Goal: Task Accomplishment & Management: Complete application form

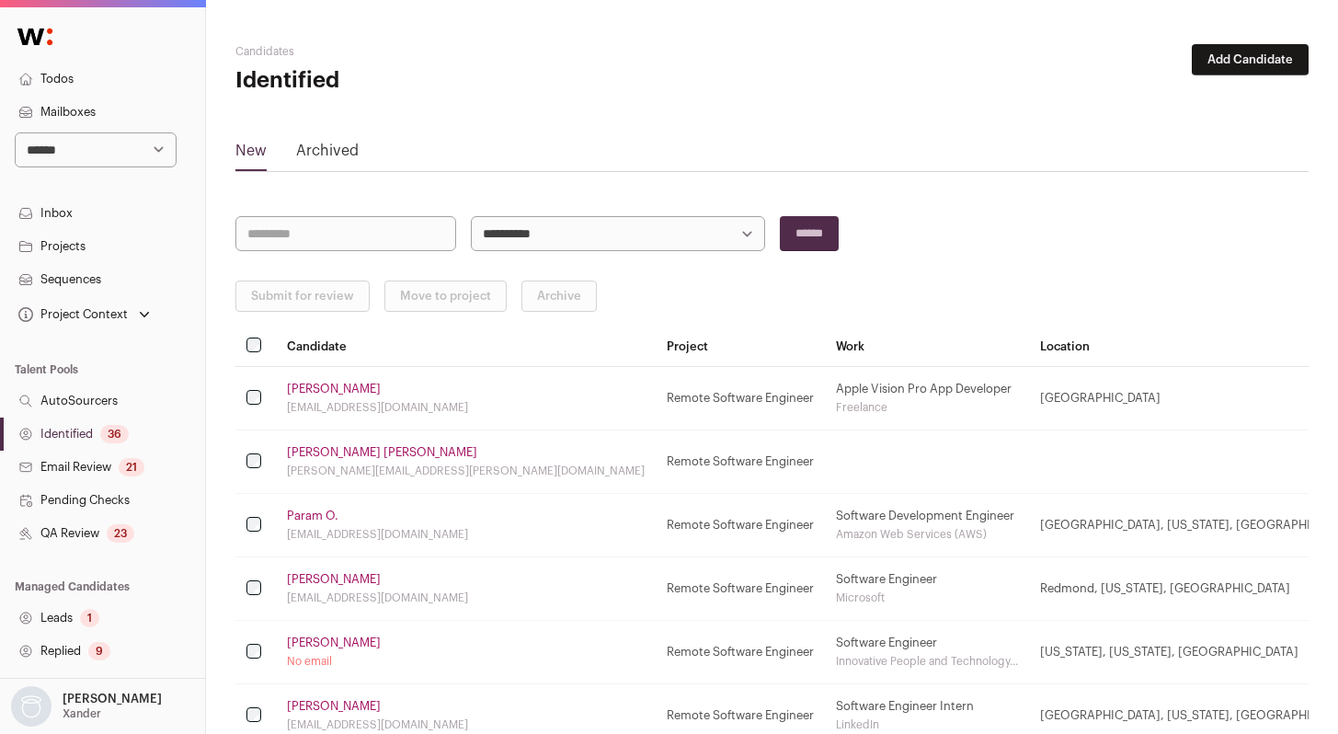
click at [91, 437] on link "Identified 36" at bounding box center [102, 433] width 205 height 33
select select "*****"
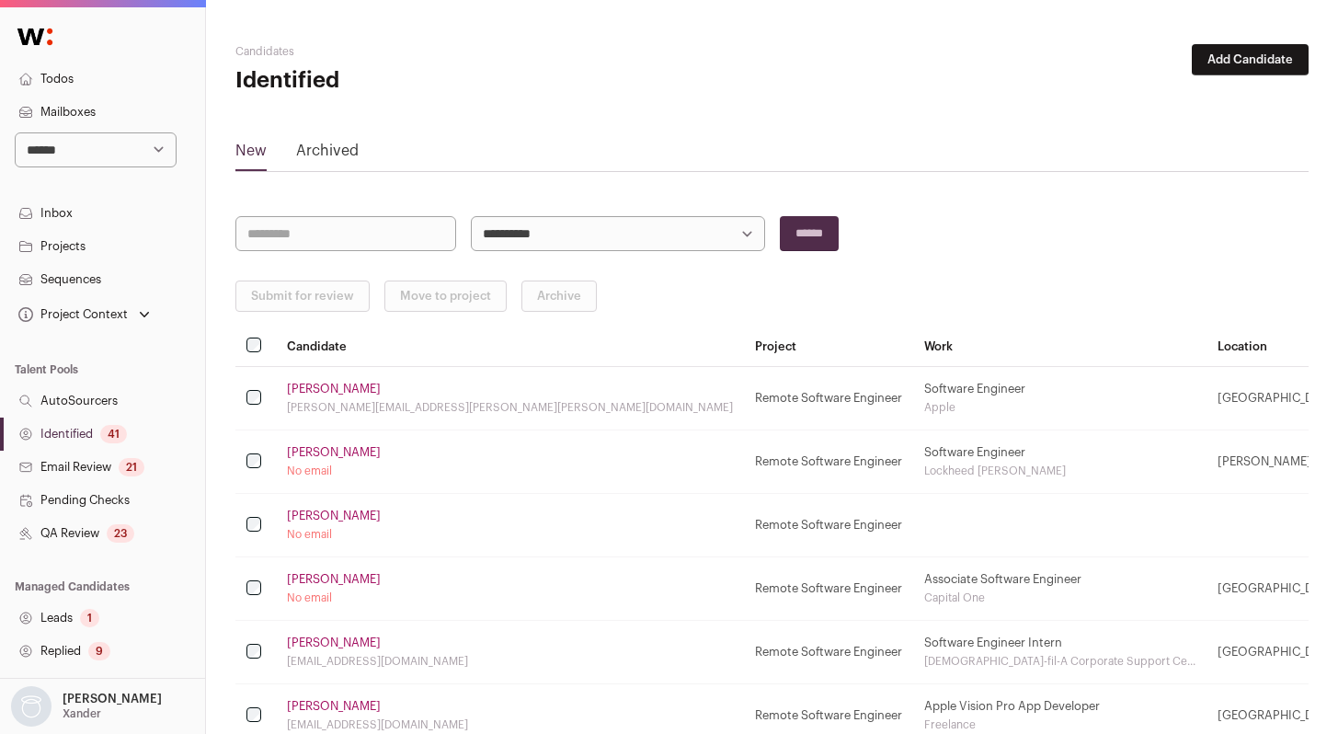
click at [108, 427] on div "41" at bounding box center [113, 434] width 27 height 18
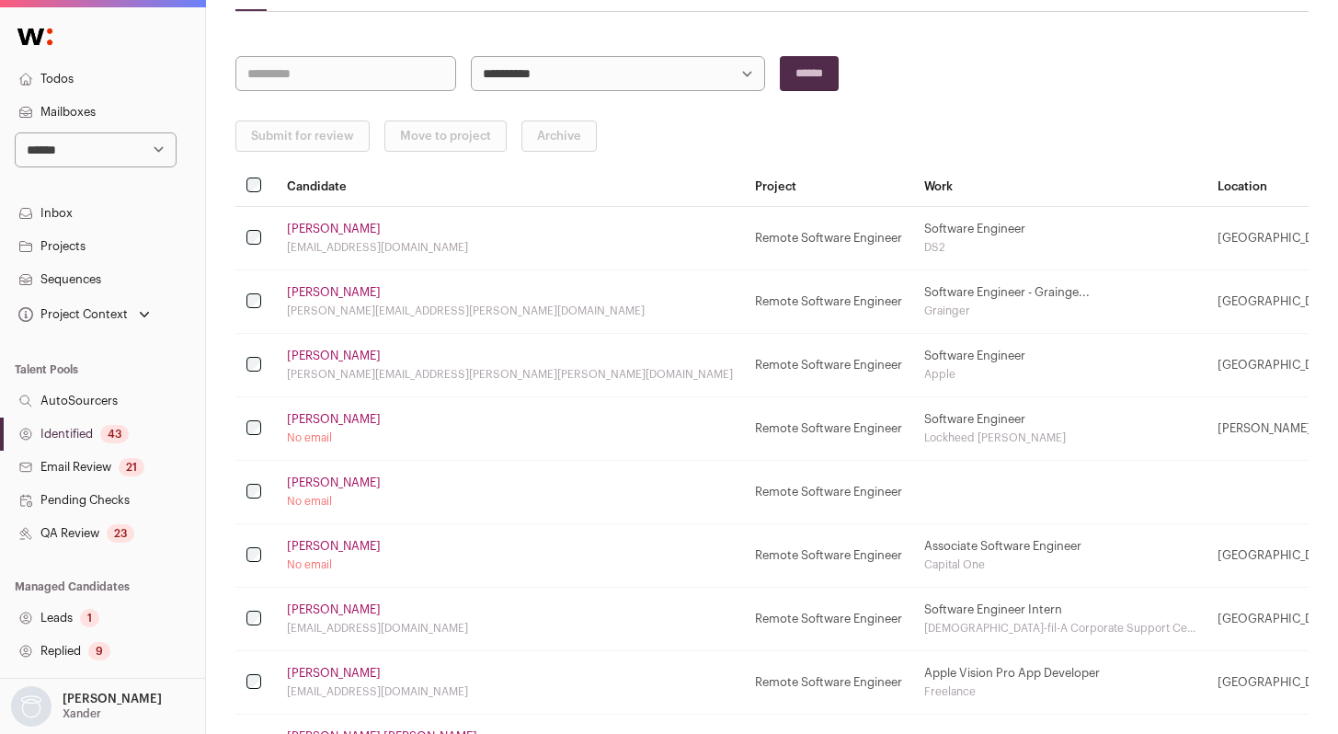
scroll to position [168, 0]
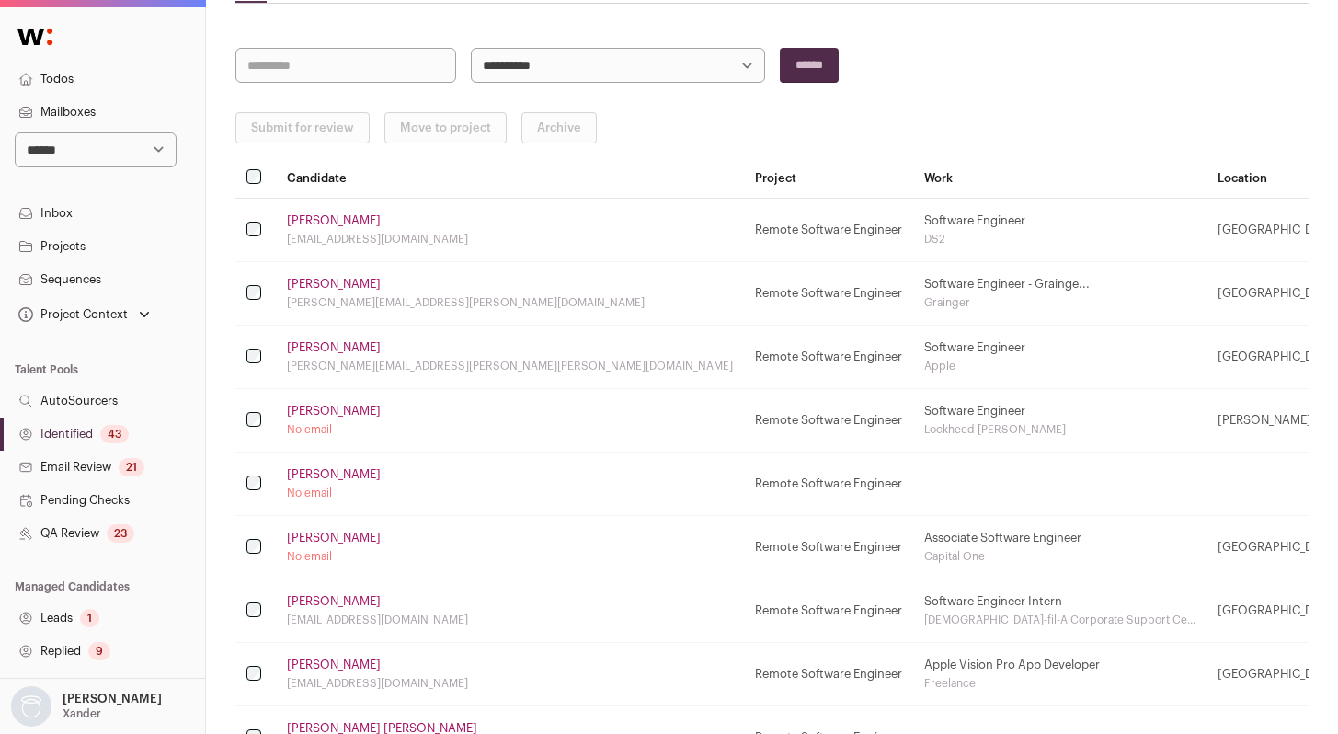
click at [332, 289] on link "[PERSON_NAME]" at bounding box center [334, 284] width 94 height 15
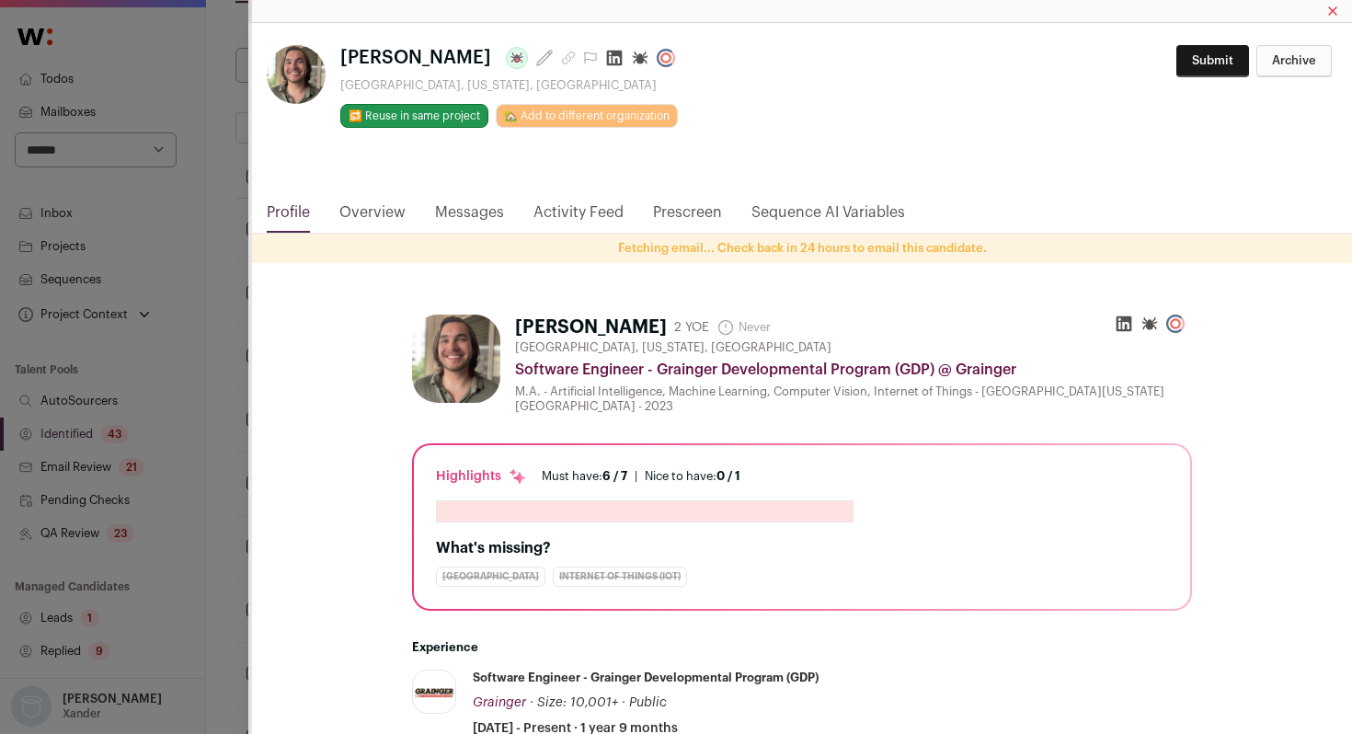
click at [607, 60] on icon "Close modal via background" at bounding box center [615, 59] width 16 height 16
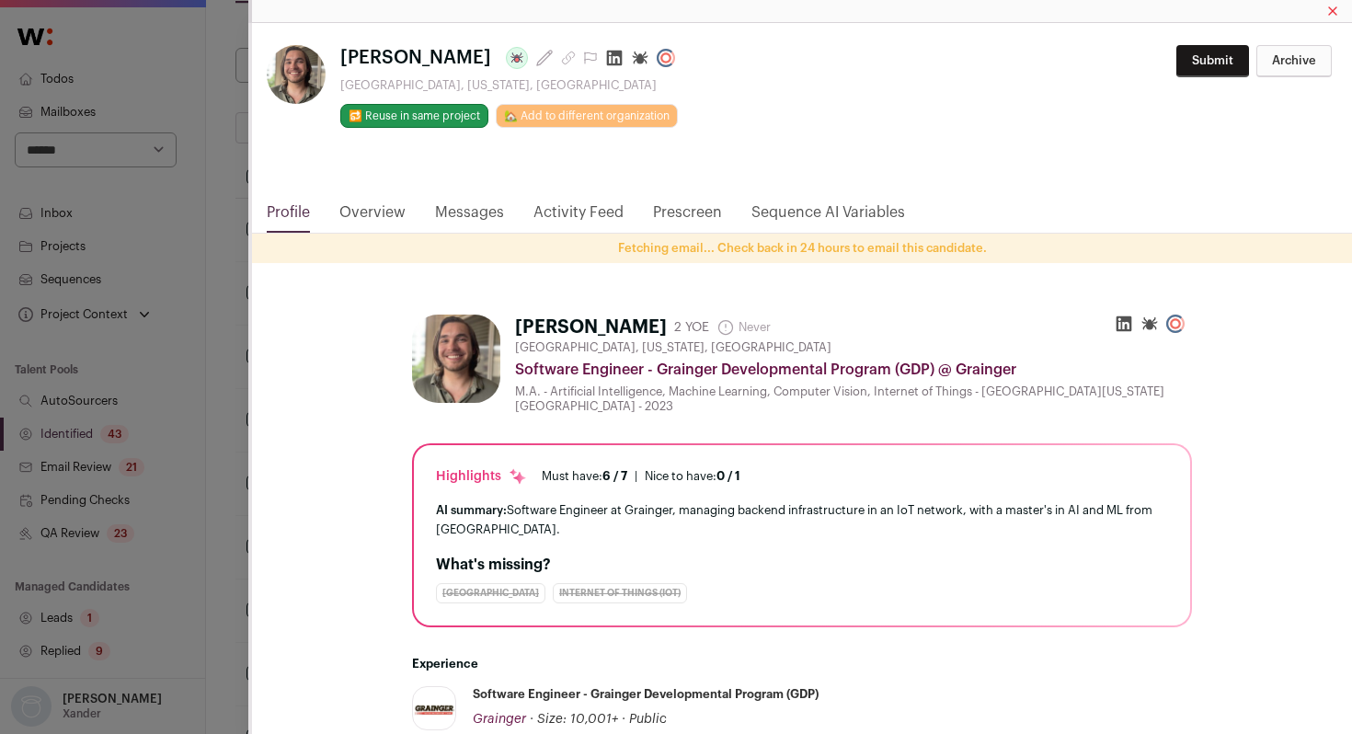
click at [232, 227] on div "**********" at bounding box center [676, 367] width 1352 height 734
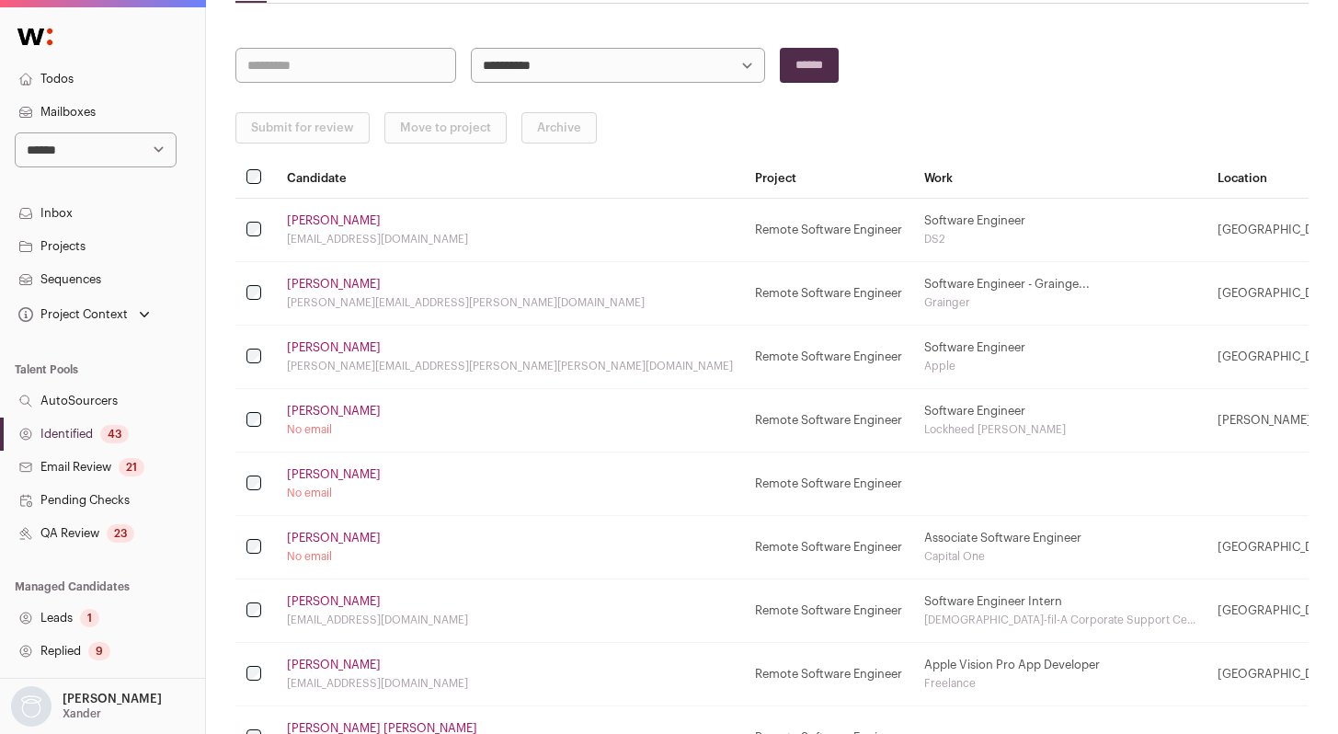
click at [330, 409] on link "[PERSON_NAME]" at bounding box center [334, 411] width 94 height 15
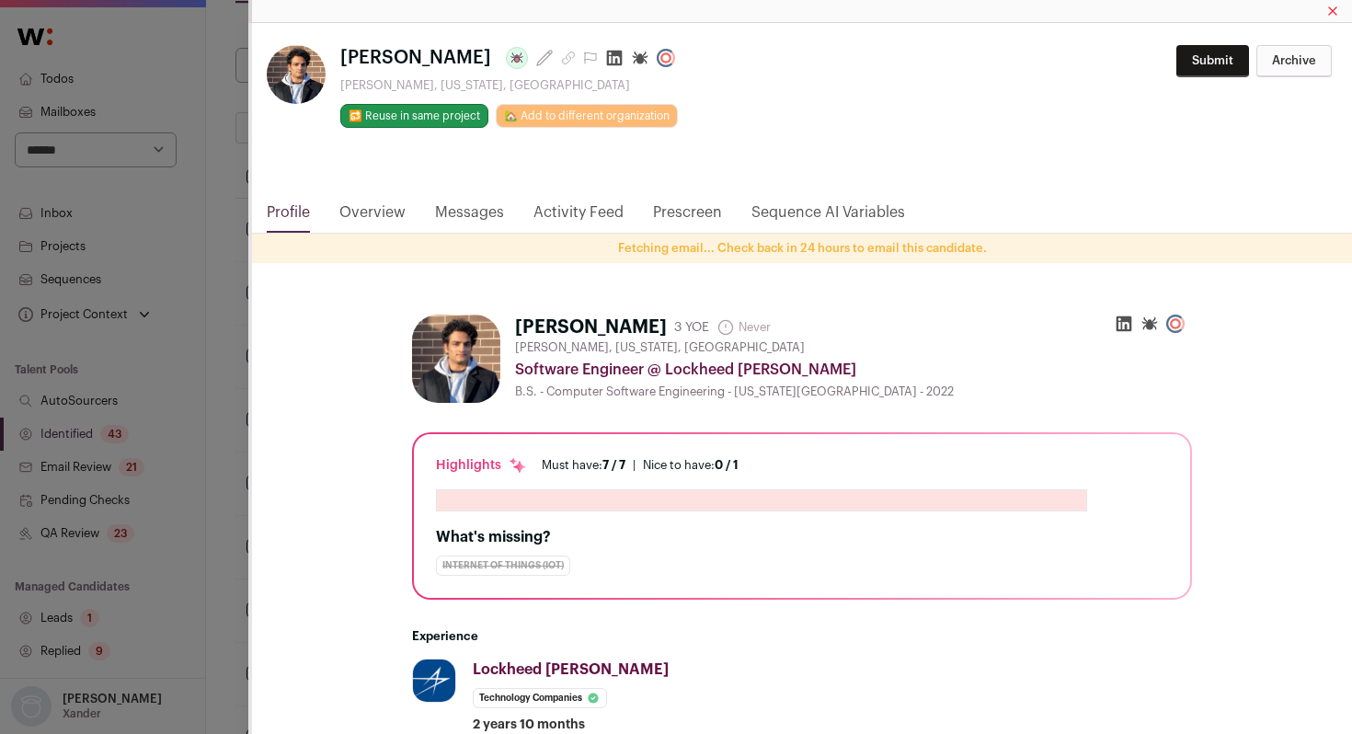
click at [623, 61] on icon "Close modal via background" at bounding box center [614, 58] width 18 height 18
click at [193, 197] on div "**********" at bounding box center [676, 367] width 1352 height 734
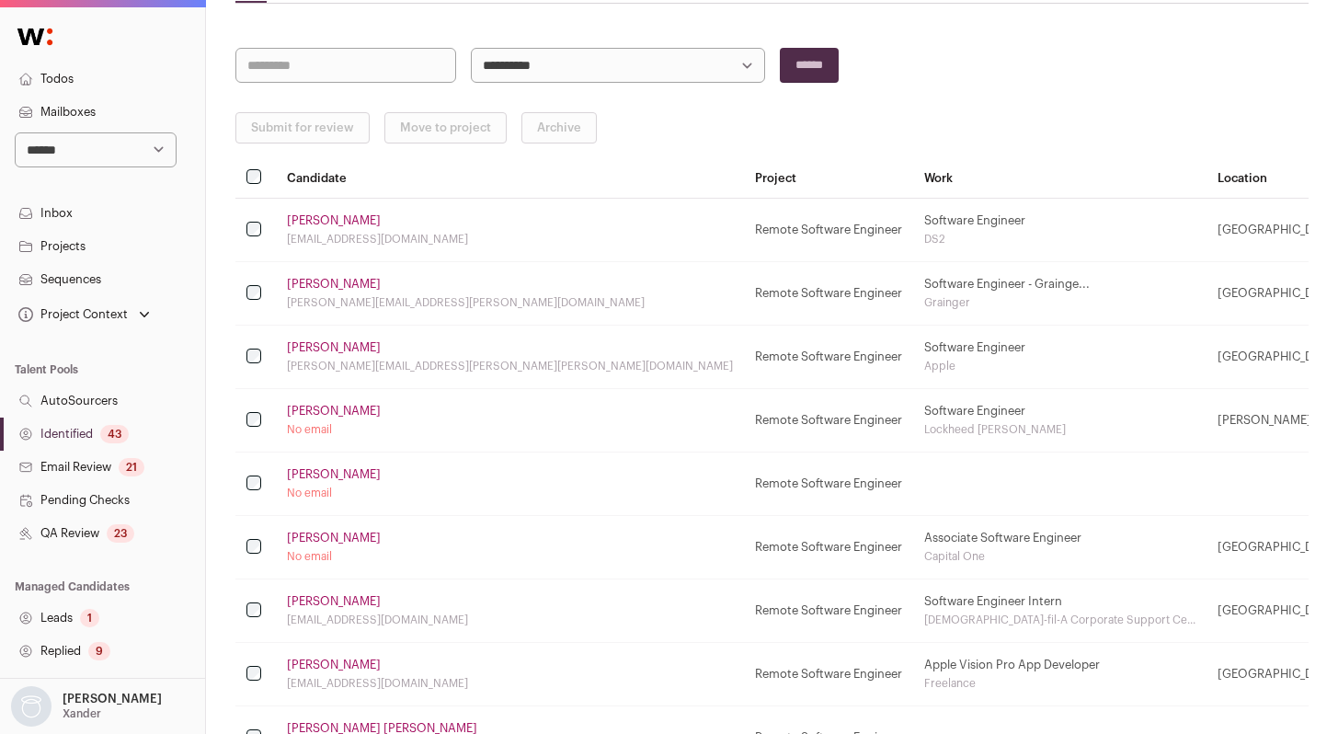
click at [308, 465] on td "[PERSON_NAME] No email" at bounding box center [510, 483] width 468 height 63
click at [310, 477] on link "[PERSON_NAME]" at bounding box center [334, 474] width 94 height 15
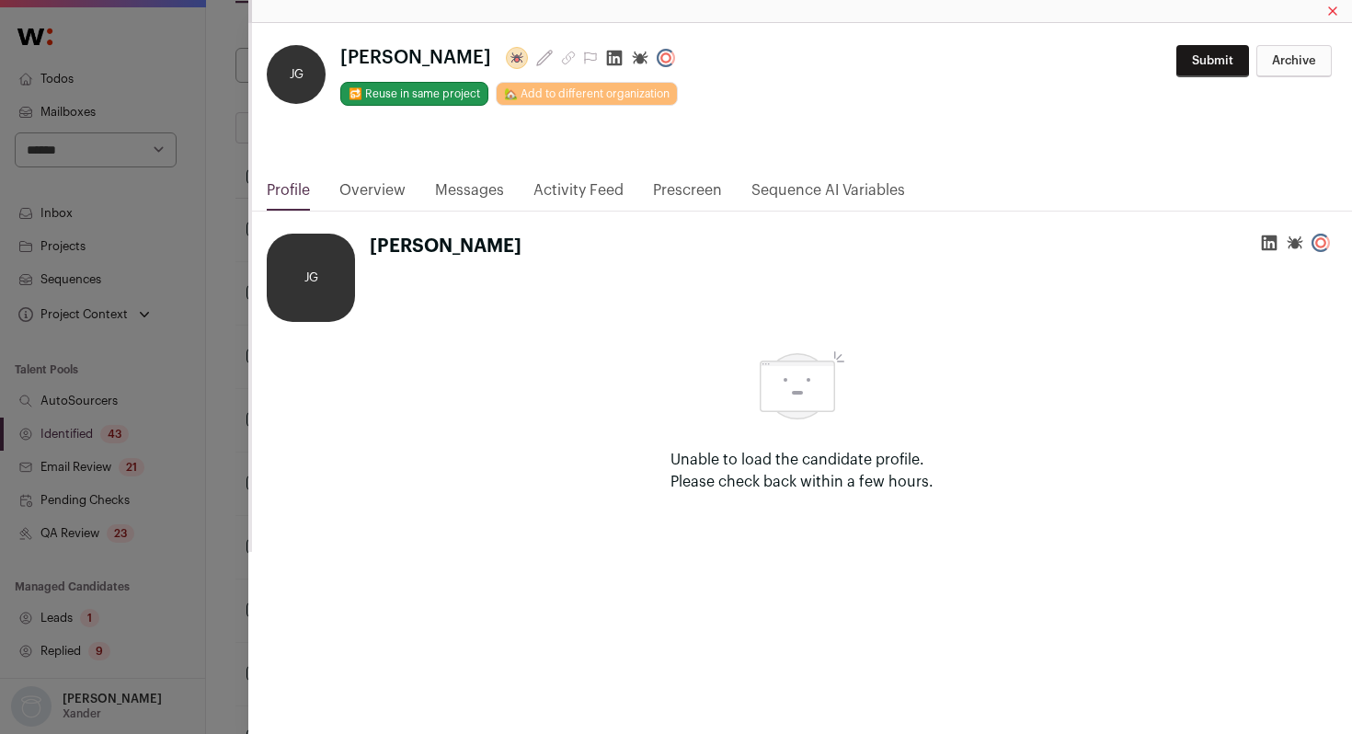
click at [607, 63] on icon "Close modal via background" at bounding box center [615, 59] width 16 height 16
click at [232, 173] on div "**********" at bounding box center [676, 367] width 1352 height 734
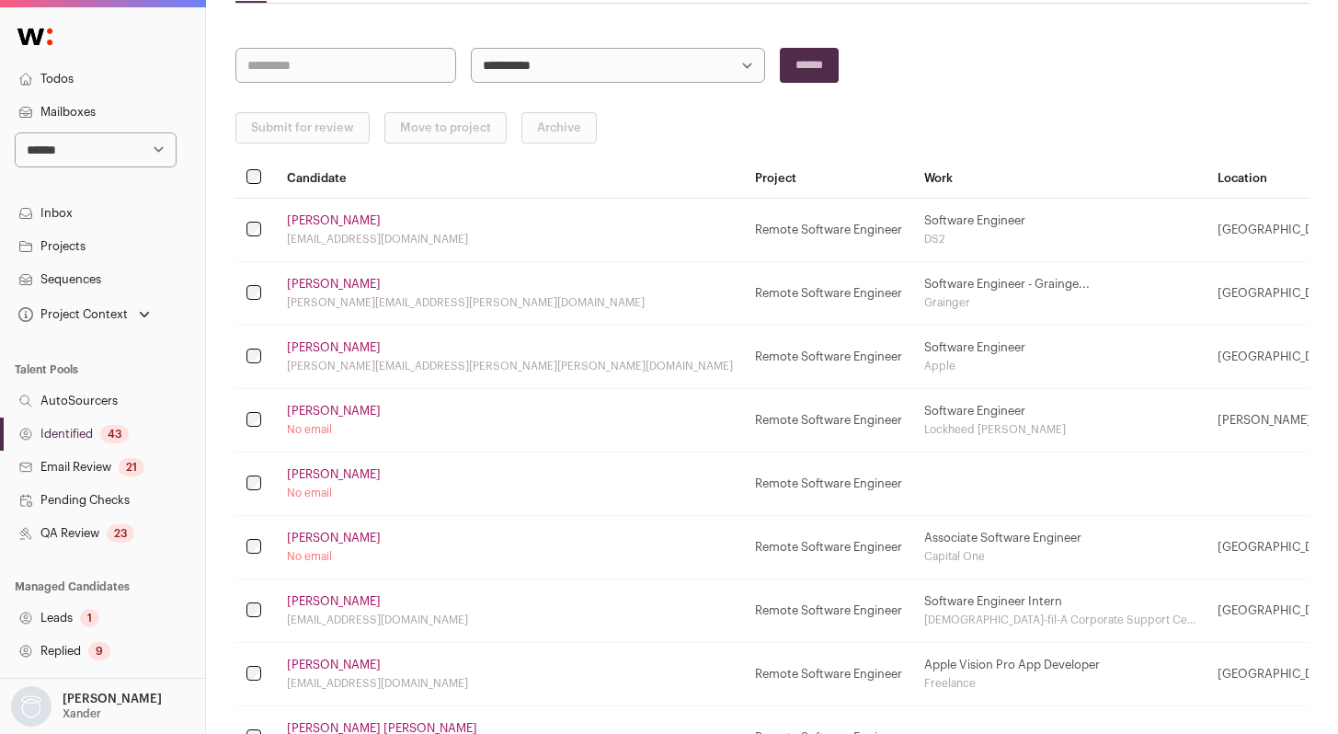
click at [330, 537] on link "[PERSON_NAME]" at bounding box center [334, 538] width 94 height 15
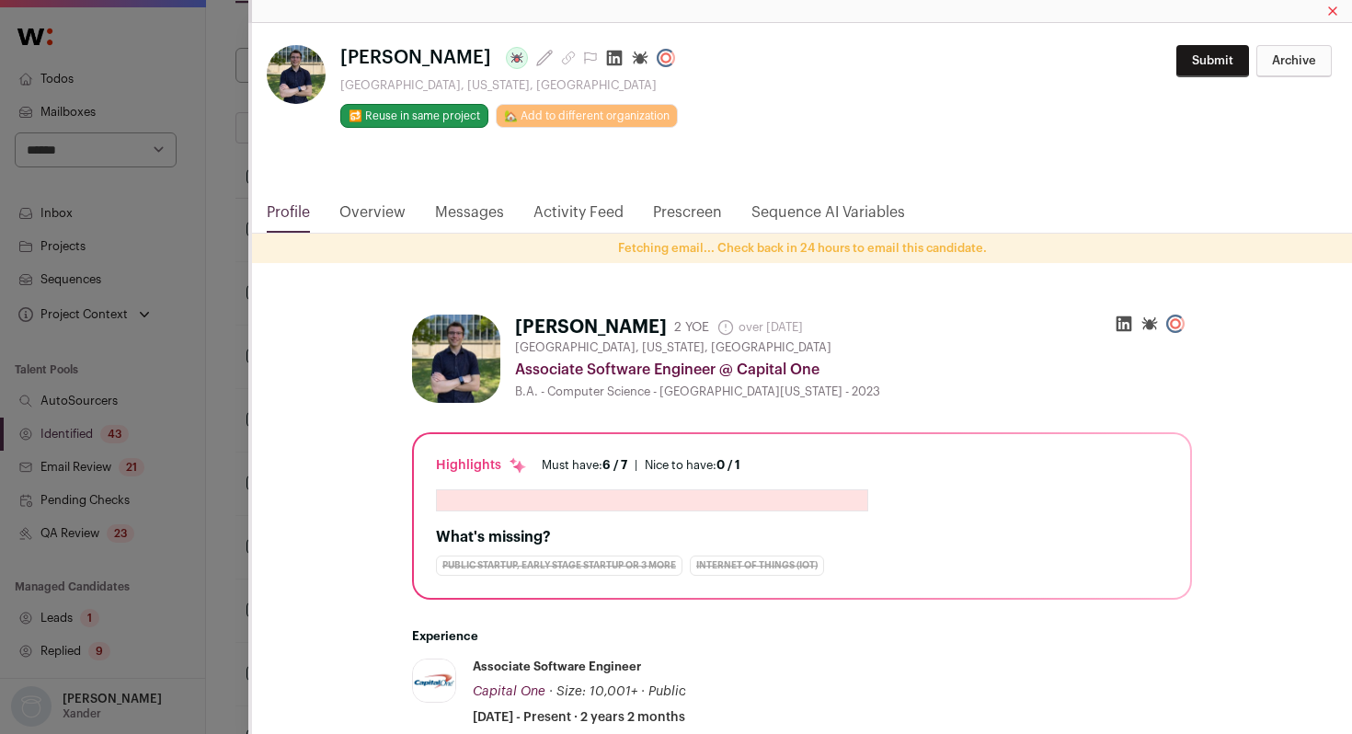
click at [605, 64] on icon "Close modal via background" at bounding box center [614, 58] width 18 height 18
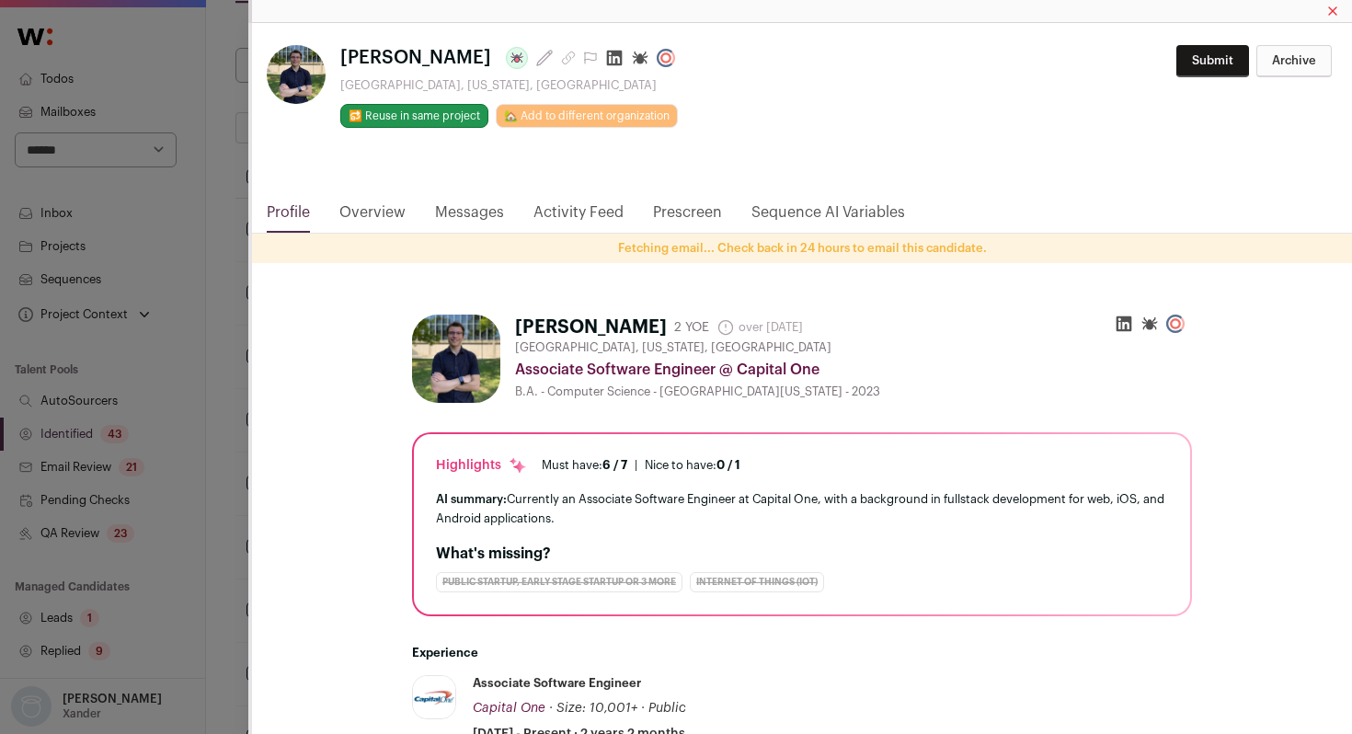
click at [224, 371] on div "[PERSON_NAME] Last update: [DATE] [GEOGRAPHIC_DATA], [US_STATE], [GEOGRAPHIC_DA…" at bounding box center [676, 367] width 1352 height 734
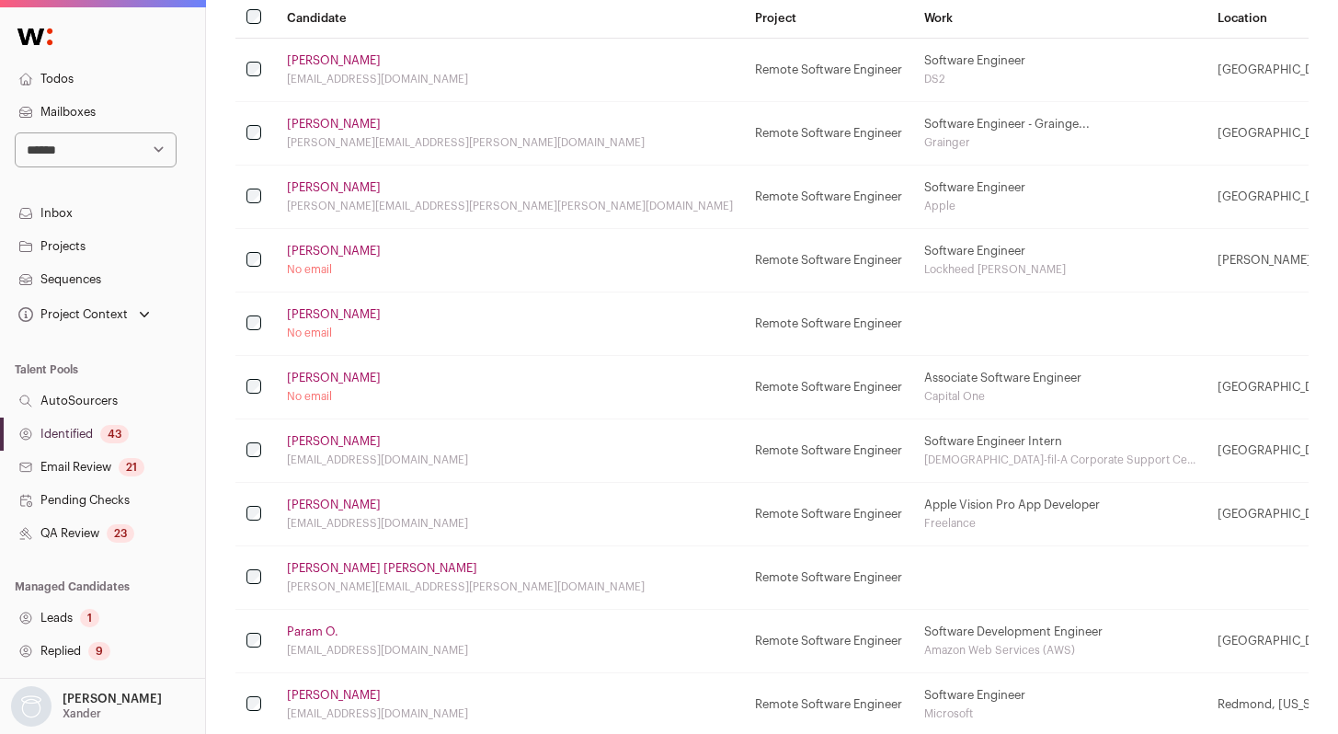
scroll to position [339, 0]
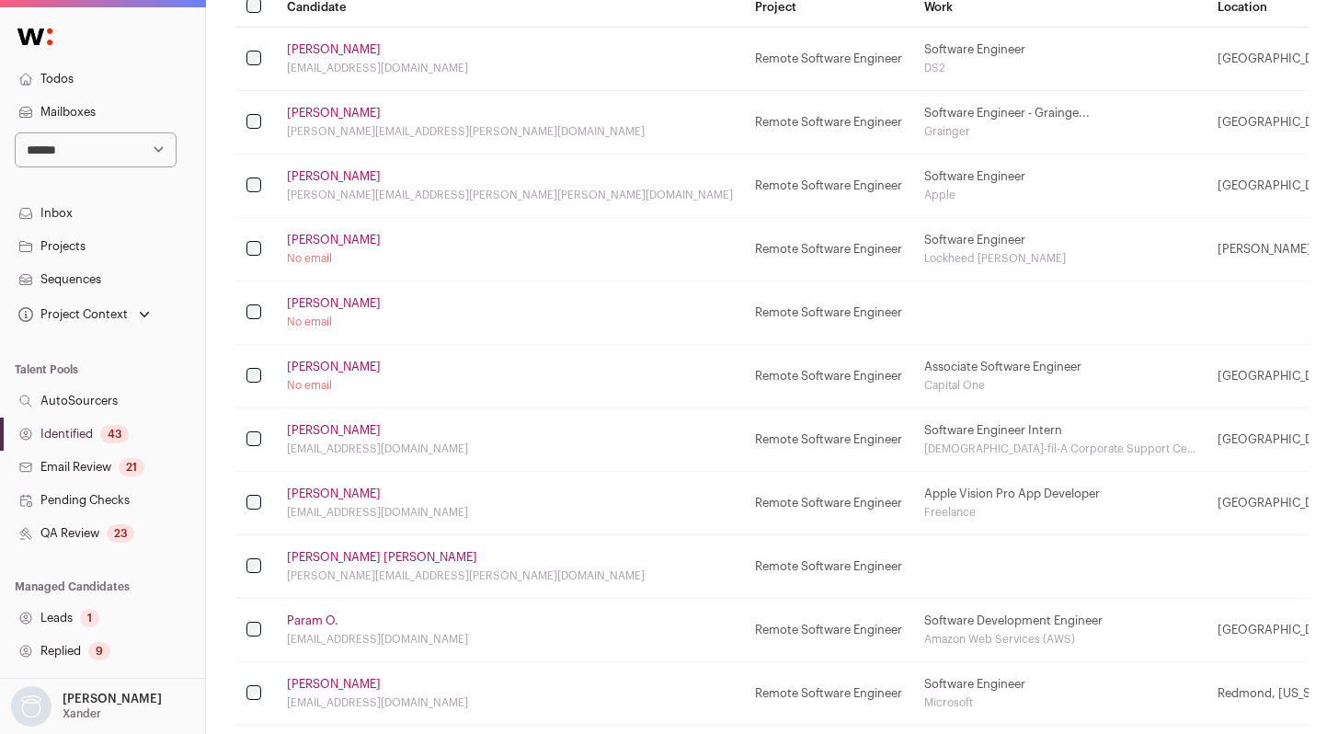
click at [320, 495] on link "[PERSON_NAME]" at bounding box center [334, 493] width 94 height 15
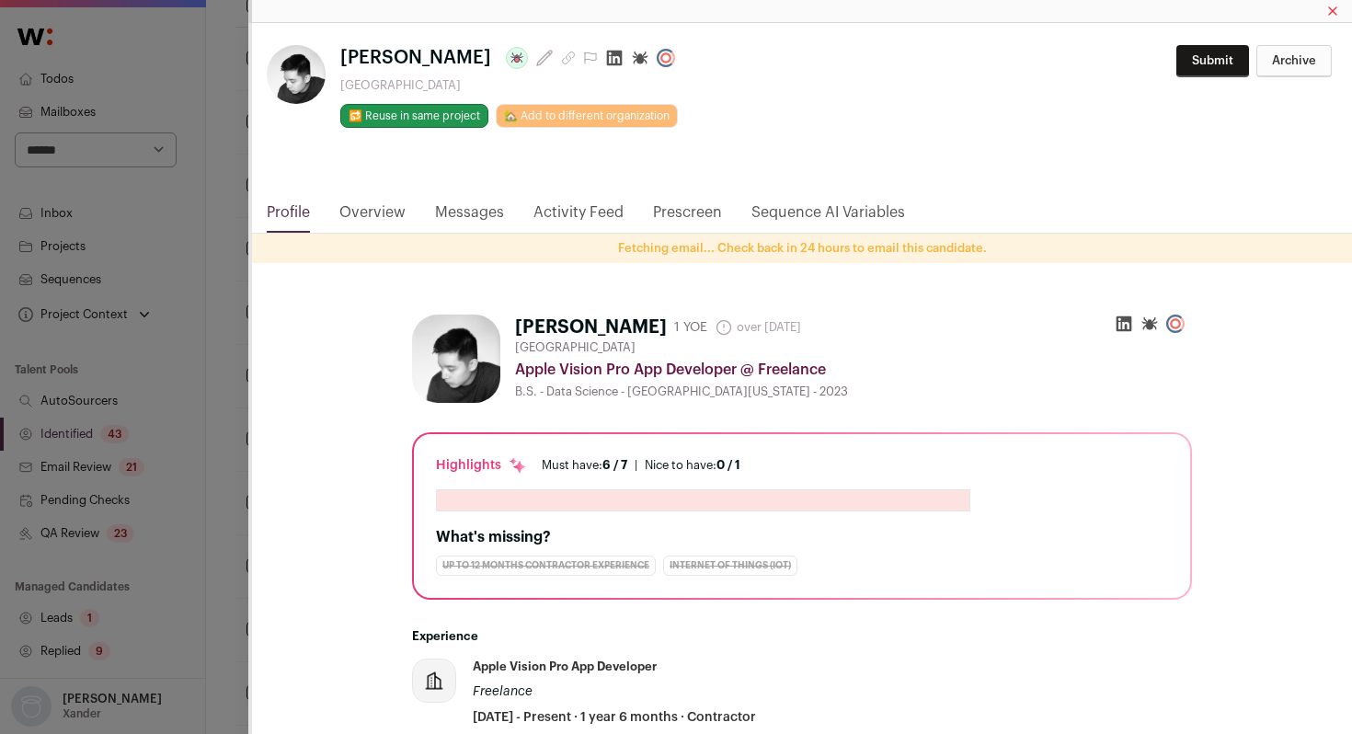
click at [605, 58] on icon "Close modal via background" at bounding box center [614, 58] width 18 height 18
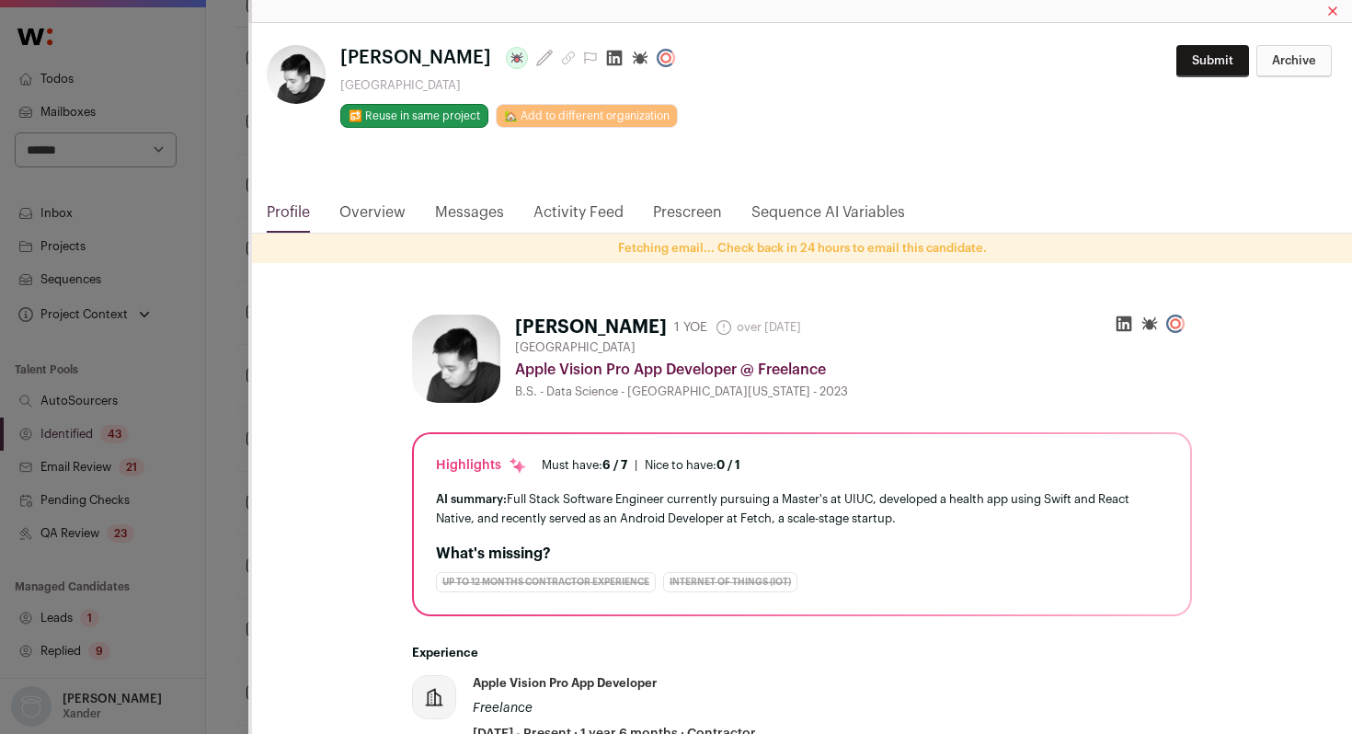
click at [194, 170] on div "**********" at bounding box center [676, 367] width 1352 height 734
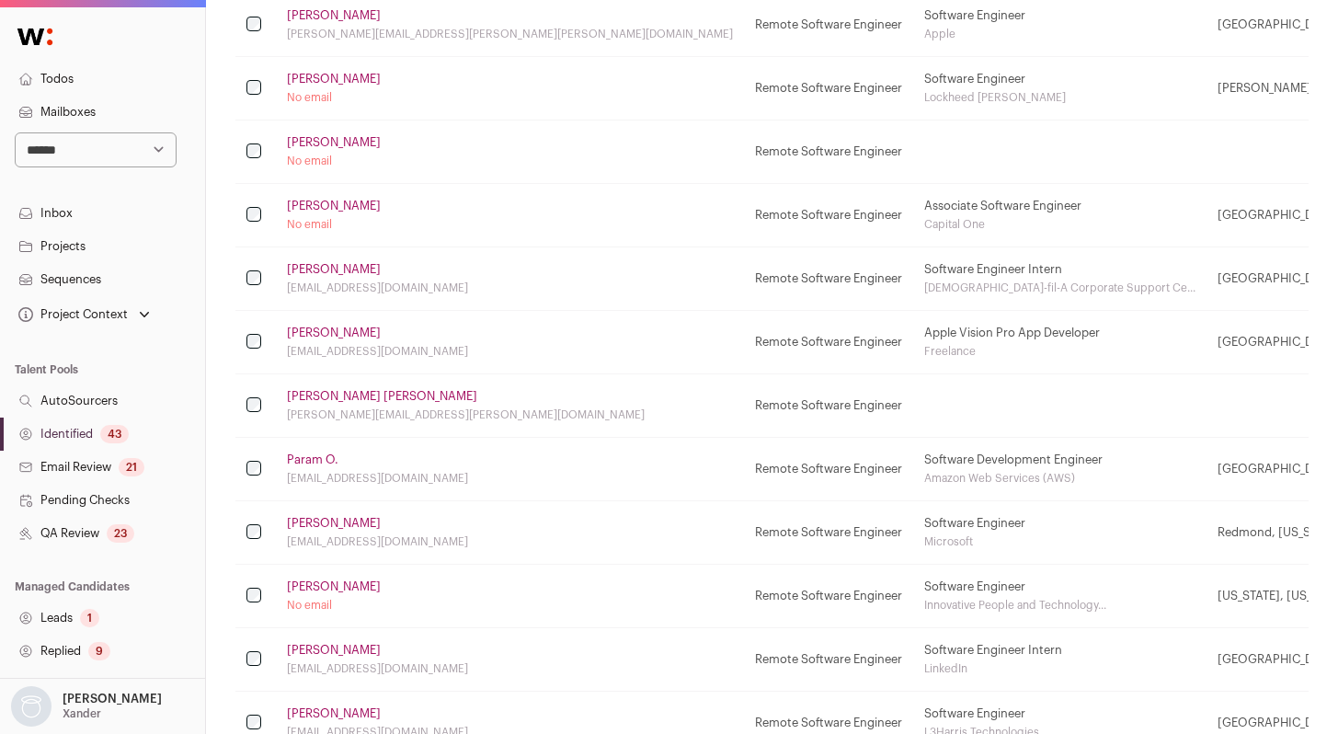
scroll to position [511, 0]
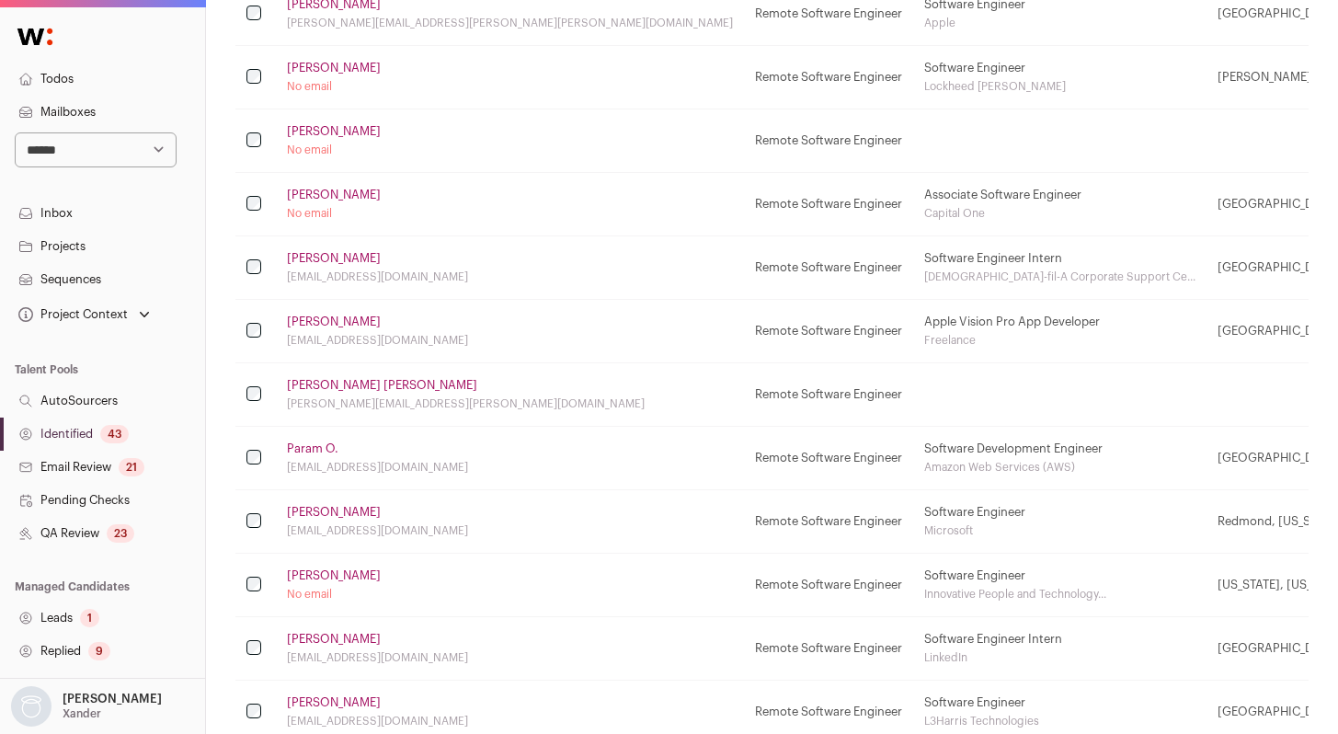
click at [317, 571] on link "[PERSON_NAME]" at bounding box center [334, 575] width 94 height 15
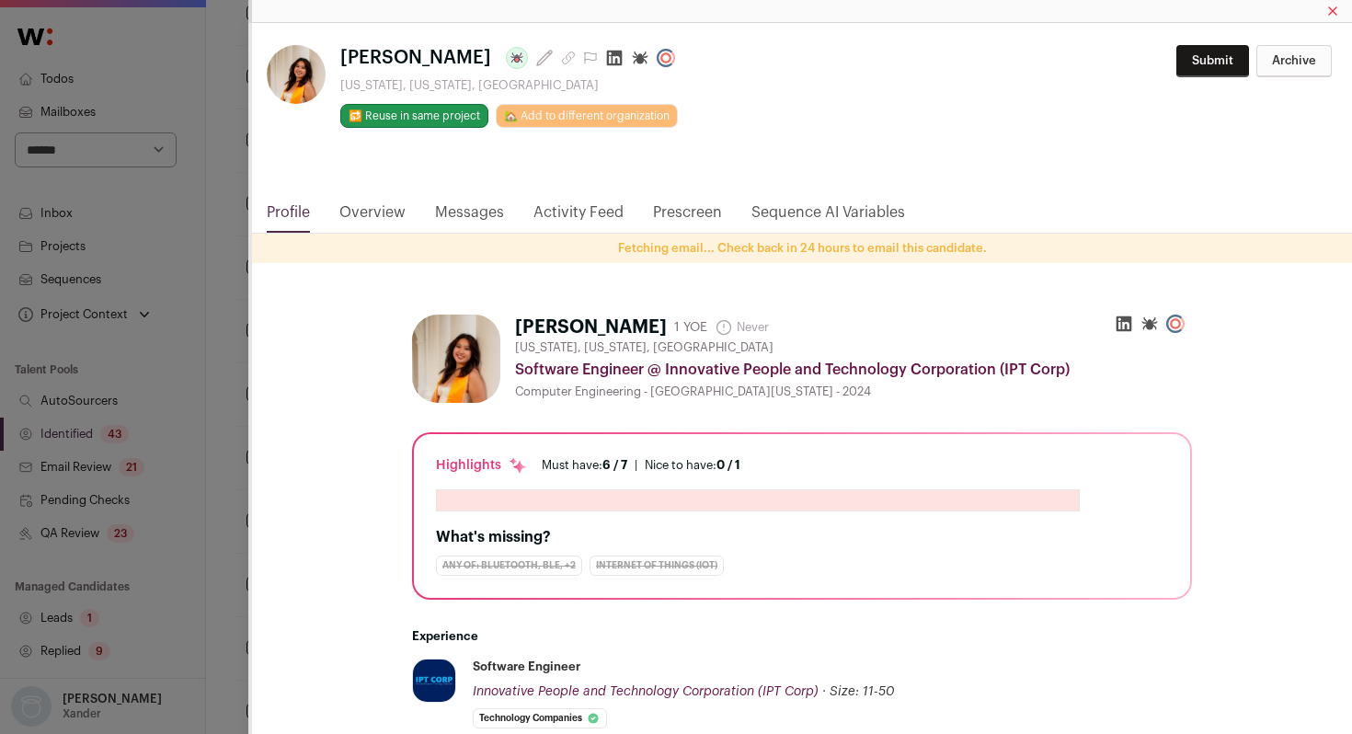
click at [607, 63] on icon "Close modal via background" at bounding box center [615, 59] width 16 height 16
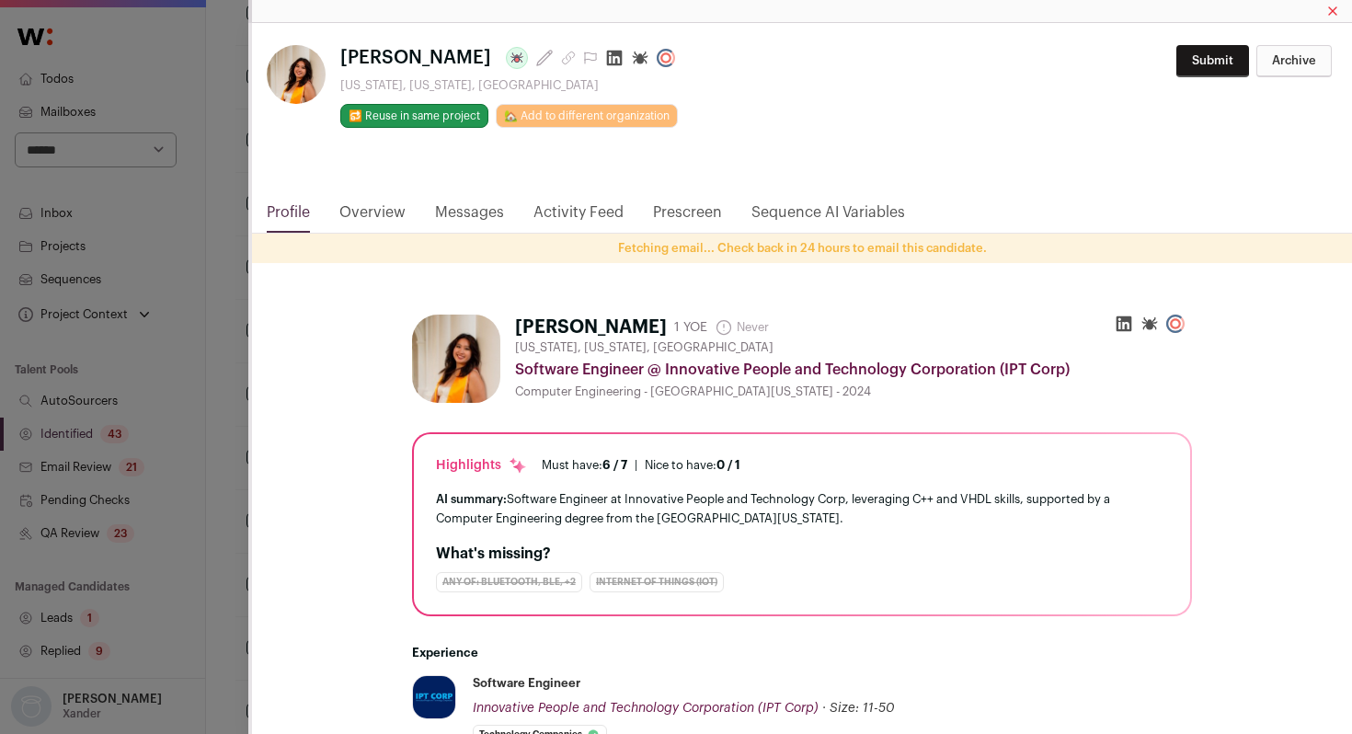
click at [226, 195] on div "**********" at bounding box center [676, 367] width 1352 height 734
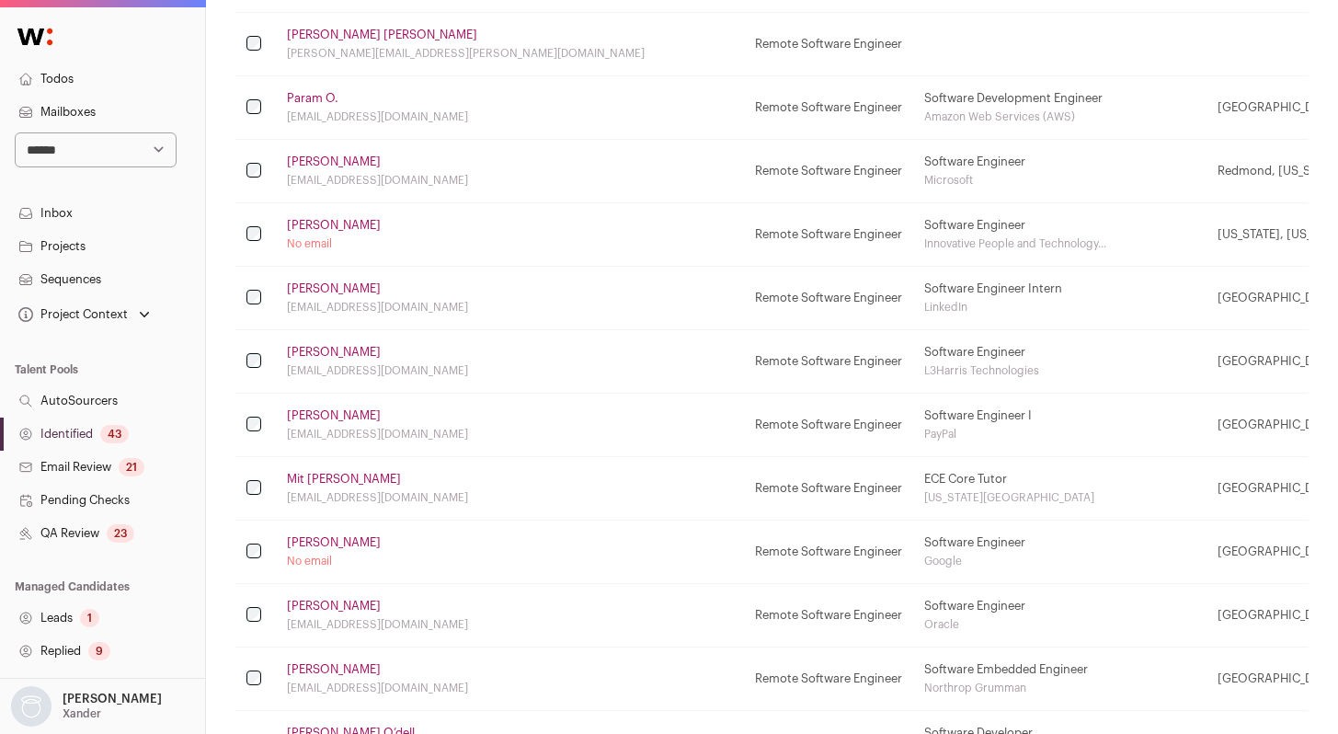
scroll to position [873, 0]
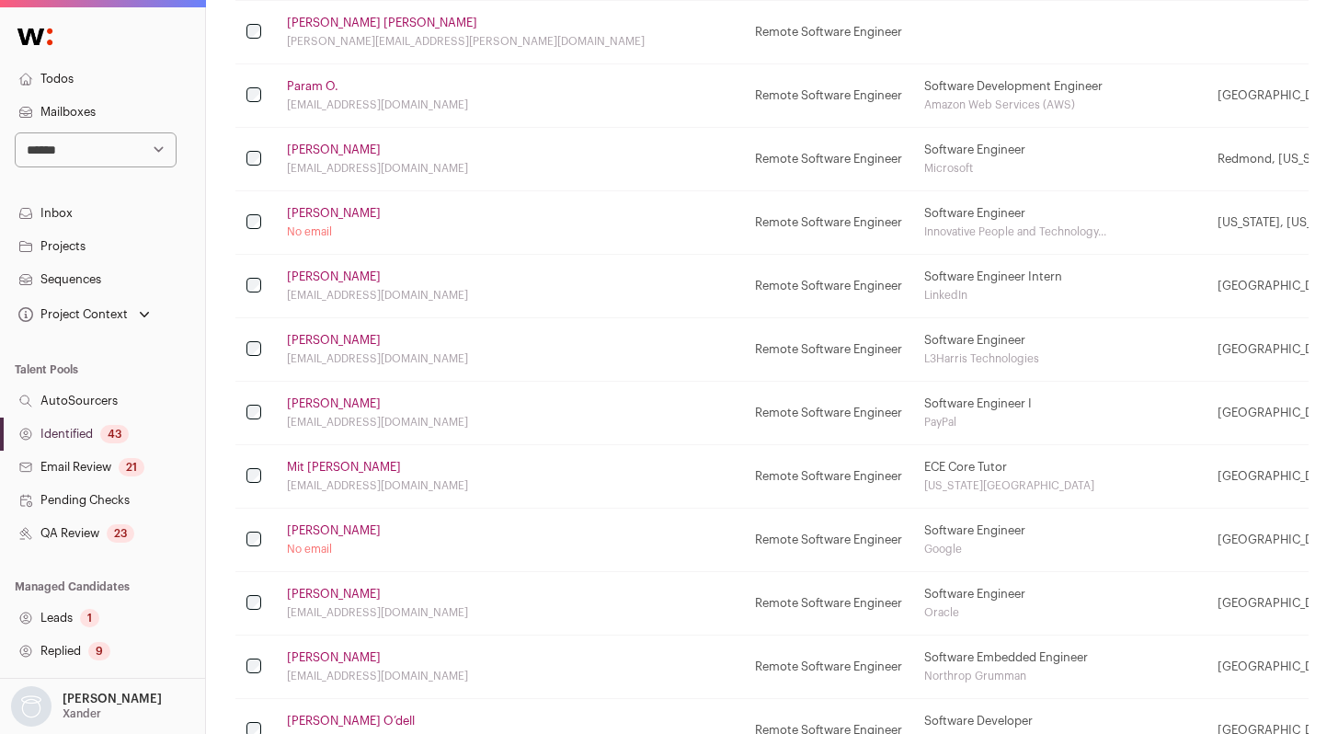
click at [327, 529] on link "[PERSON_NAME]" at bounding box center [334, 530] width 94 height 15
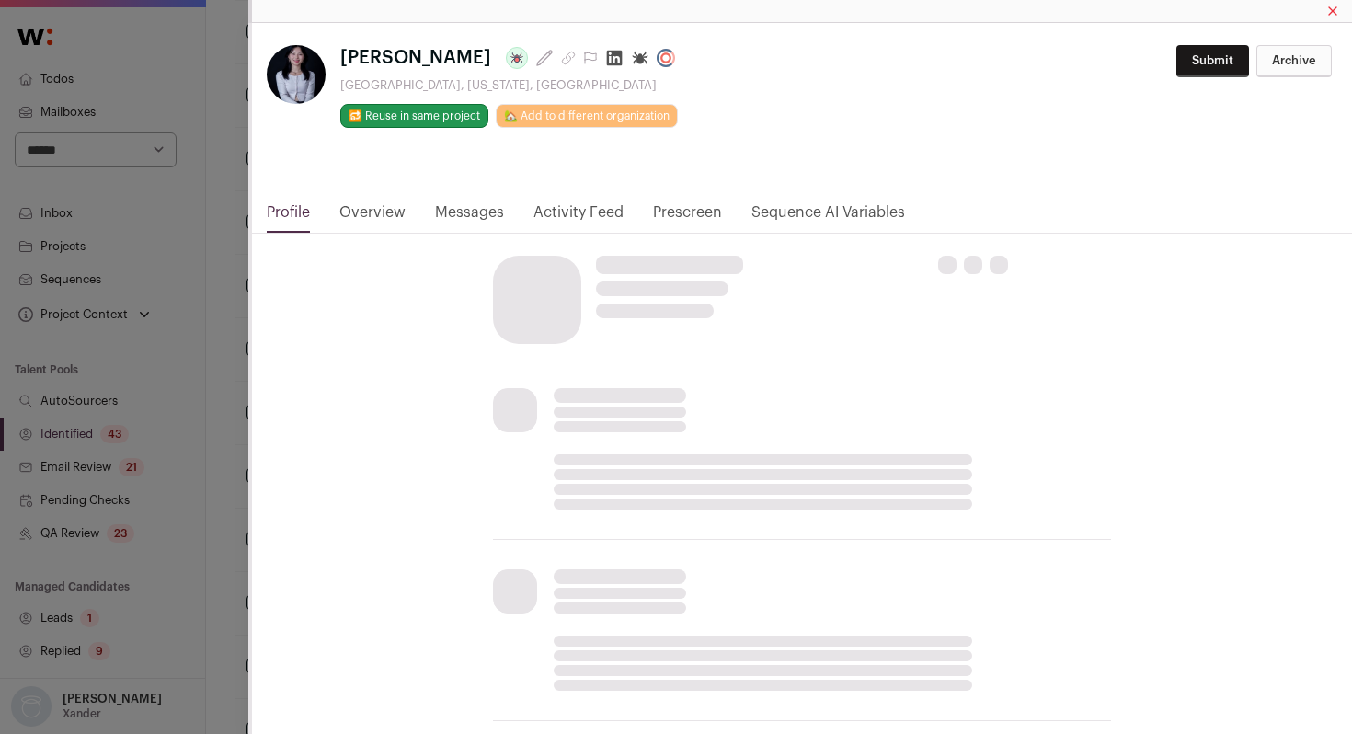
click at [605, 61] on icon "Close modal via background" at bounding box center [614, 58] width 18 height 18
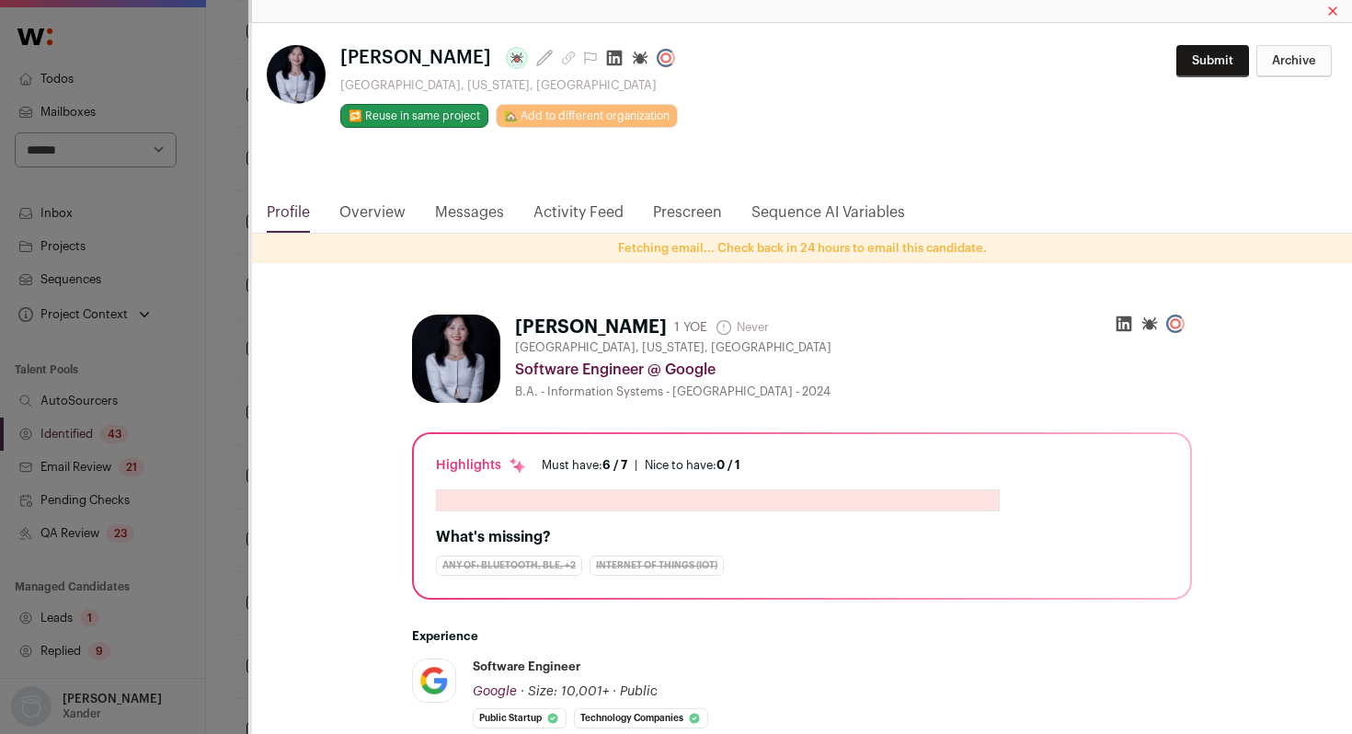
click at [210, 141] on div "[PERSON_NAME] Last update: [DATE] [GEOGRAPHIC_DATA], [US_STATE], [GEOGRAPHIC_DA…" at bounding box center [676, 367] width 1352 height 734
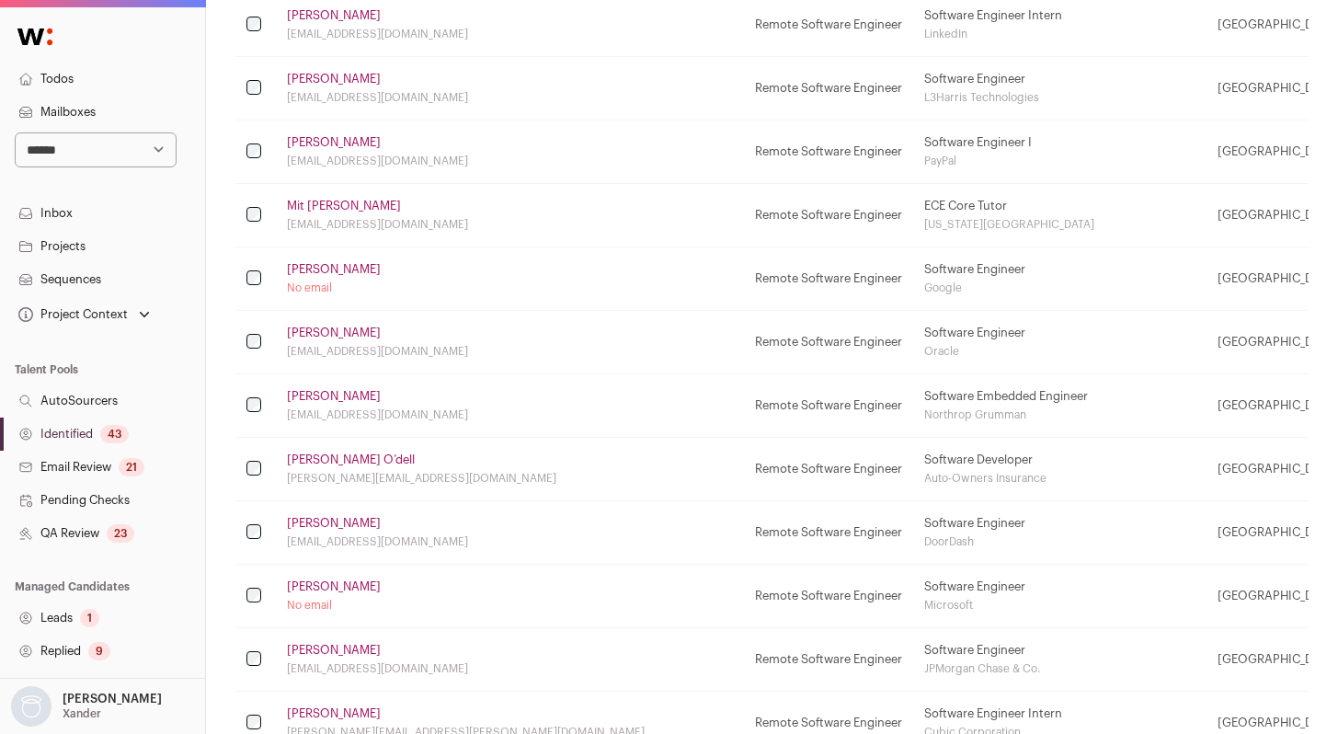
scroll to position [1136, 0]
click at [295, 455] on link "[PERSON_NAME] O’dell" at bounding box center [351, 458] width 128 height 15
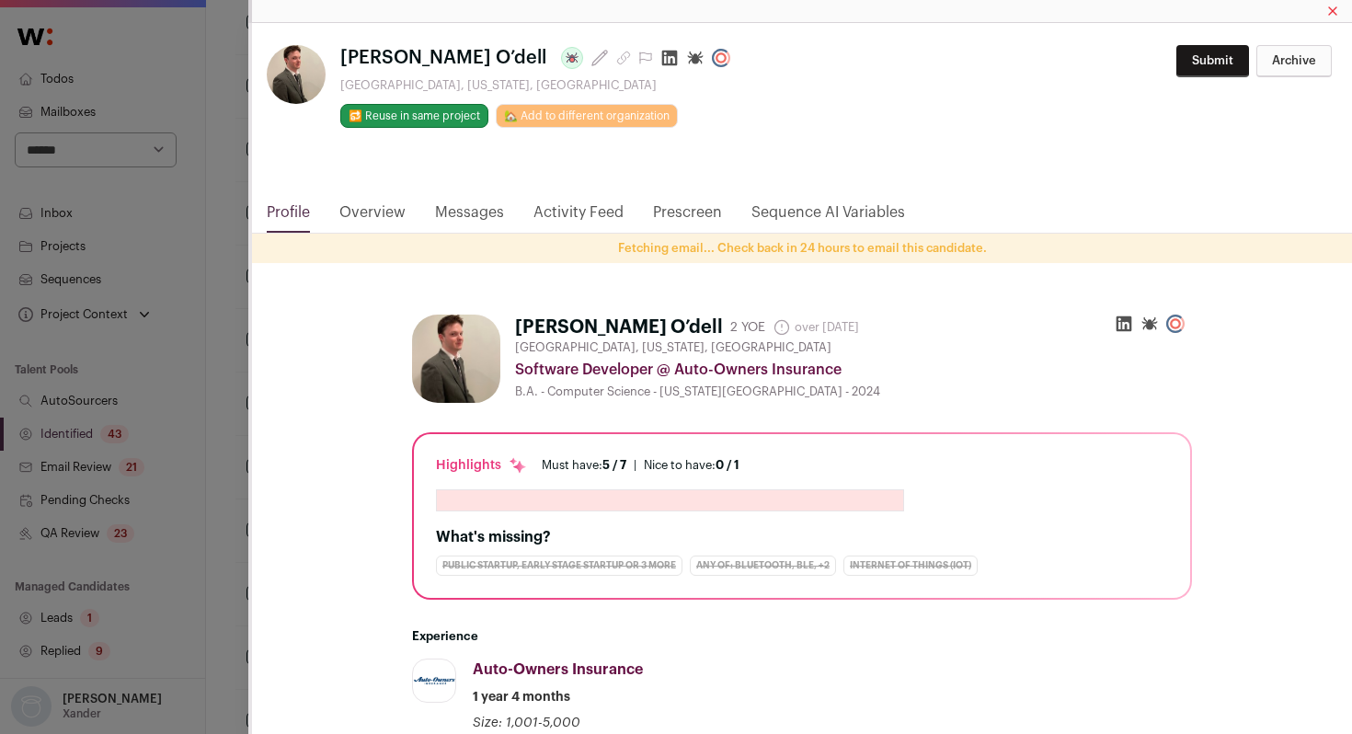
click at [662, 61] on icon "Close modal via background" at bounding box center [670, 59] width 16 height 16
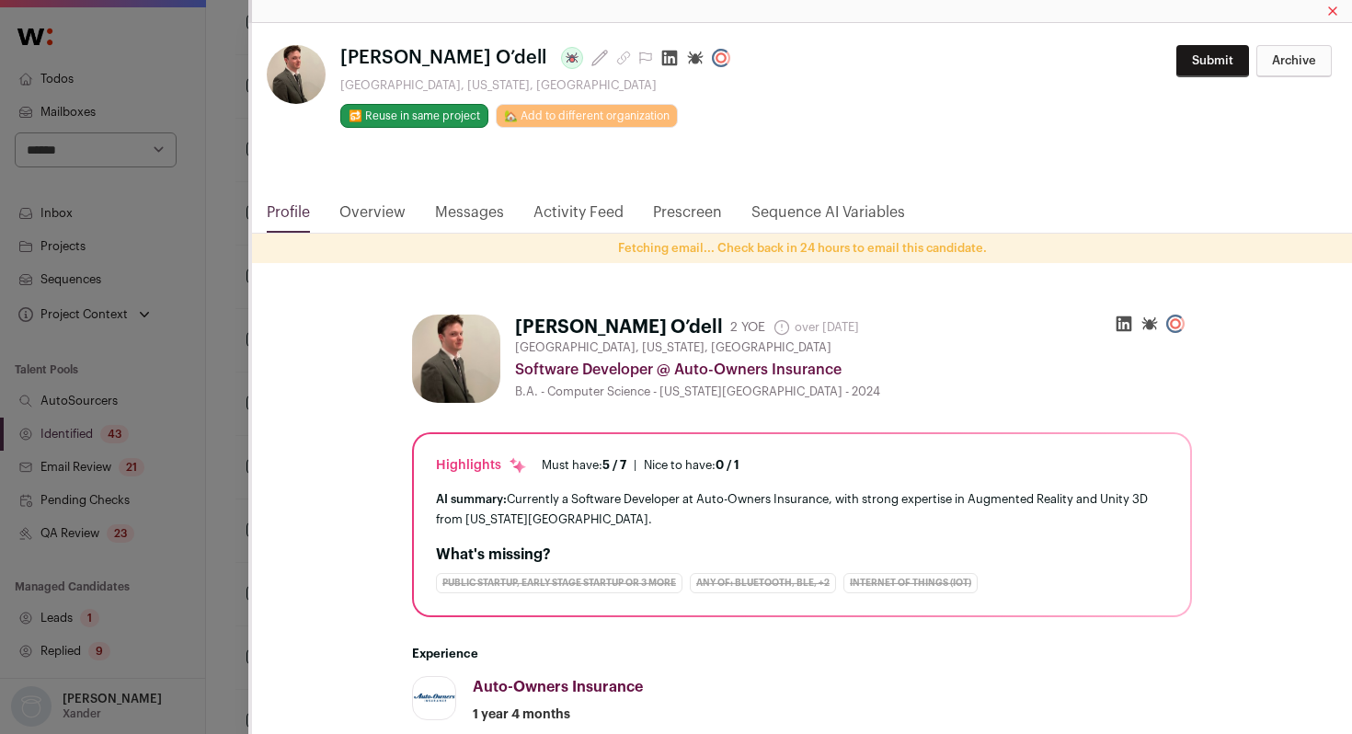
click at [211, 262] on div "**********" at bounding box center [676, 367] width 1352 height 734
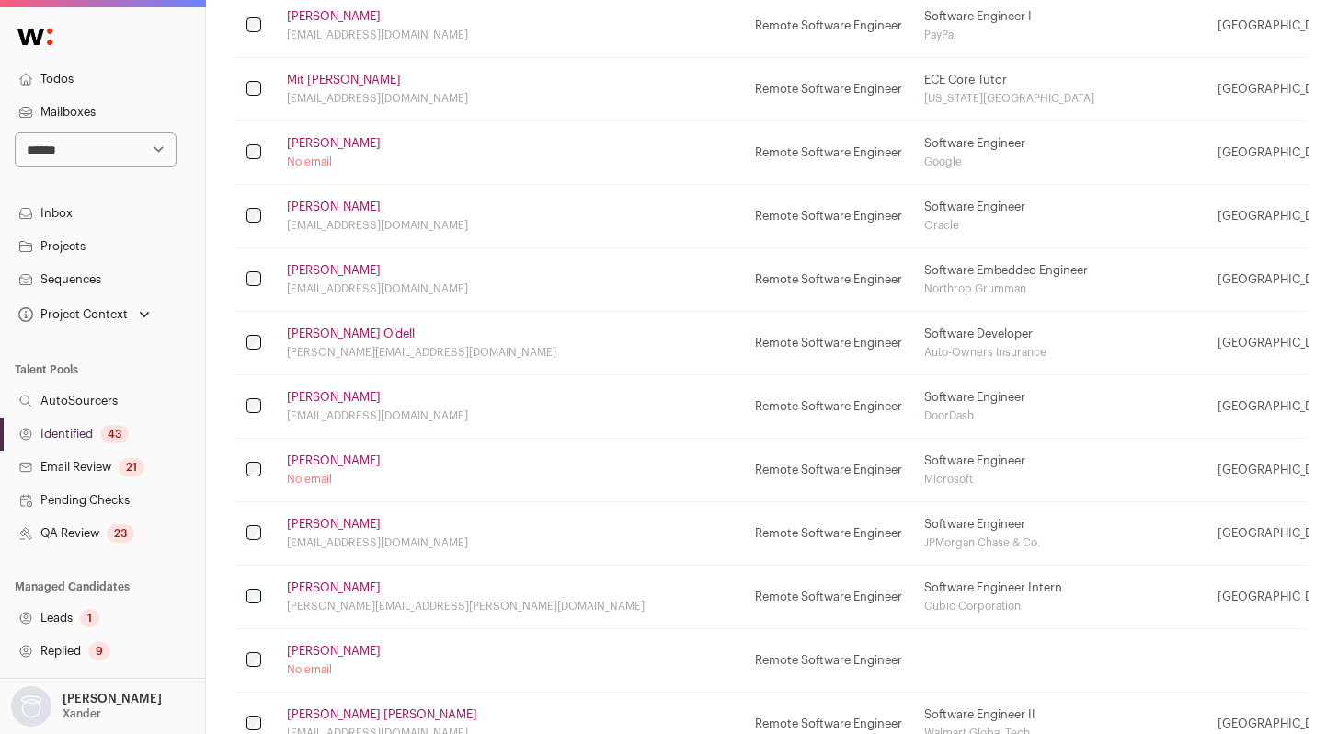
scroll to position [1307, 0]
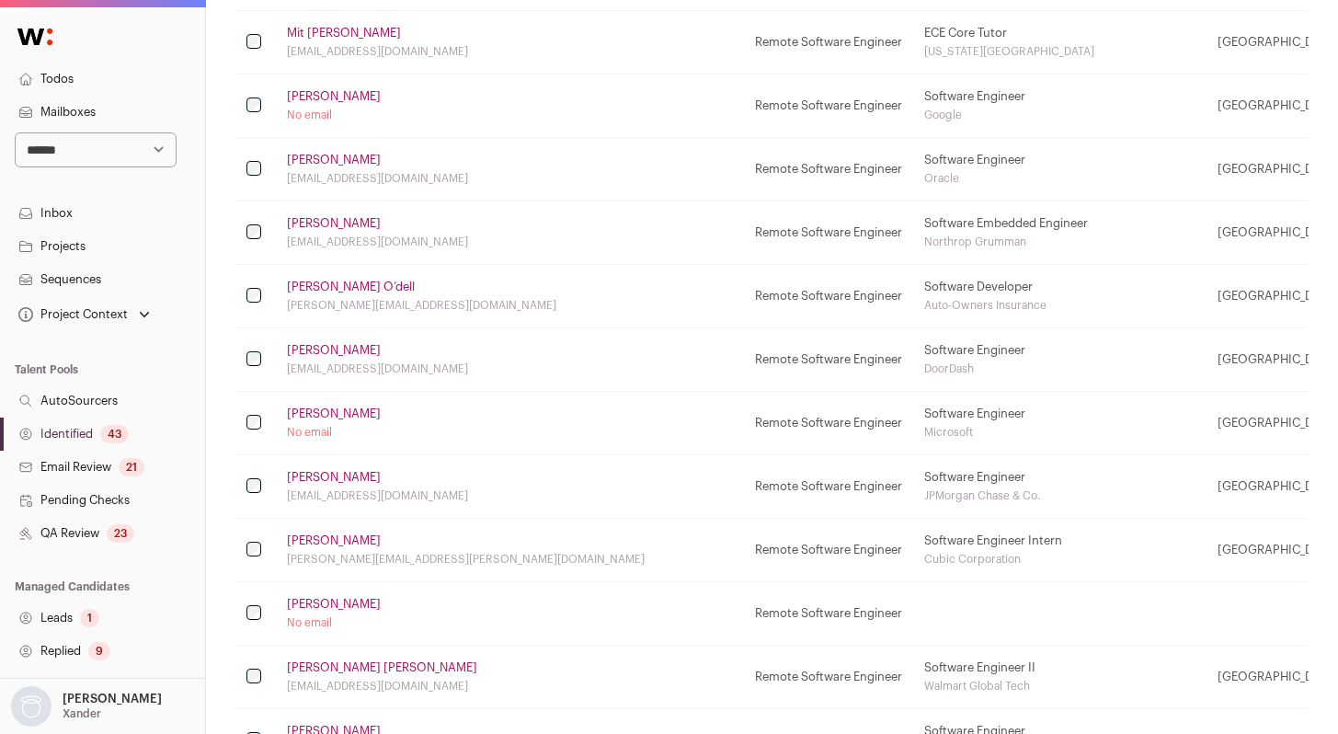
click at [300, 408] on link "[PERSON_NAME]" at bounding box center [334, 413] width 94 height 15
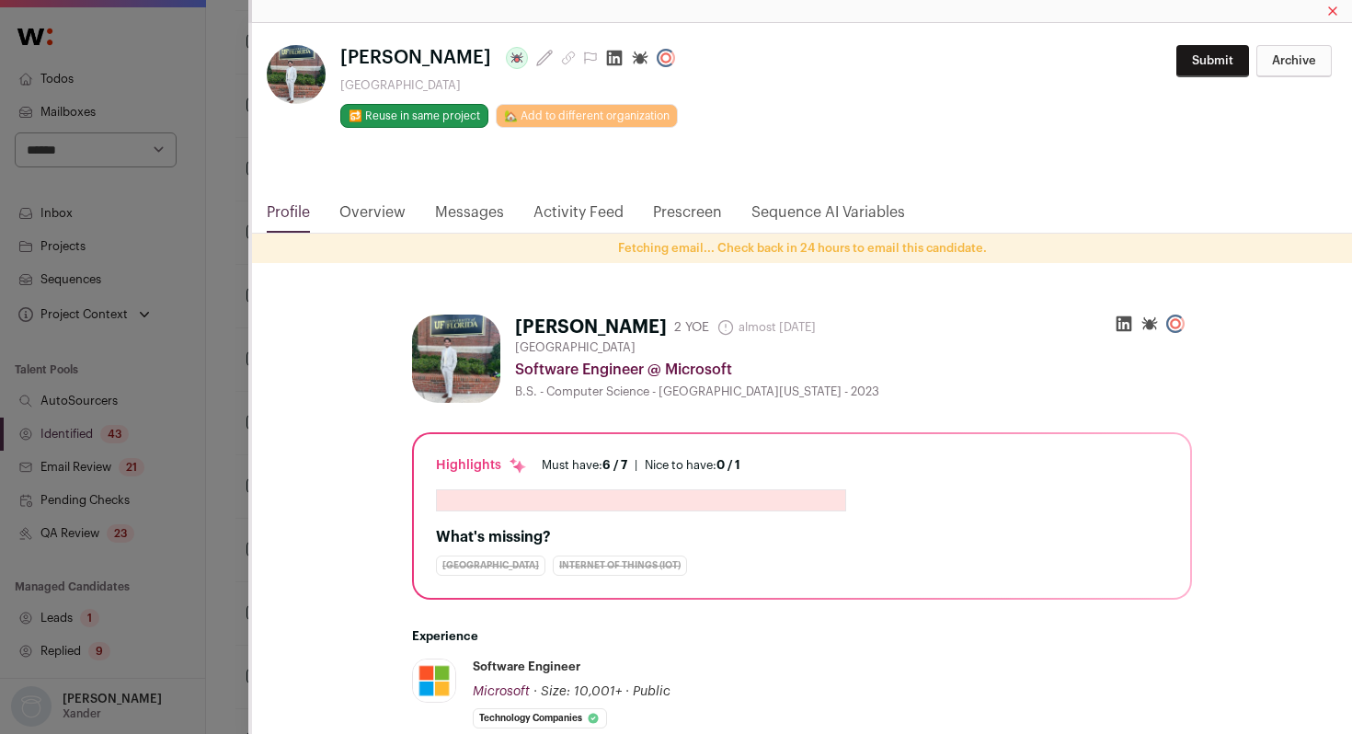
click at [618, 63] on html "**********" at bounding box center [676, 291] width 1352 height 3197
click at [622, 62] on icon "Close modal via background" at bounding box center [614, 58] width 18 height 18
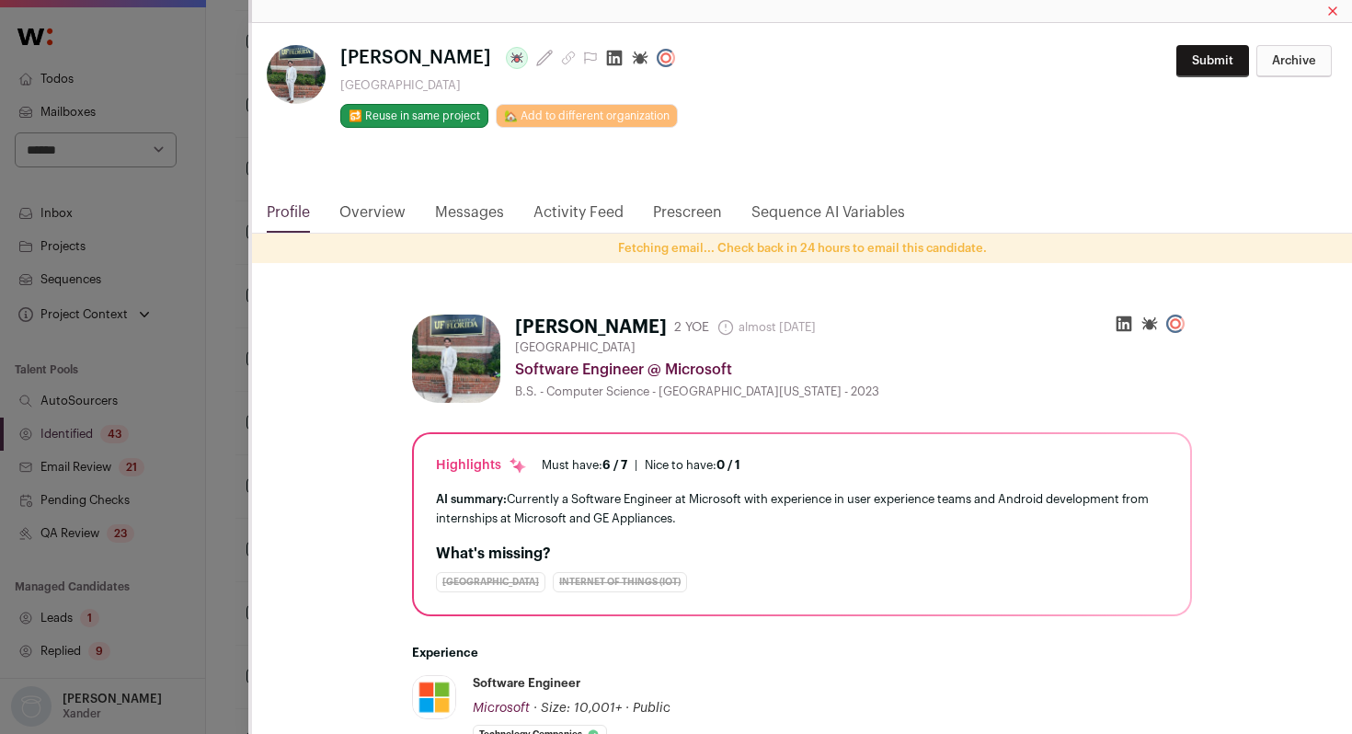
click at [225, 210] on div "**********" at bounding box center [676, 367] width 1352 height 734
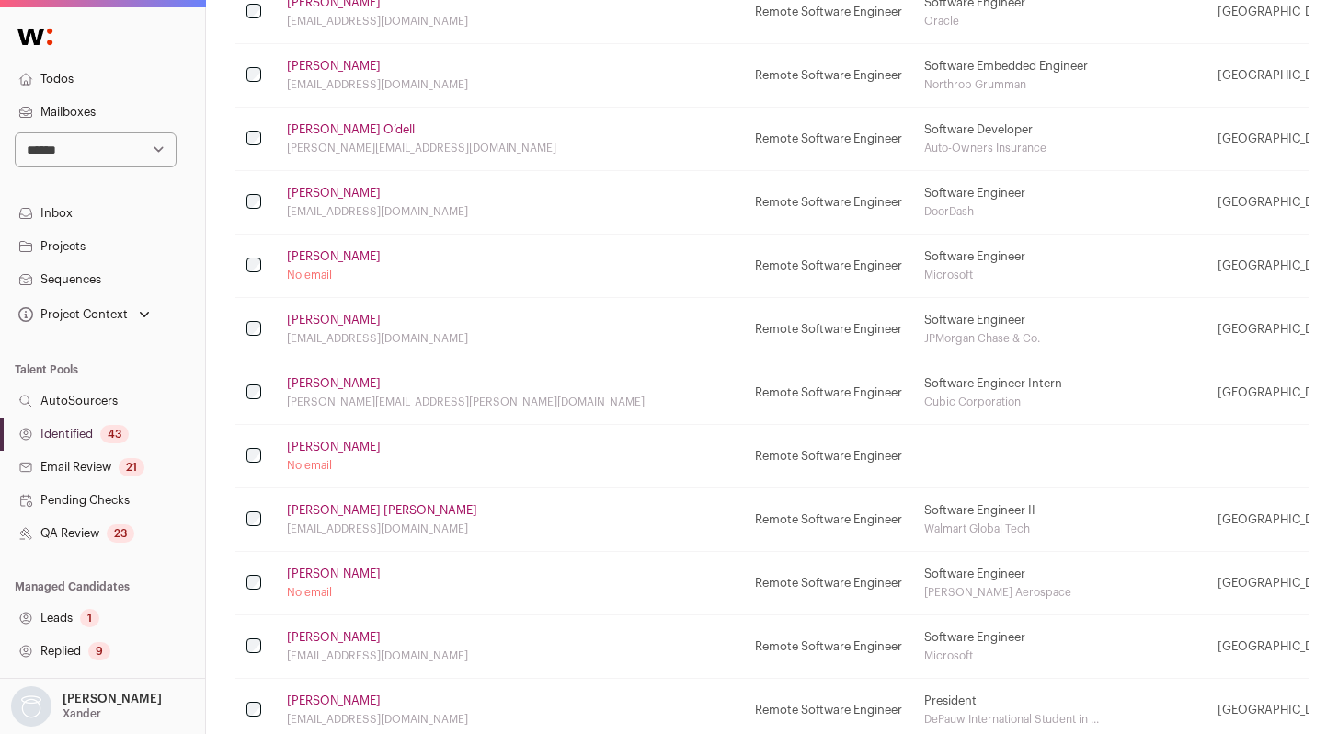
scroll to position [1477, 0]
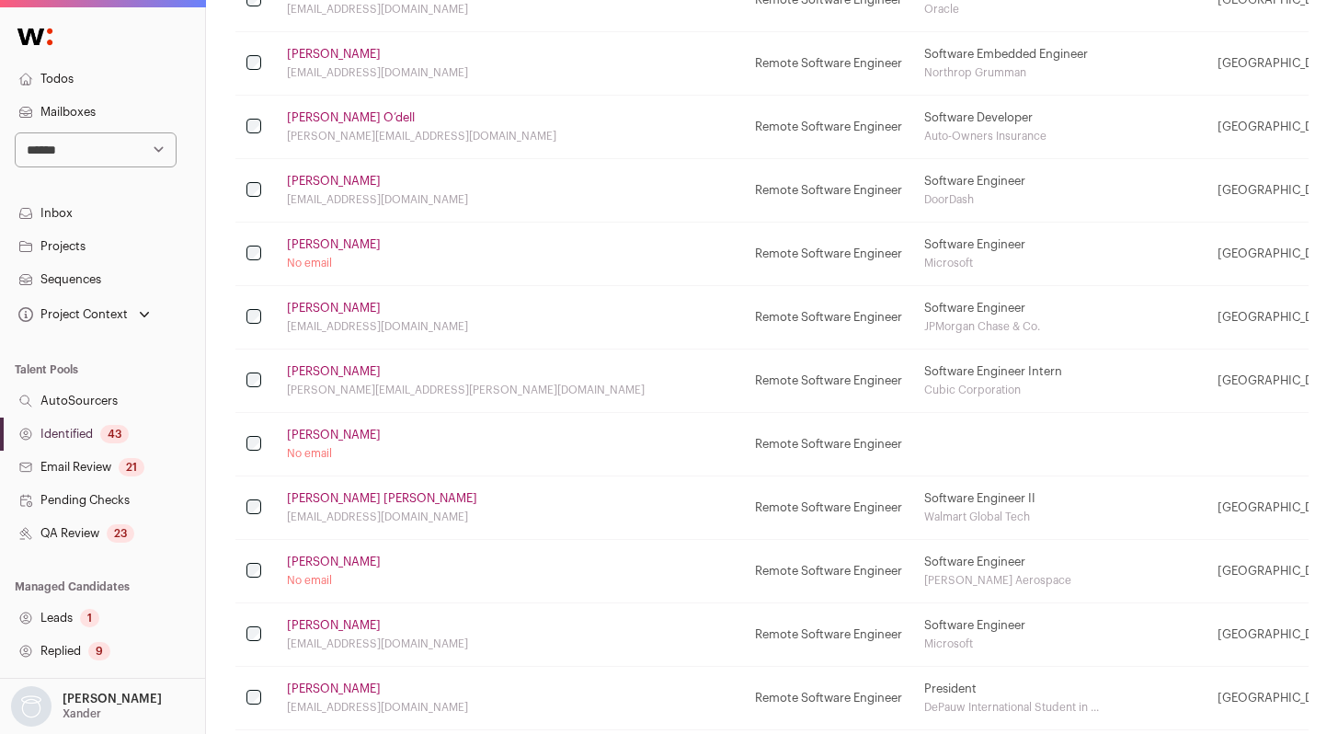
click at [335, 364] on link "[PERSON_NAME]" at bounding box center [334, 371] width 94 height 15
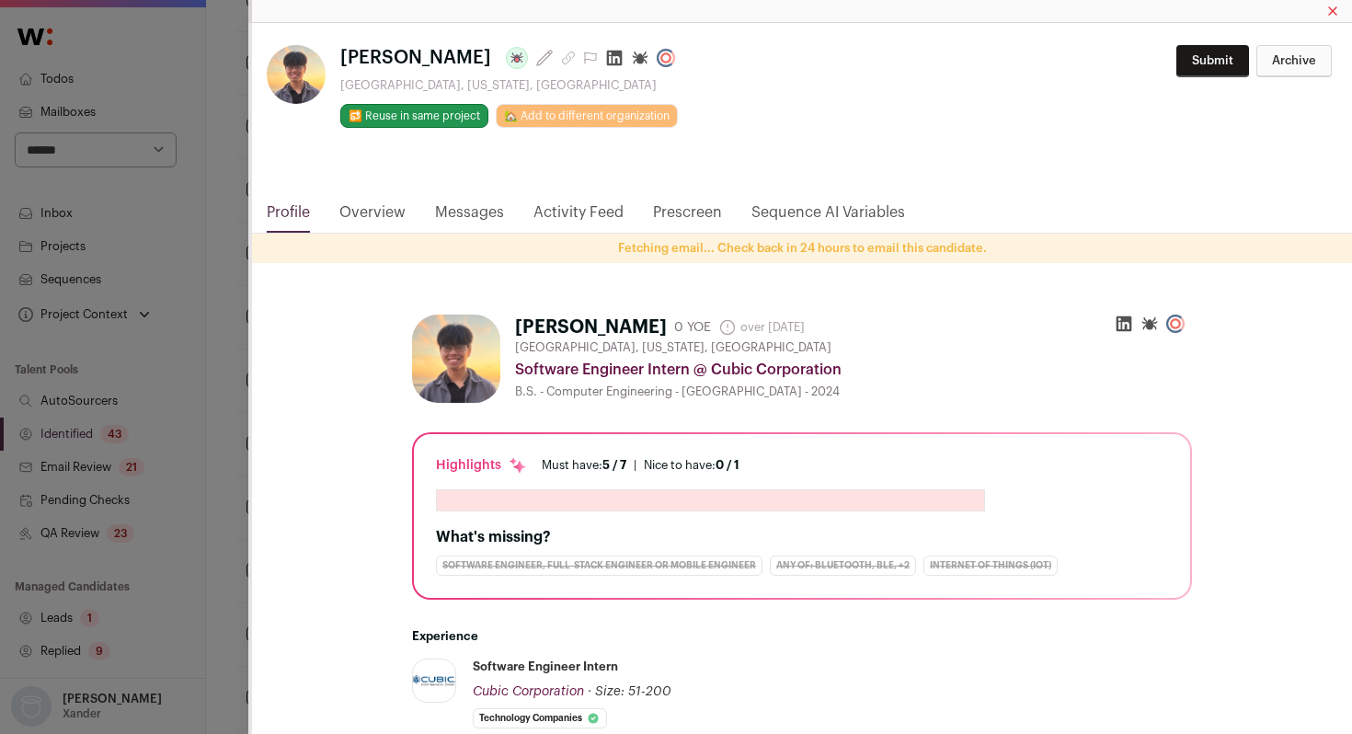
click at [613, 61] on icon "Close modal via background" at bounding box center [615, 59] width 16 height 16
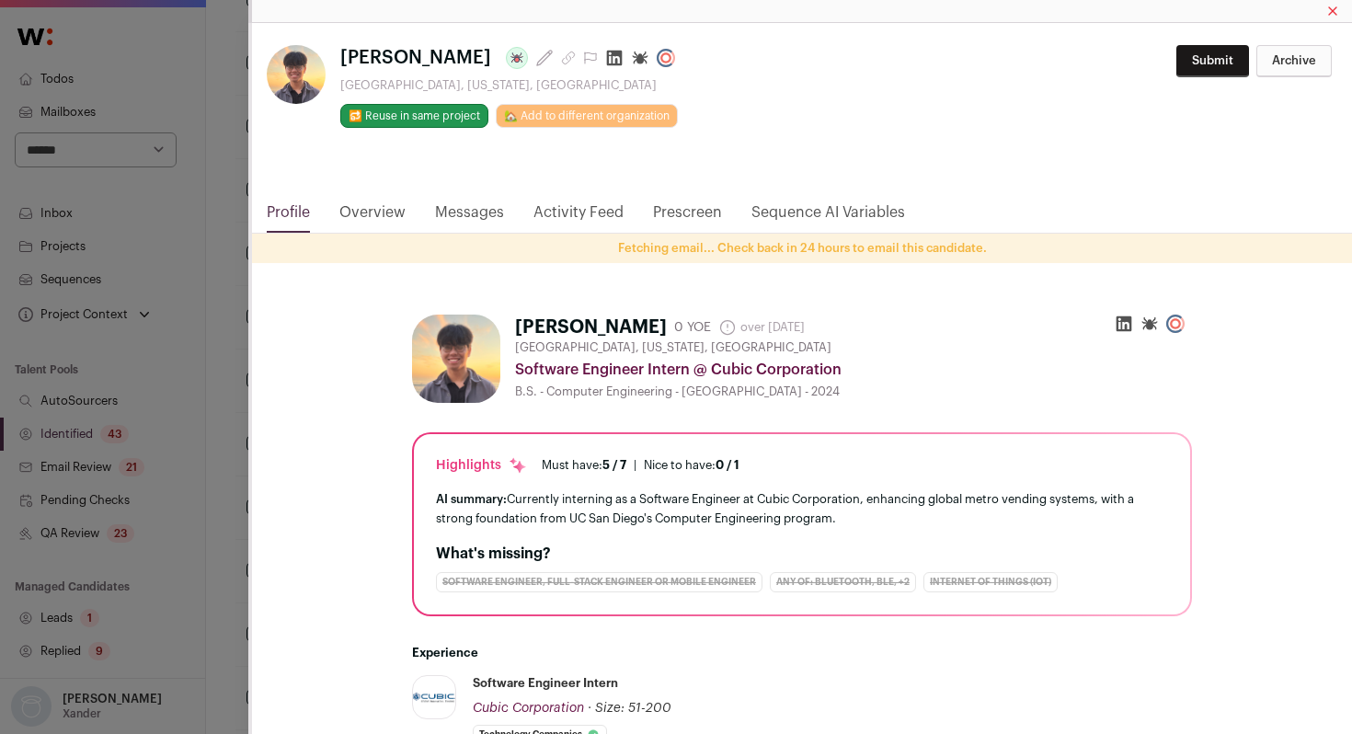
click at [223, 103] on div "[PERSON_NAME] Last update: [DATE] [GEOGRAPHIC_DATA], [US_STATE], [GEOGRAPHIC_DA…" at bounding box center [676, 367] width 1352 height 734
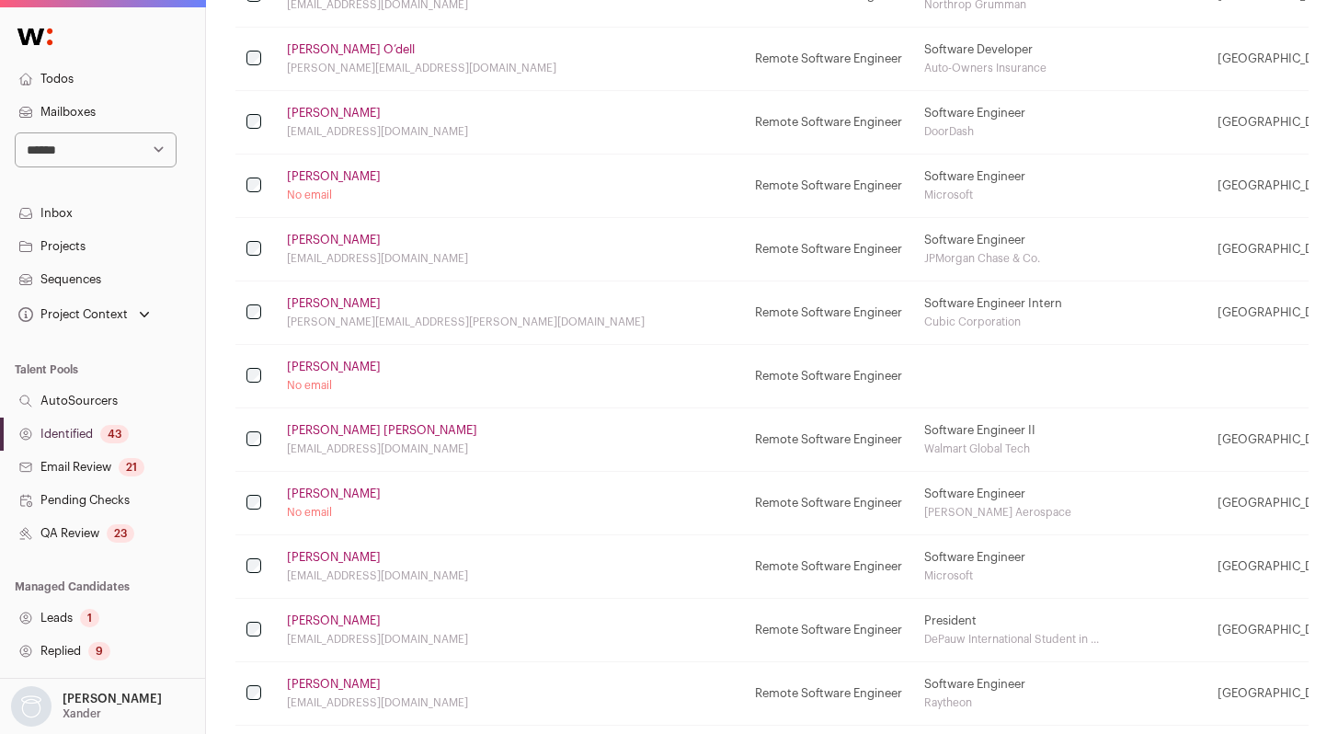
scroll to position [1554, 0]
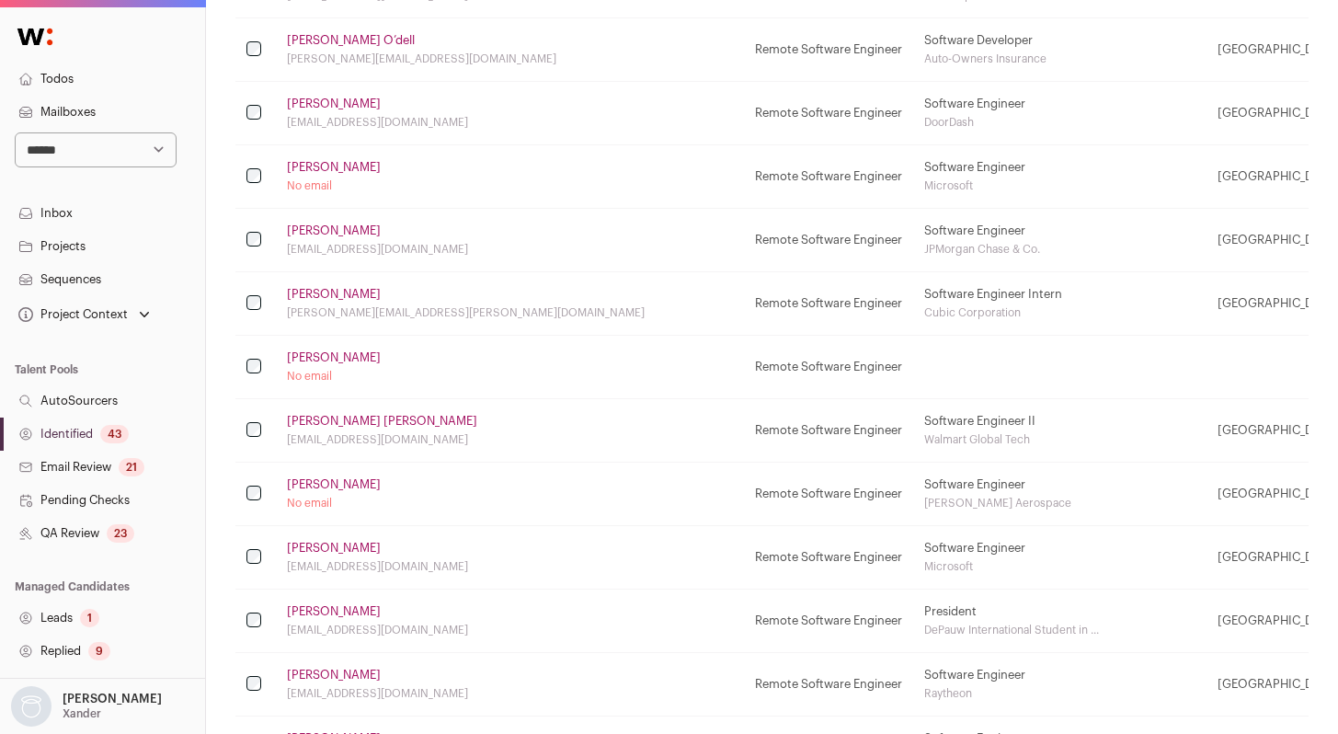
click at [302, 358] on link "[PERSON_NAME]" at bounding box center [334, 357] width 94 height 15
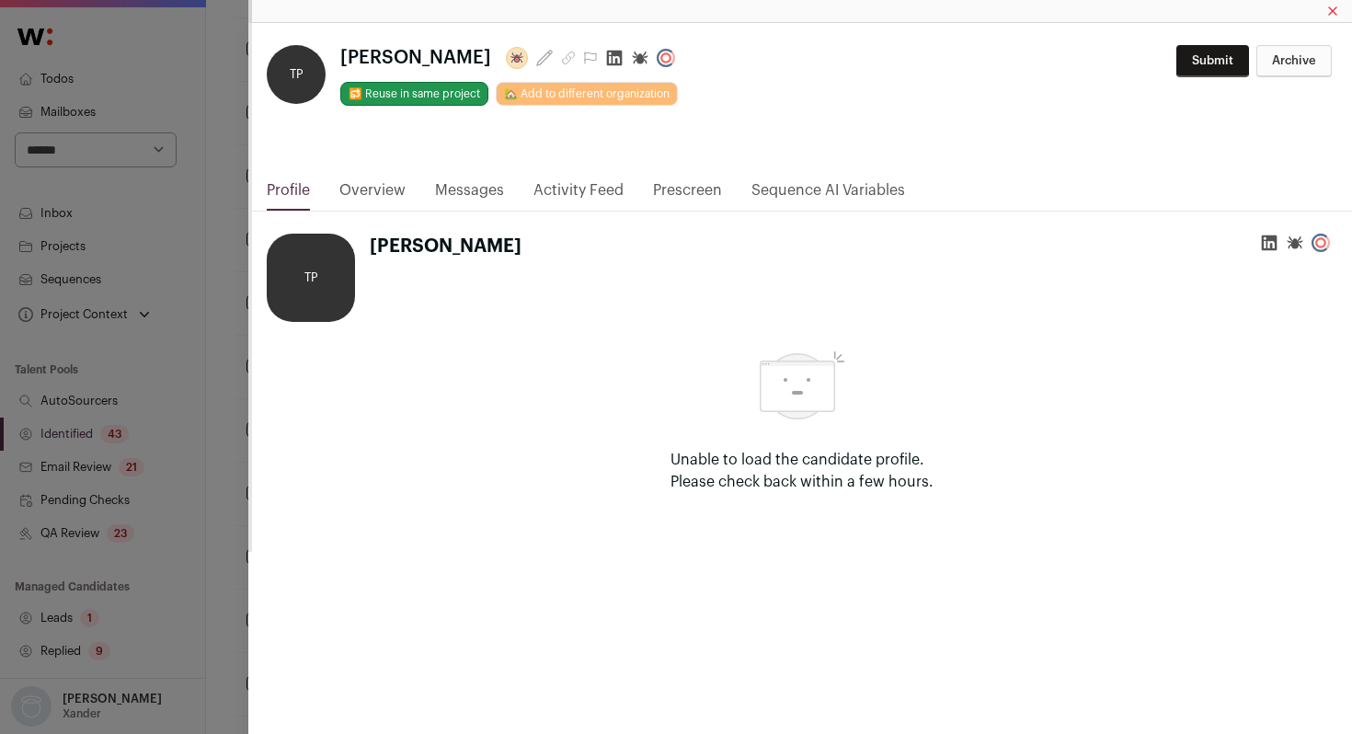
click at [607, 59] on icon "Close modal via background" at bounding box center [615, 59] width 16 height 16
click at [215, 87] on div "**********" at bounding box center [676, 367] width 1352 height 734
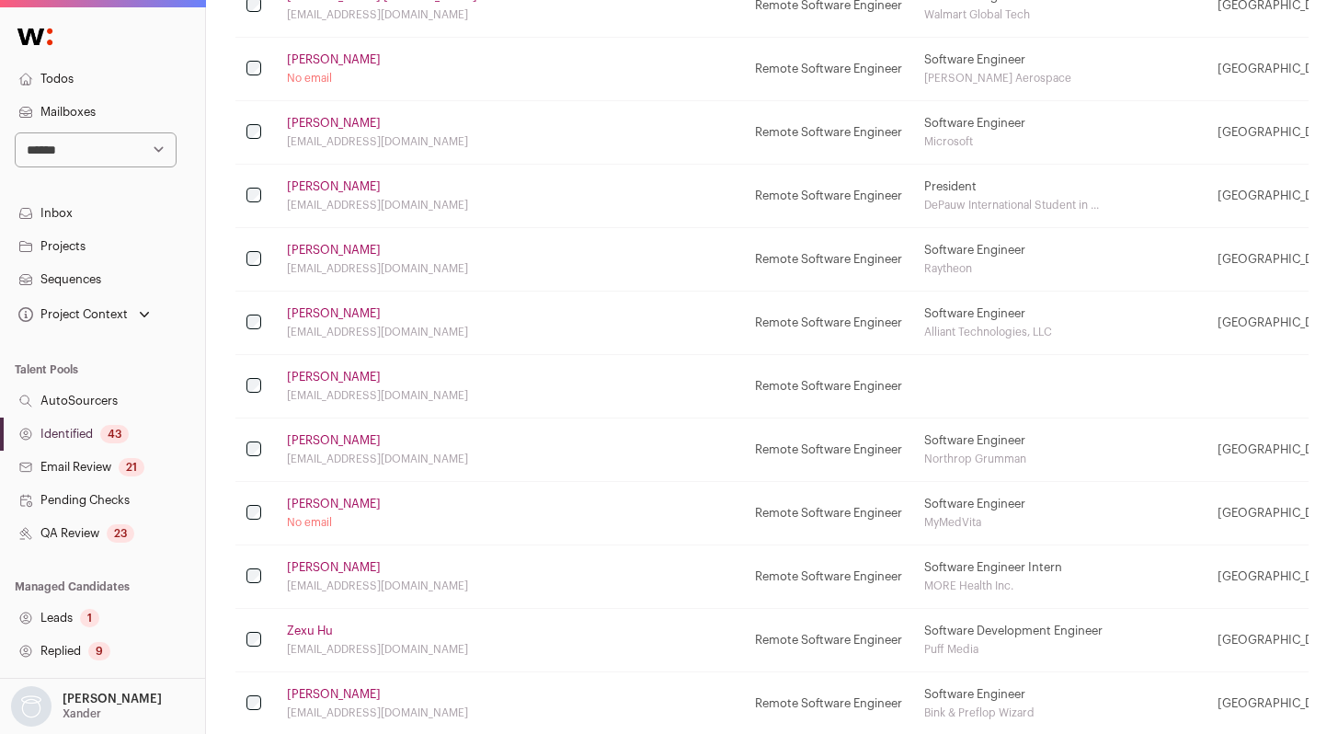
scroll to position [1986, 0]
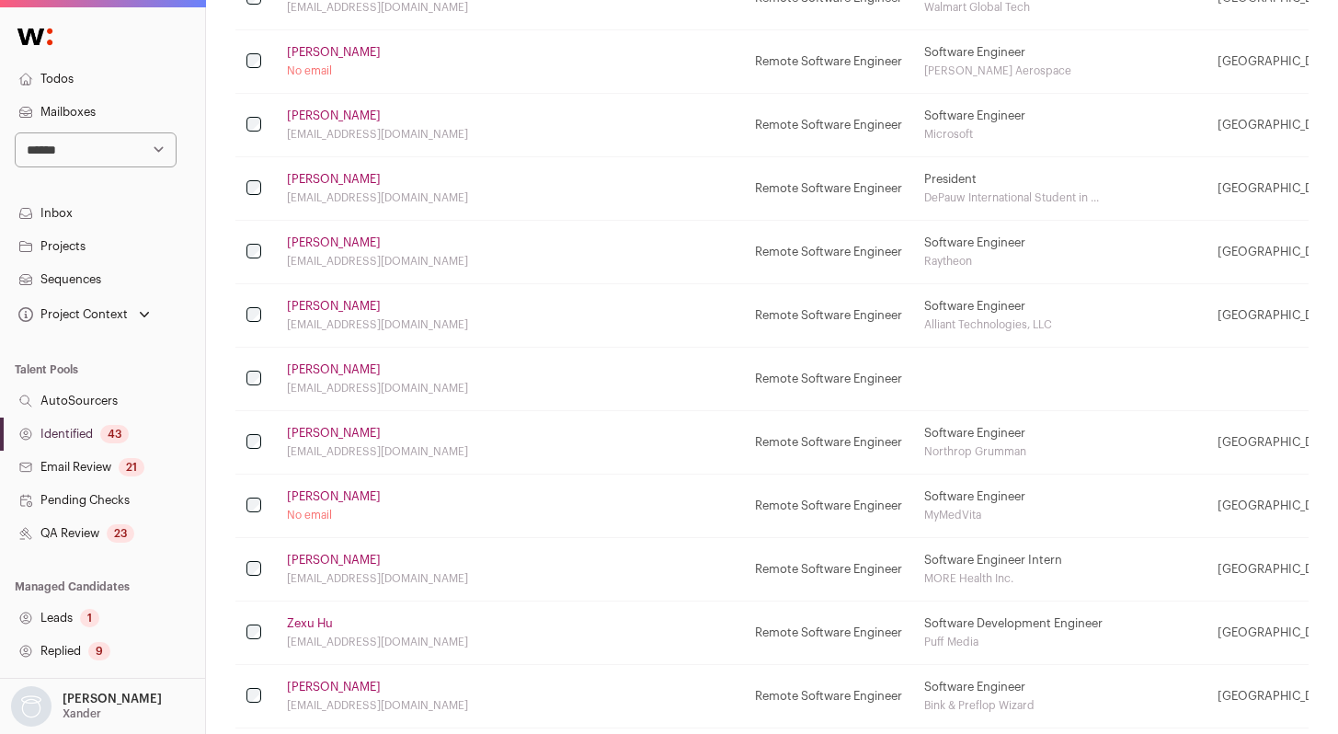
click at [348, 302] on link "[PERSON_NAME]" at bounding box center [334, 306] width 94 height 15
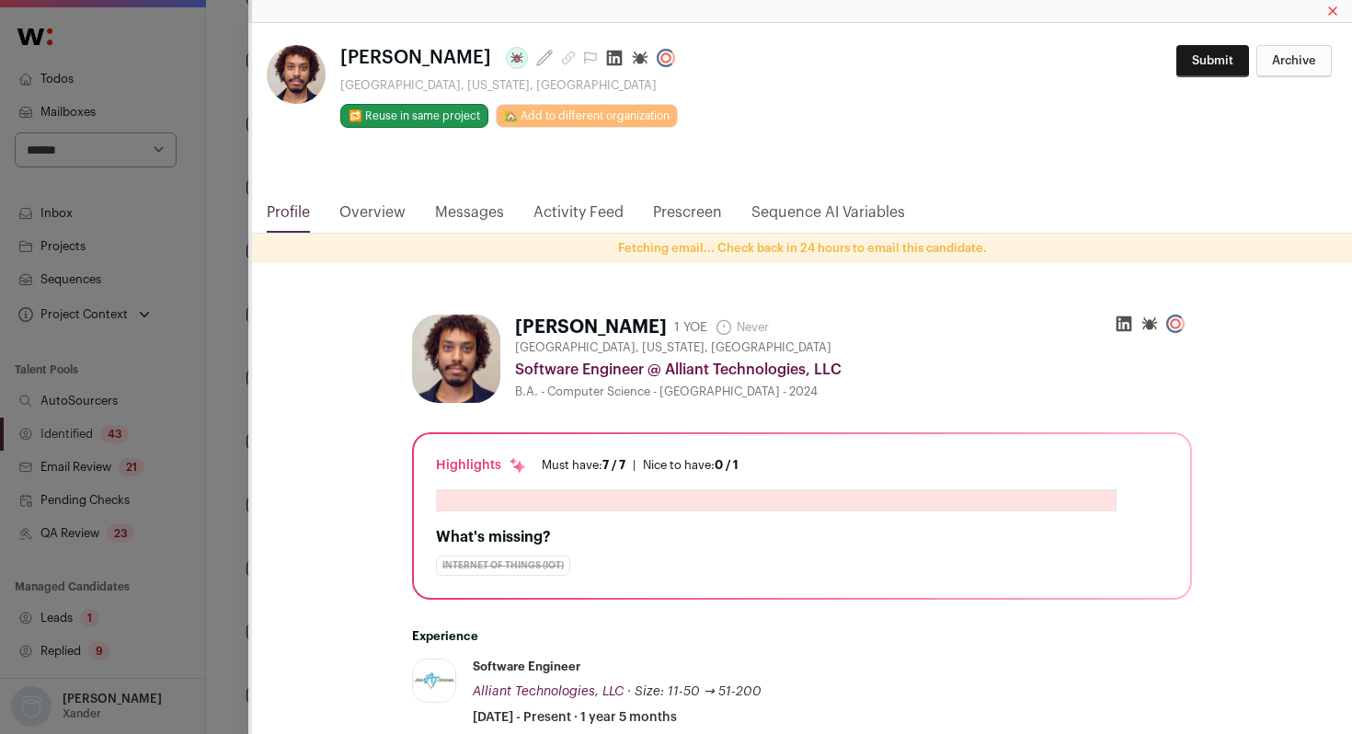
click at [607, 62] on icon "Close modal via background" at bounding box center [615, 59] width 16 height 16
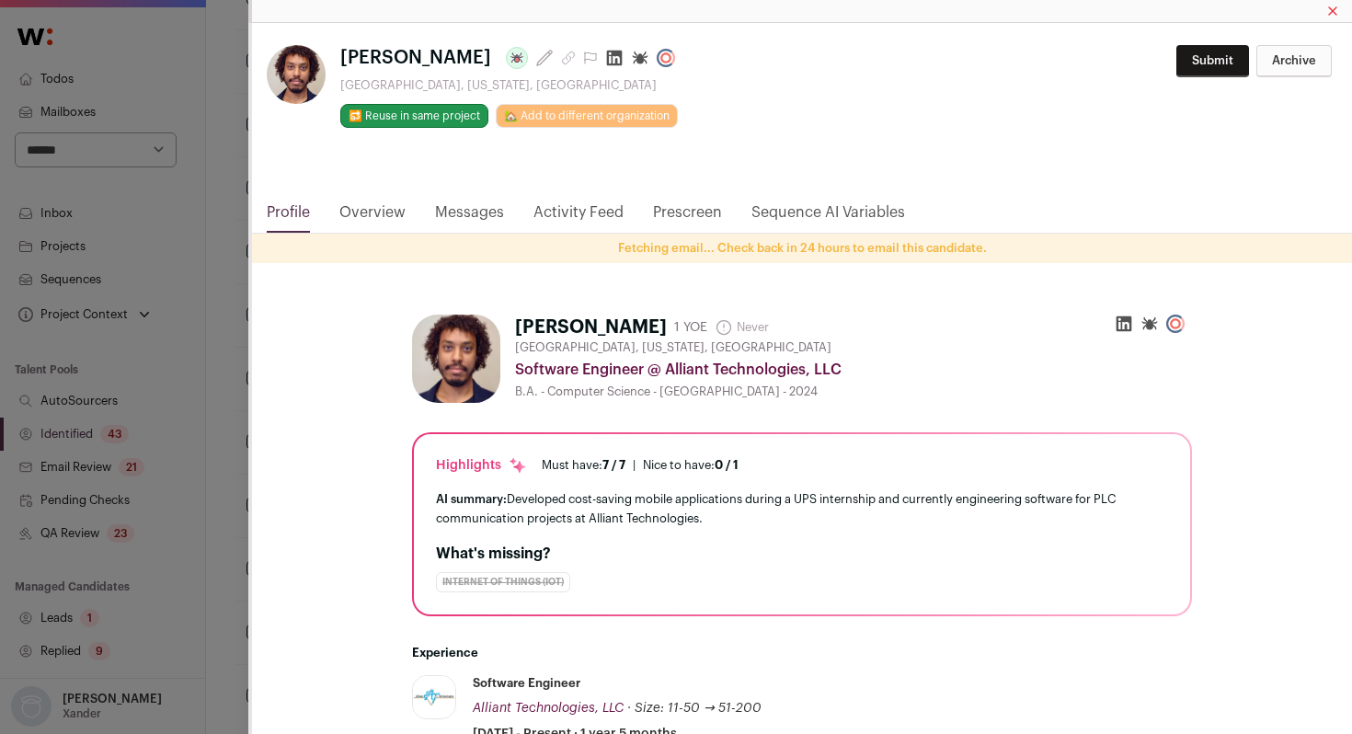
click at [221, 98] on div "[PERSON_NAME] Last update: [DATE] [GEOGRAPHIC_DATA], [US_STATE], [GEOGRAPHIC_DA…" at bounding box center [676, 367] width 1352 height 734
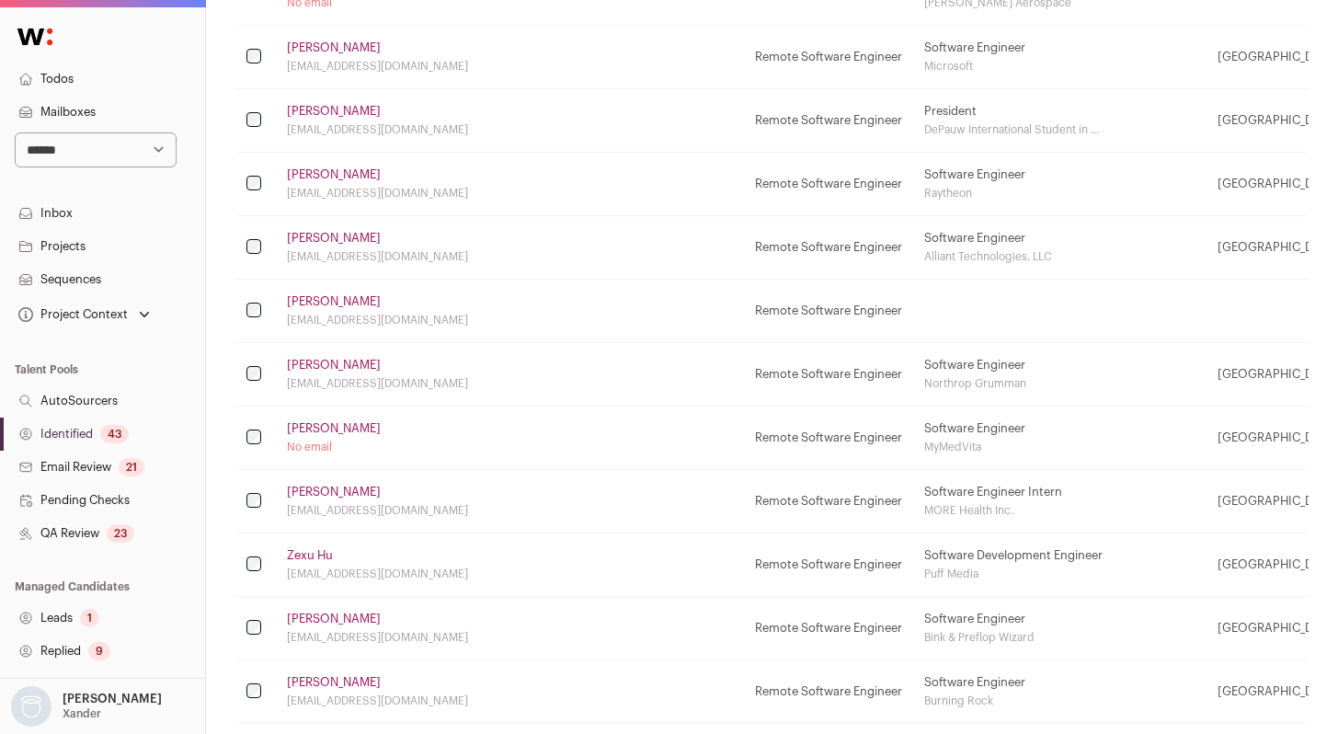
scroll to position [2063, 0]
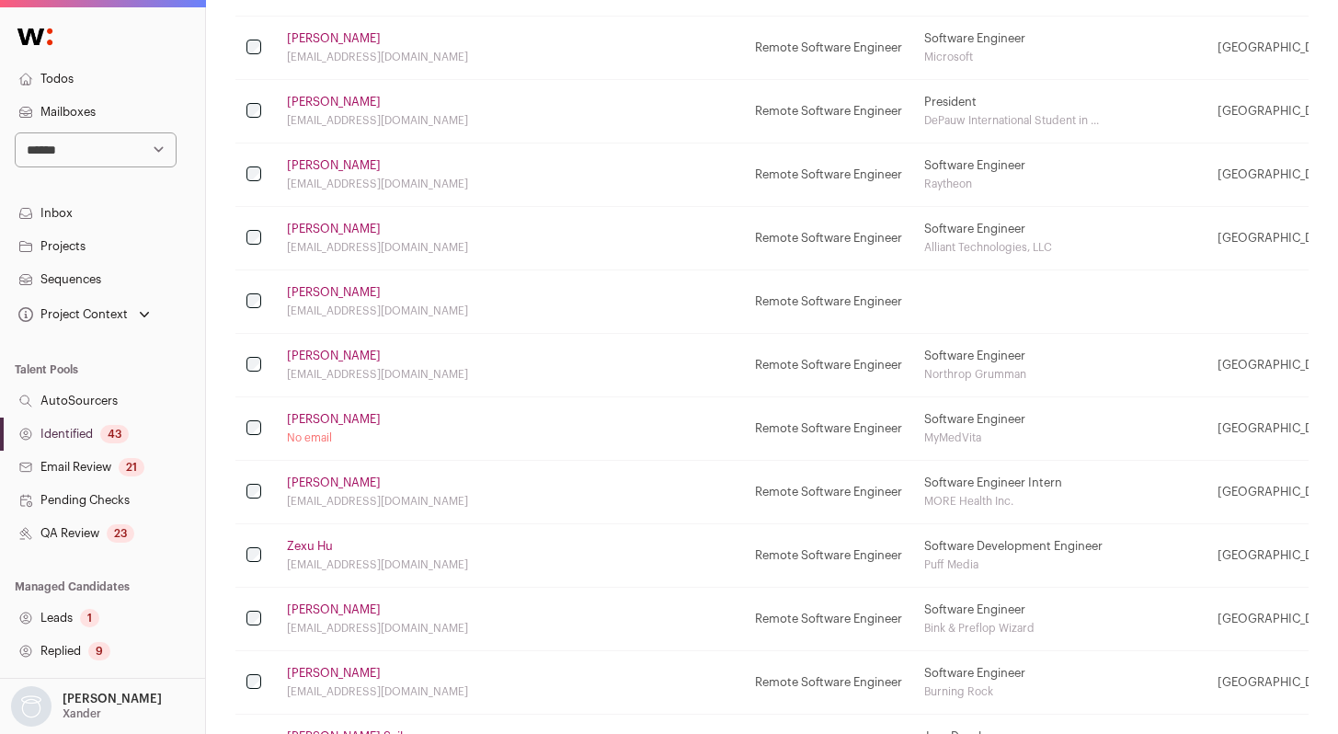
click at [323, 417] on link "[PERSON_NAME]" at bounding box center [334, 419] width 94 height 15
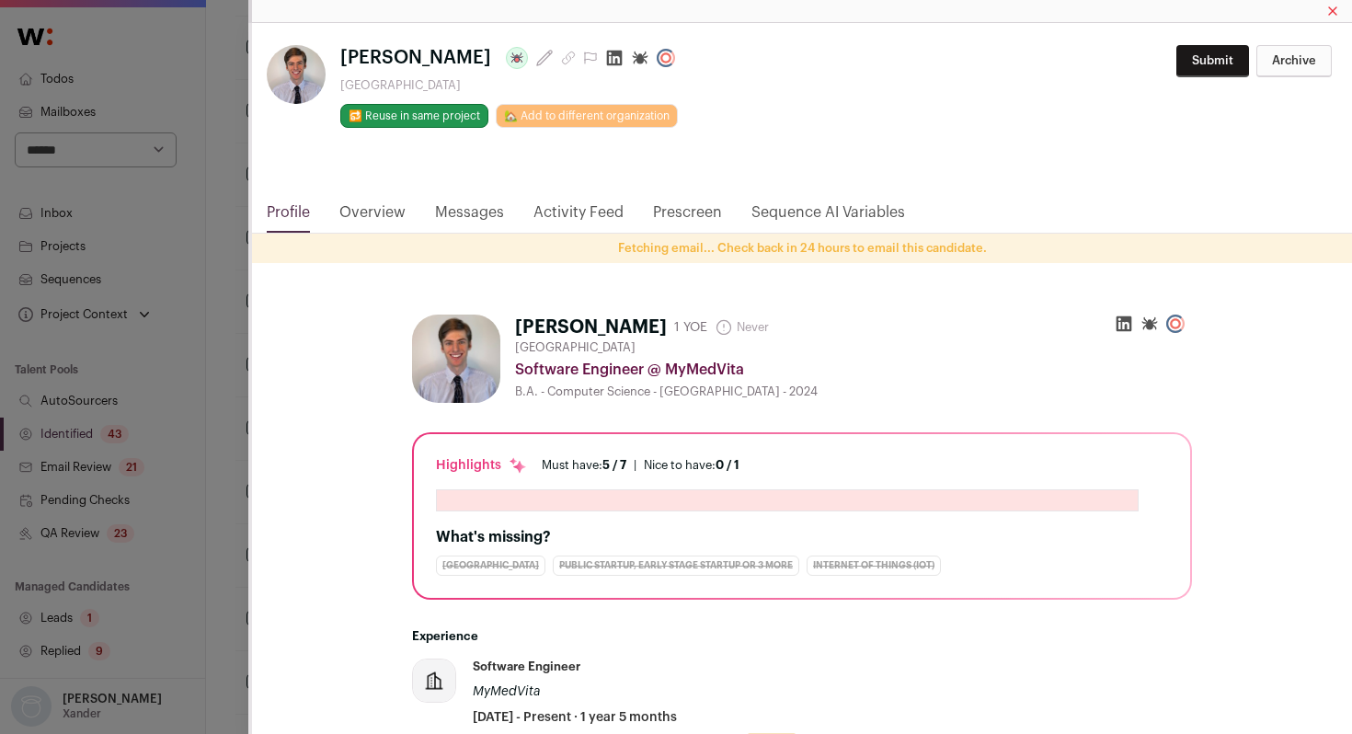
click at [612, 61] on icon "Close modal via background" at bounding box center [615, 59] width 16 height 16
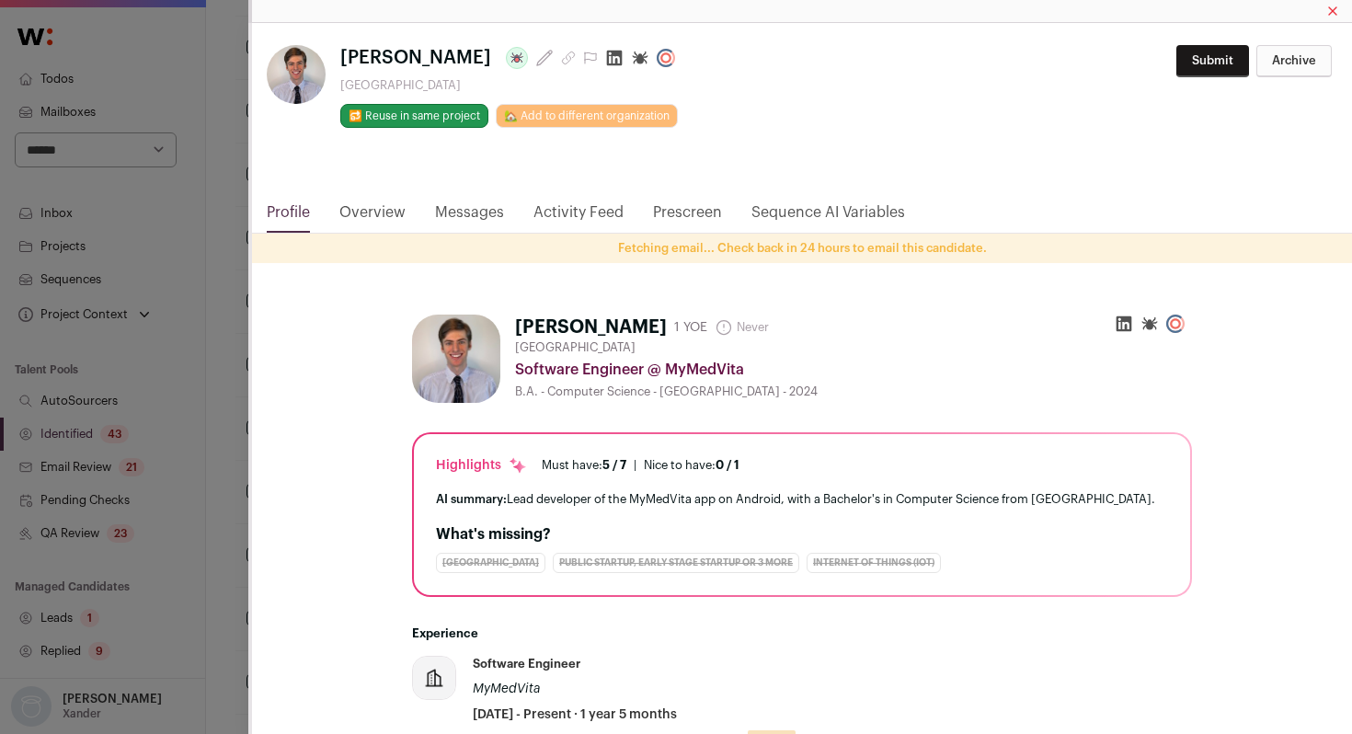
click at [217, 119] on div "**********" at bounding box center [676, 367] width 1352 height 734
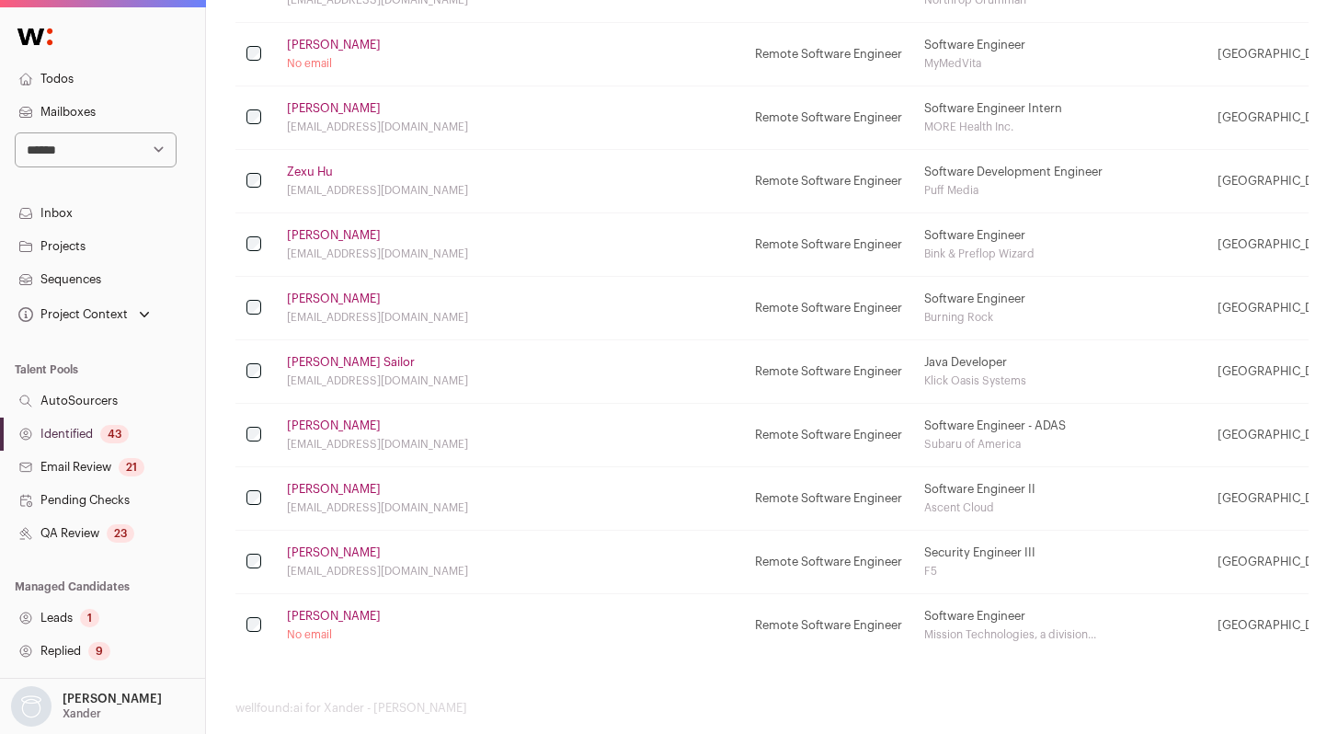
scroll to position [2463, 0]
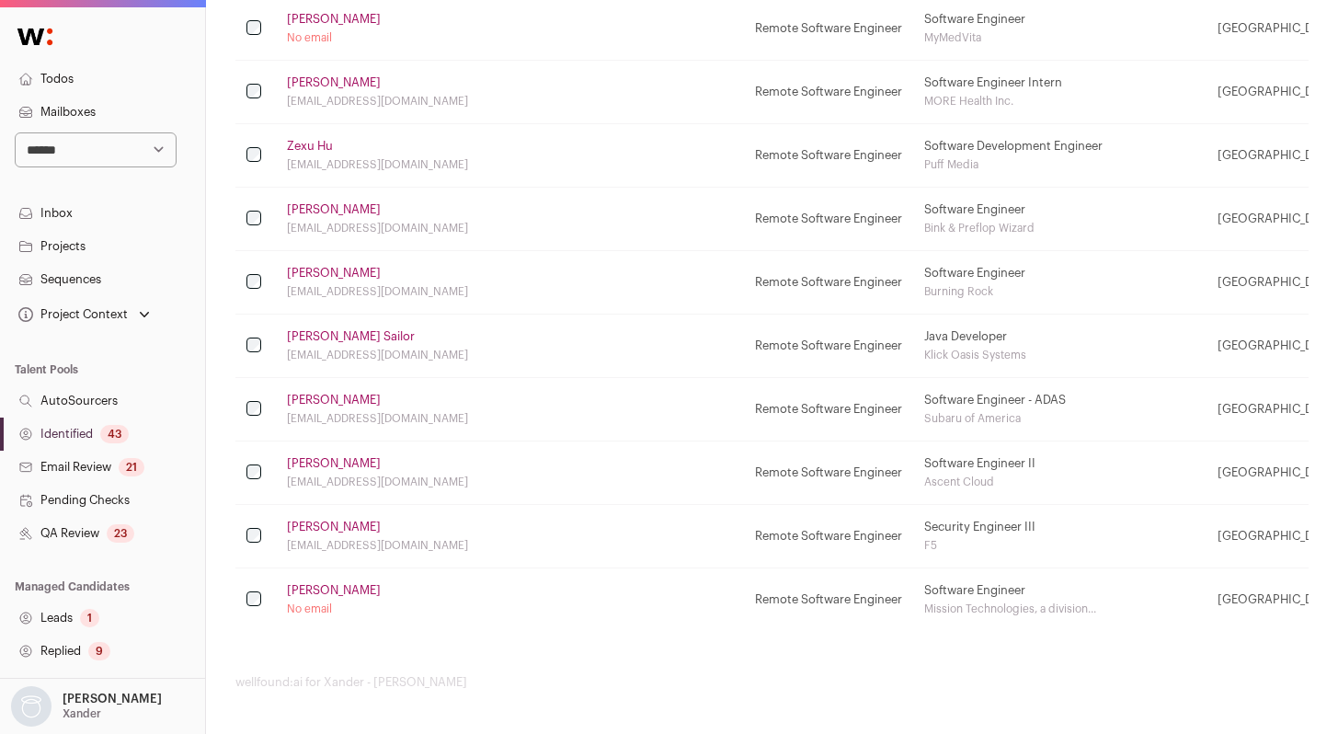
click at [94, 430] on link "Identified 43" at bounding box center [102, 433] width 205 height 33
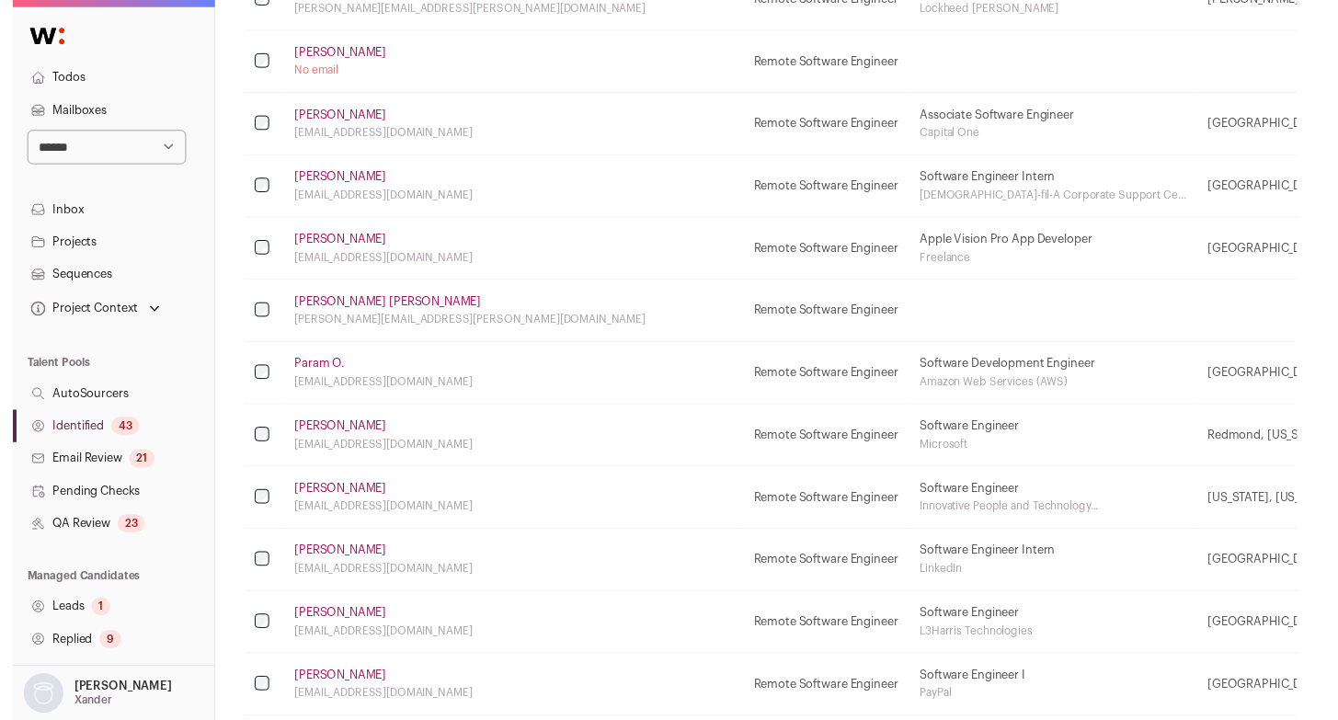
scroll to position [0, 0]
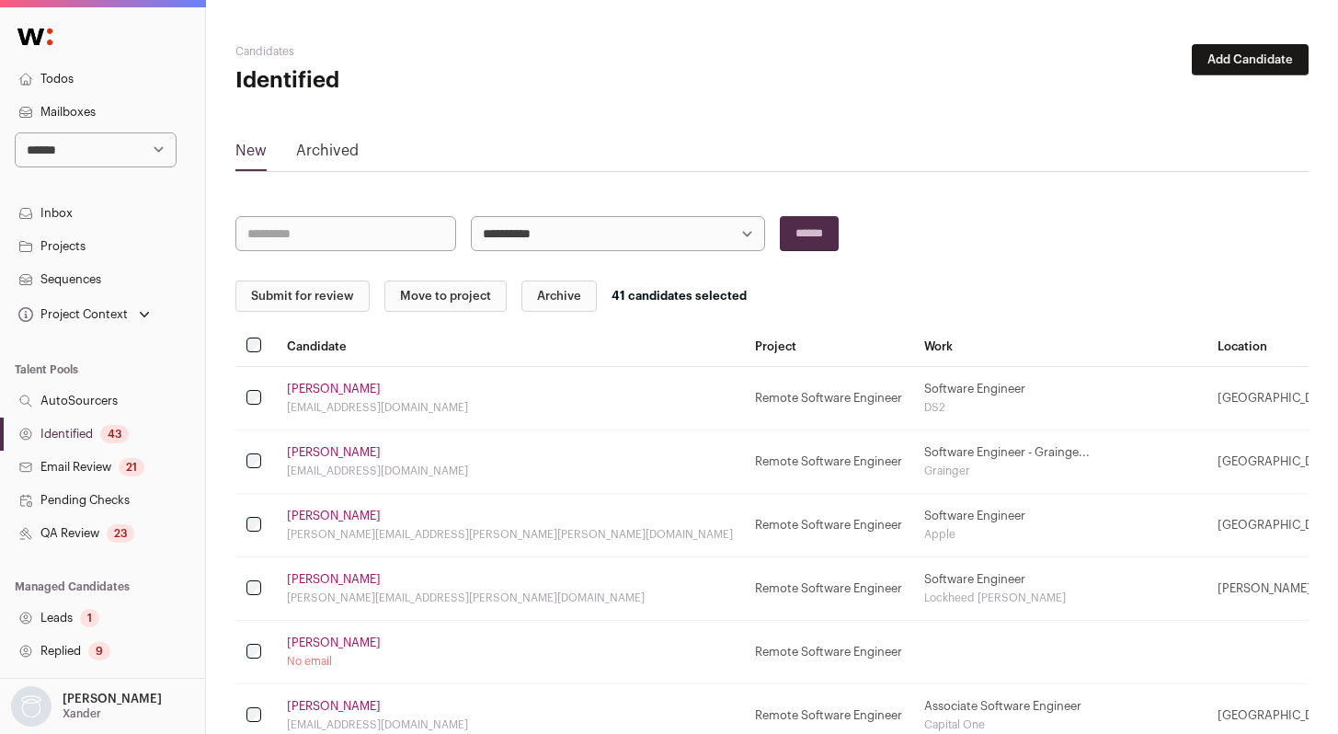
click at [307, 300] on button "Submit for review" at bounding box center [302, 295] width 134 height 31
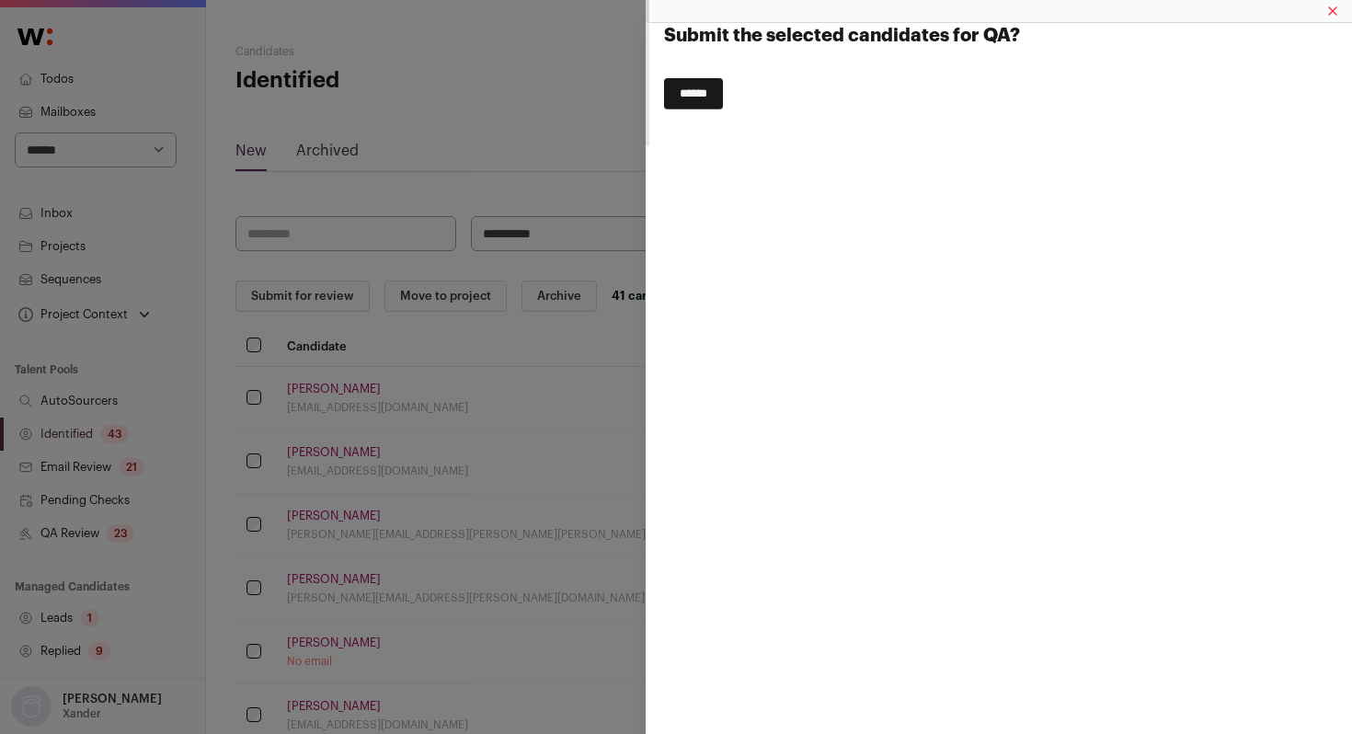
click at [701, 86] on input "******" at bounding box center [693, 93] width 59 height 31
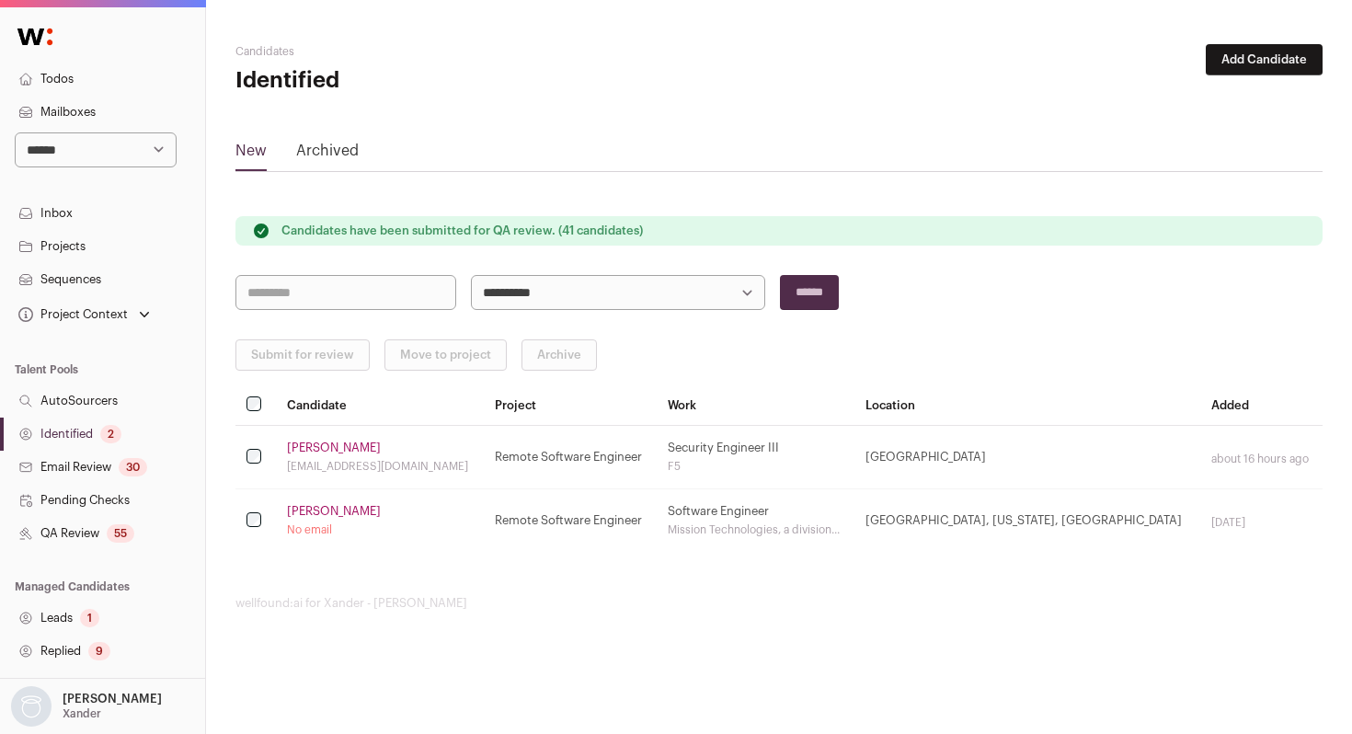
click at [101, 534] on link "QA Review 55" at bounding box center [102, 533] width 205 height 33
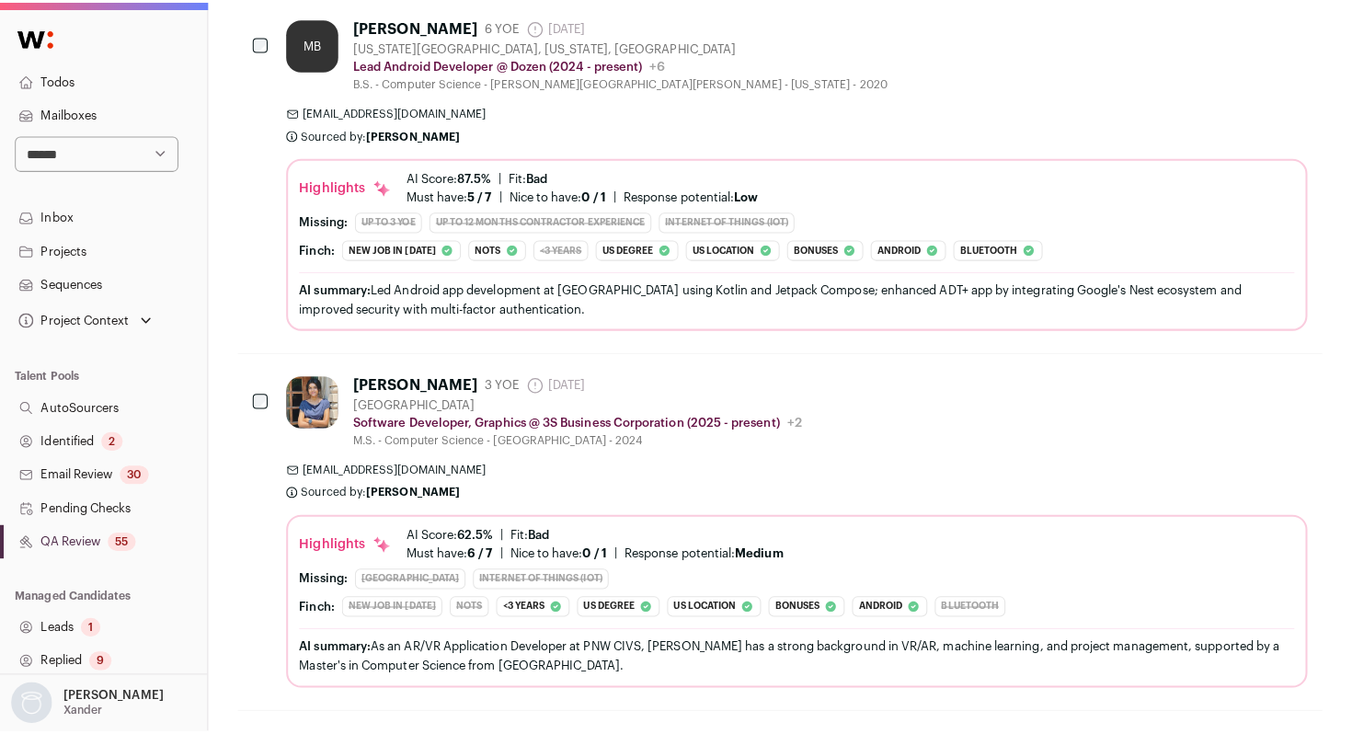
scroll to position [611, 0]
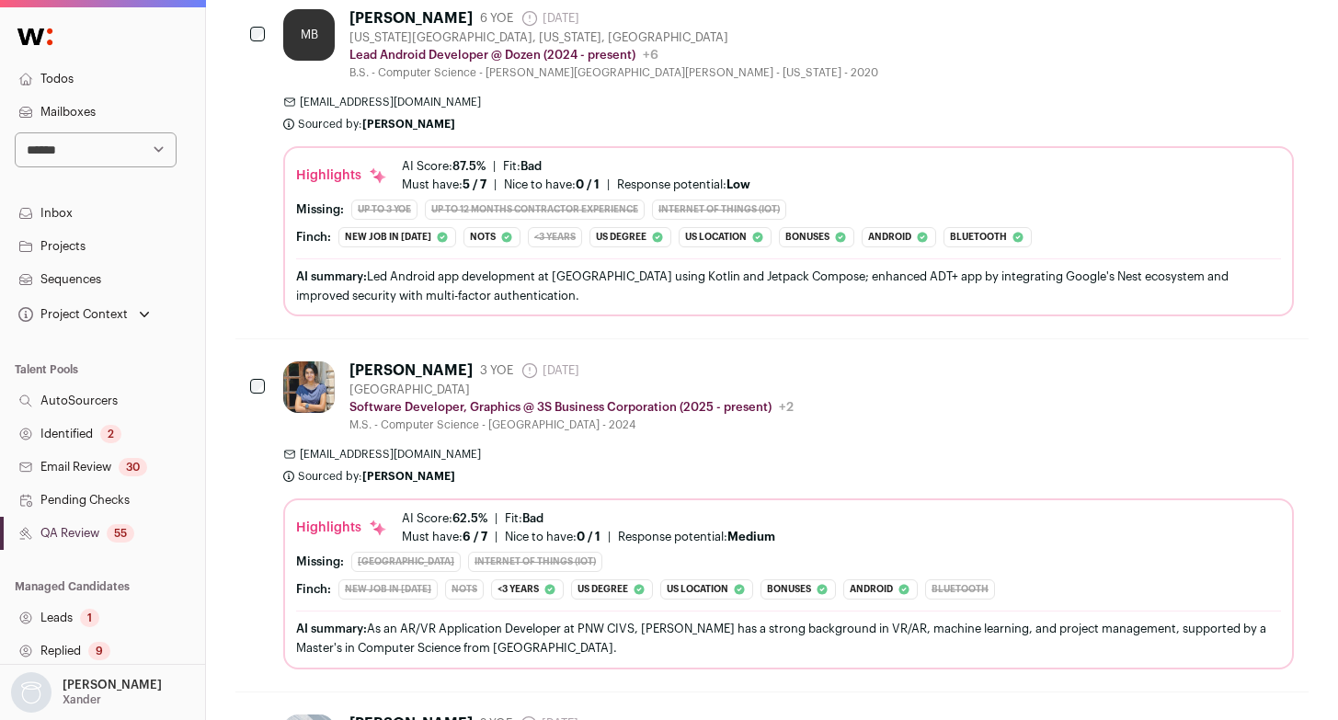
click at [924, 410] on div "[PERSON_NAME] 3 YOE [DATE] Admin only. The last time the profile was scraped. […" at bounding box center [788, 396] width 1010 height 71
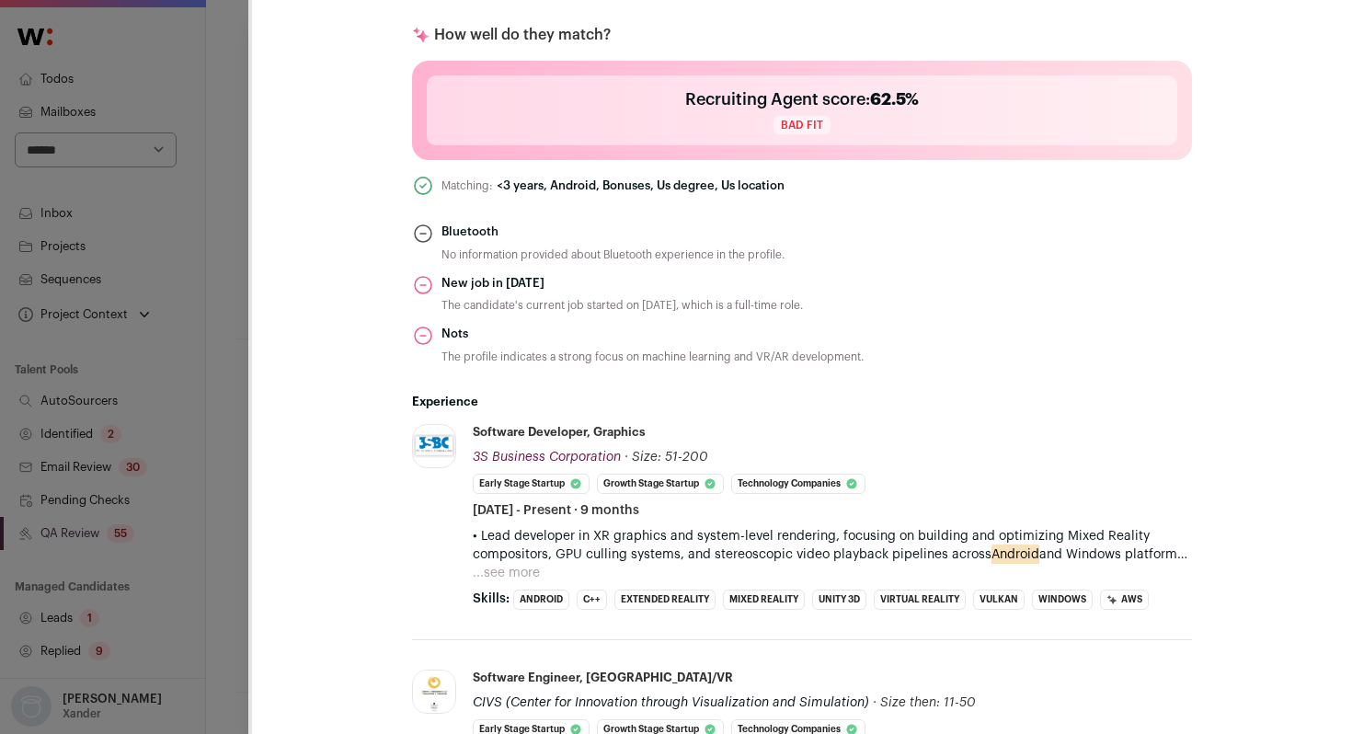
scroll to position [668, 0]
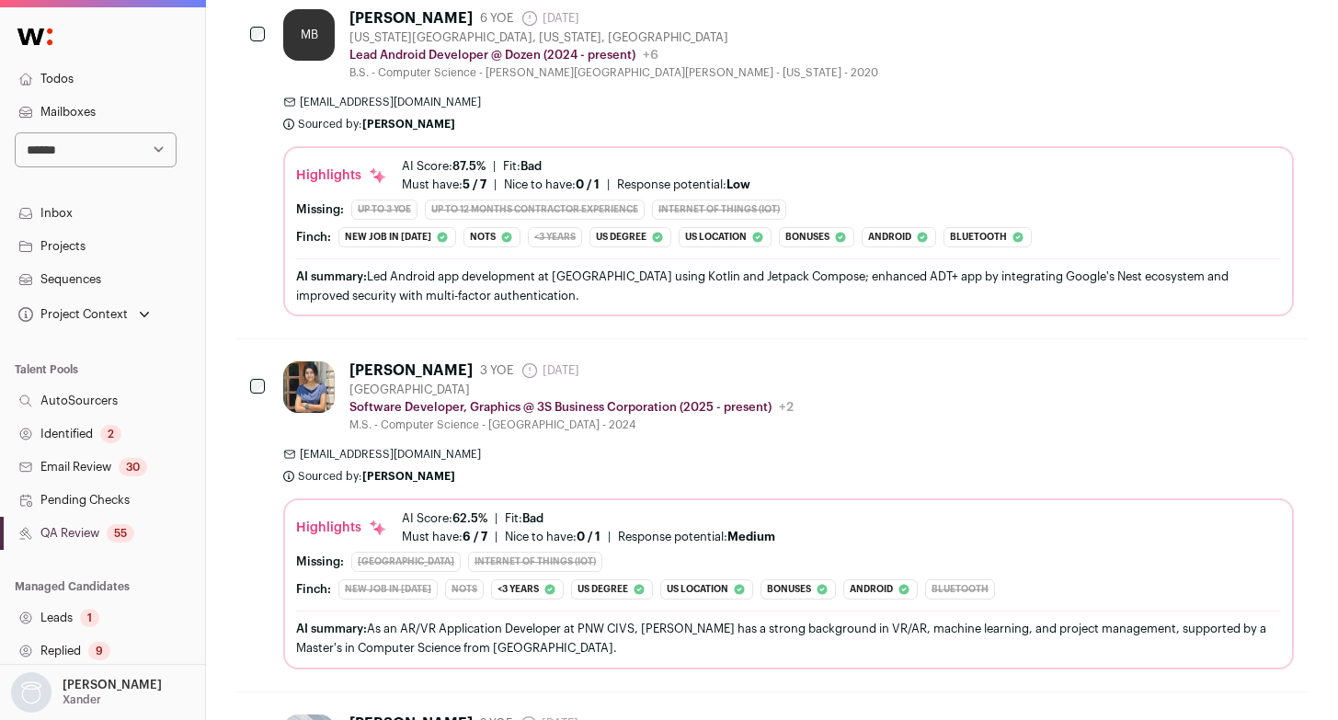
click at [881, 428] on div "[PERSON_NAME] 3 YOE [DATE] Admin only. The last time the profile was scraped. […" at bounding box center [788, 396] width 1010 height 71
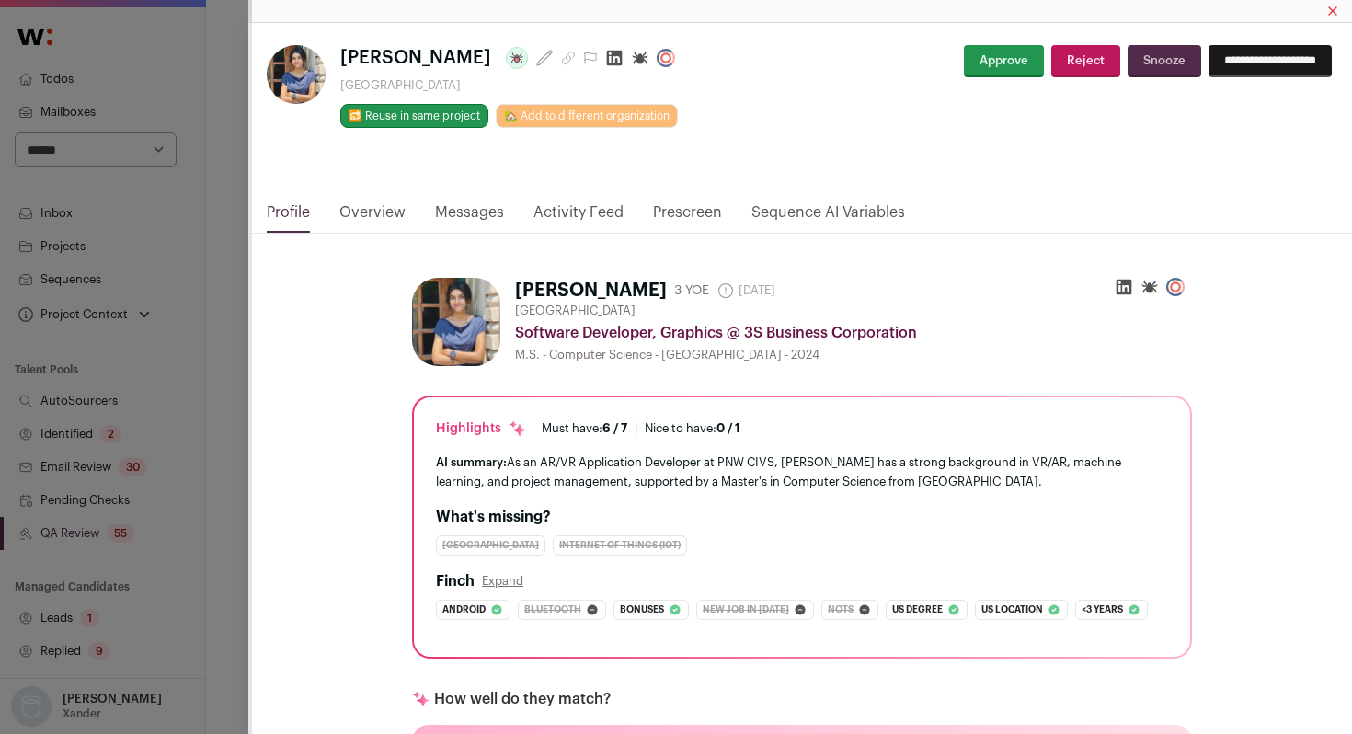
click at [610, 58] on icon "Close modal via background" at bounding box center [615, 59] width 16 height 16
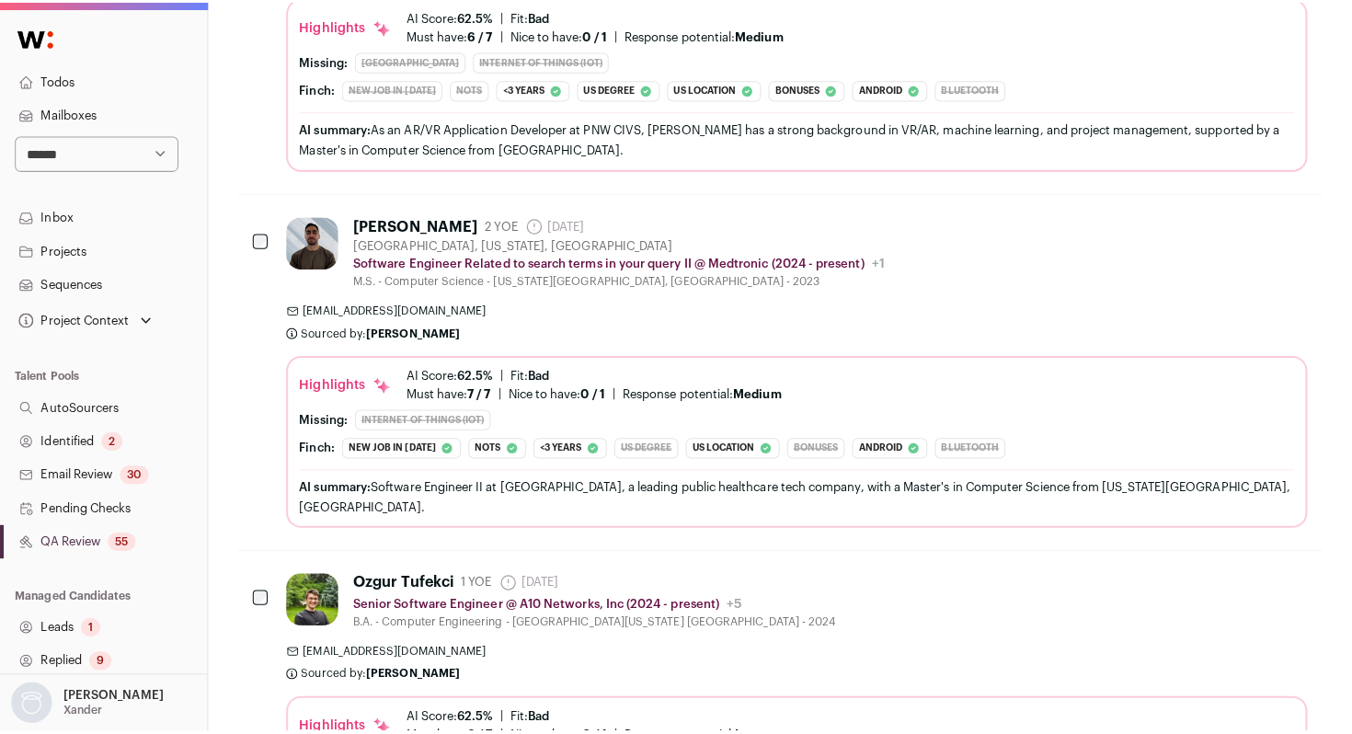
scroll to position [1104, 0]
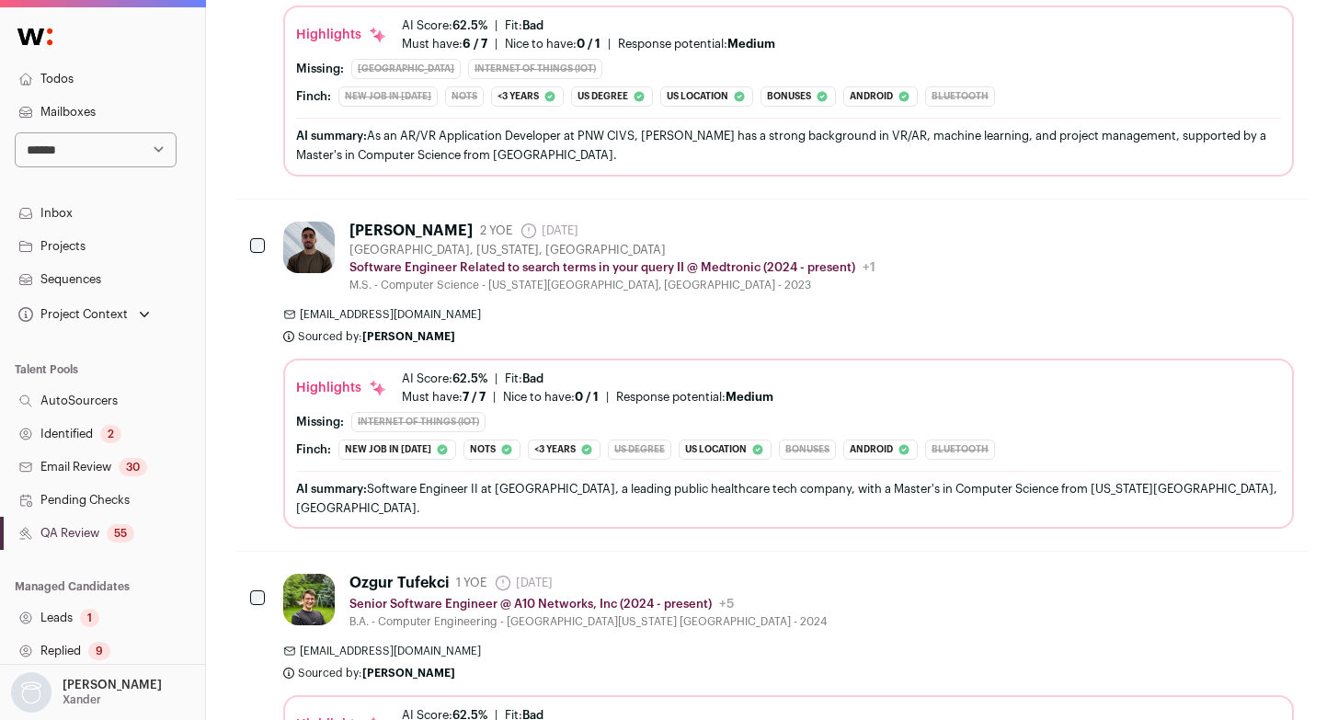
click at [1004, 259] on div "[PERSON_NAME] 2 YOE [DATE] Admin only. The last time the profile was scraped. […" at bounding box center [788, 257] width 1010 height 71
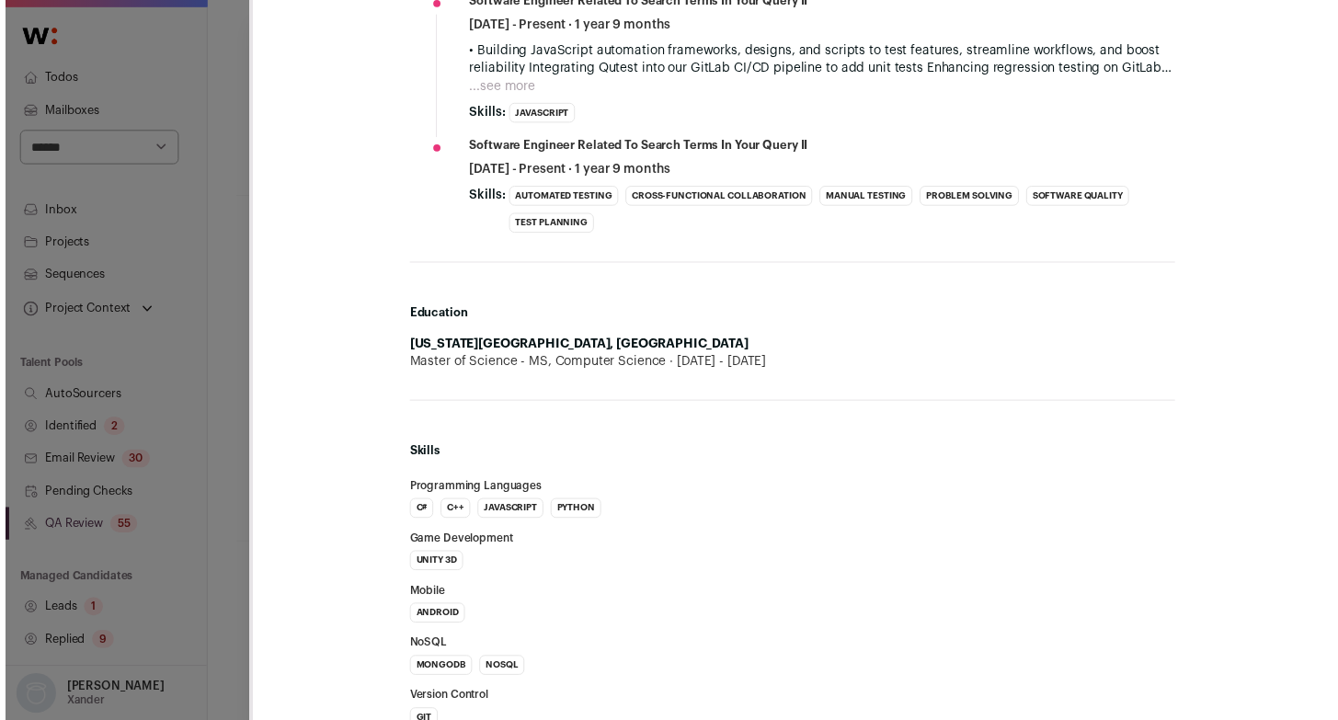
scroll to position [1229, 0]
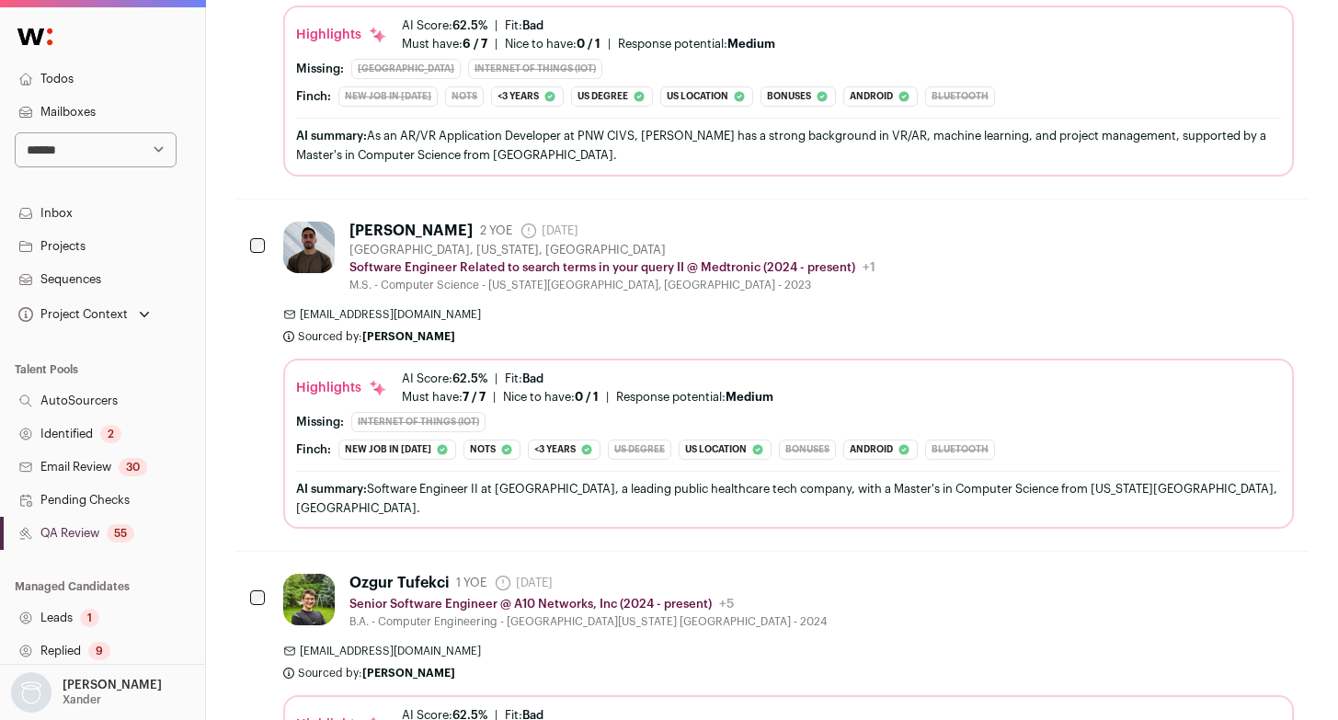
click at [884, 299] on div "[PERSON_NAME] 2 YOE [DATE] Admin only. The last time the profile was scraped. […" at bounding box center [788, 375] width 1010 height 307
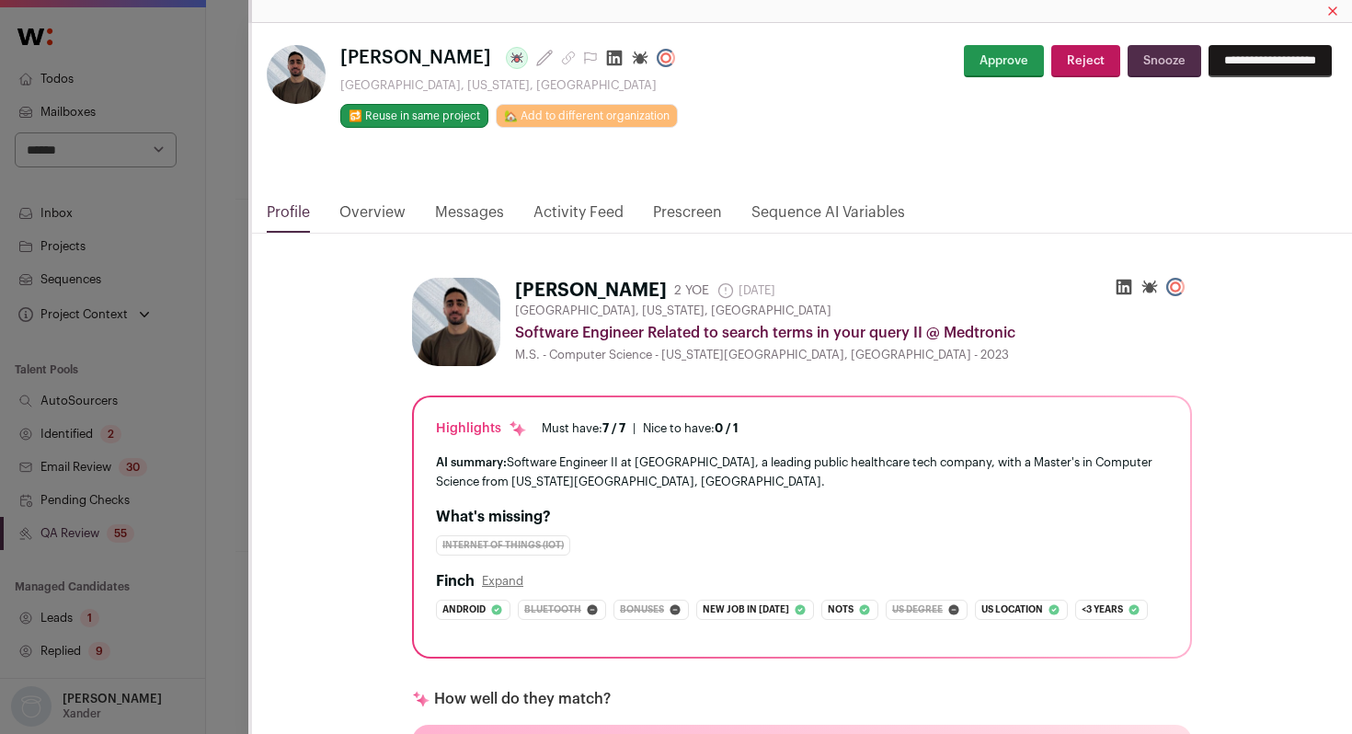
click at [567, 210] on link "Activity Feed" at bounding box center [578, 216] width 90 height 31
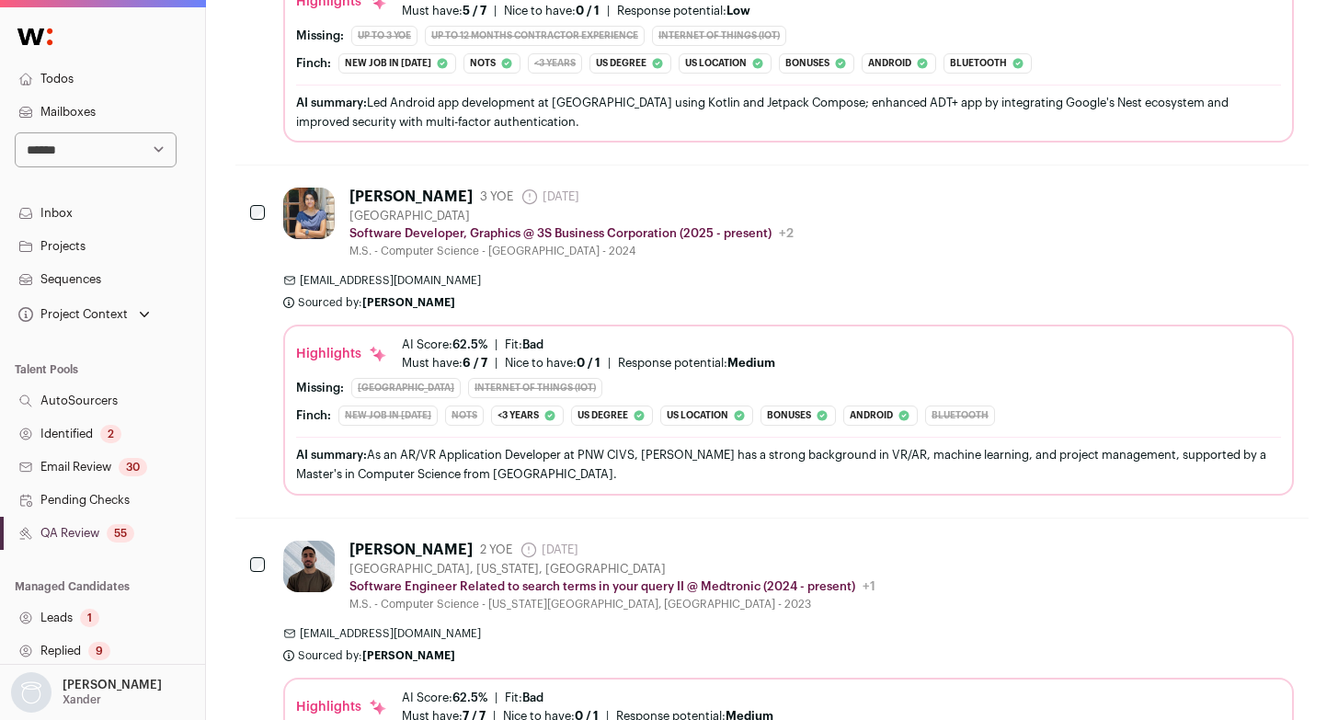
scroll to position [0, 0]
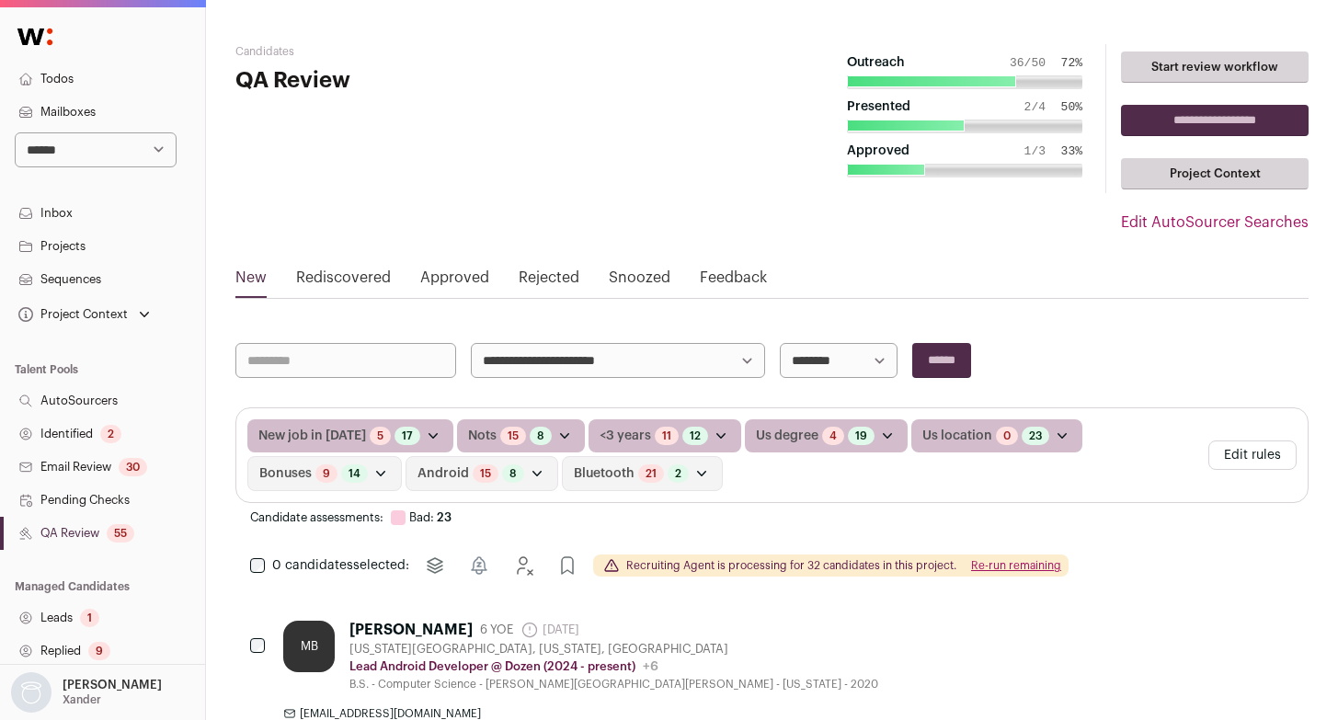
click at [850, 352] on select "**********" at bounding box center [839, 360] width 118 height 35
select select "**********"
click at [780, 343] on select "**********" at bounding box center [839, 360] width 118 height 35
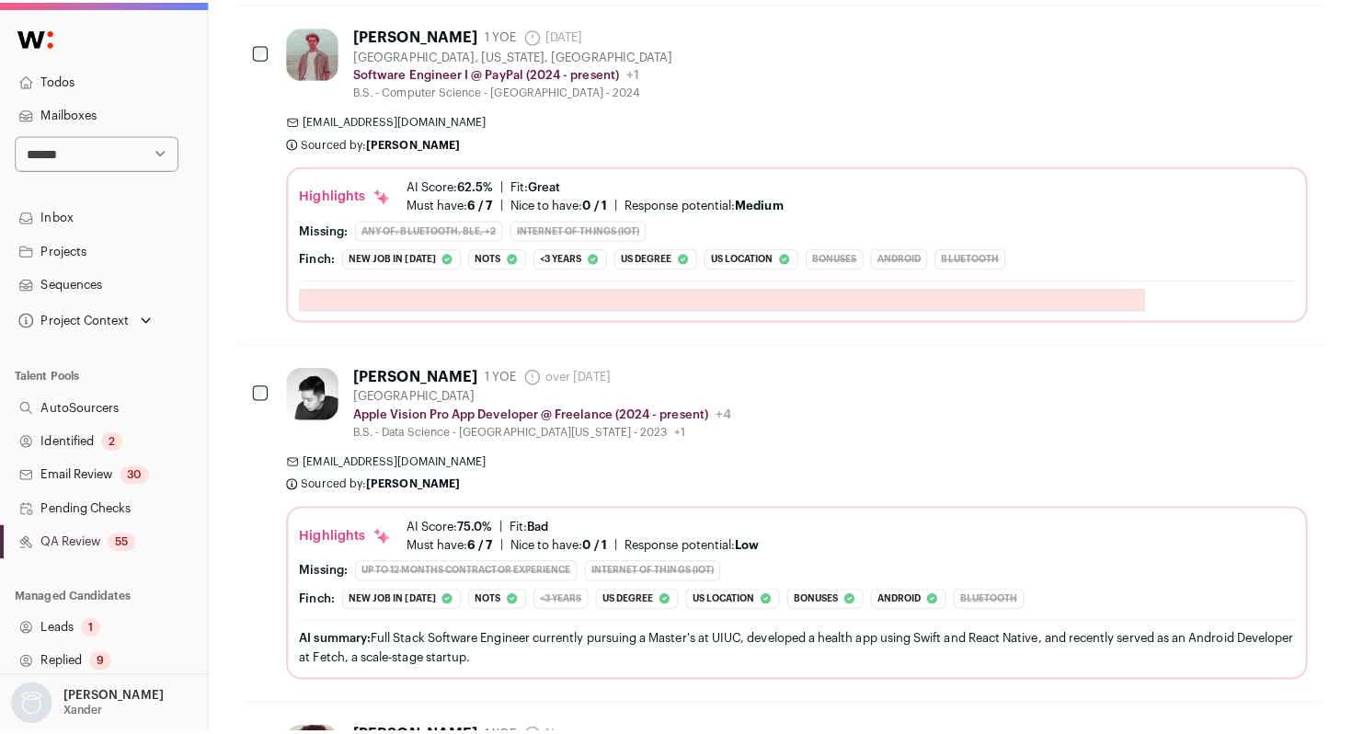
scroll to position [3324, 0]
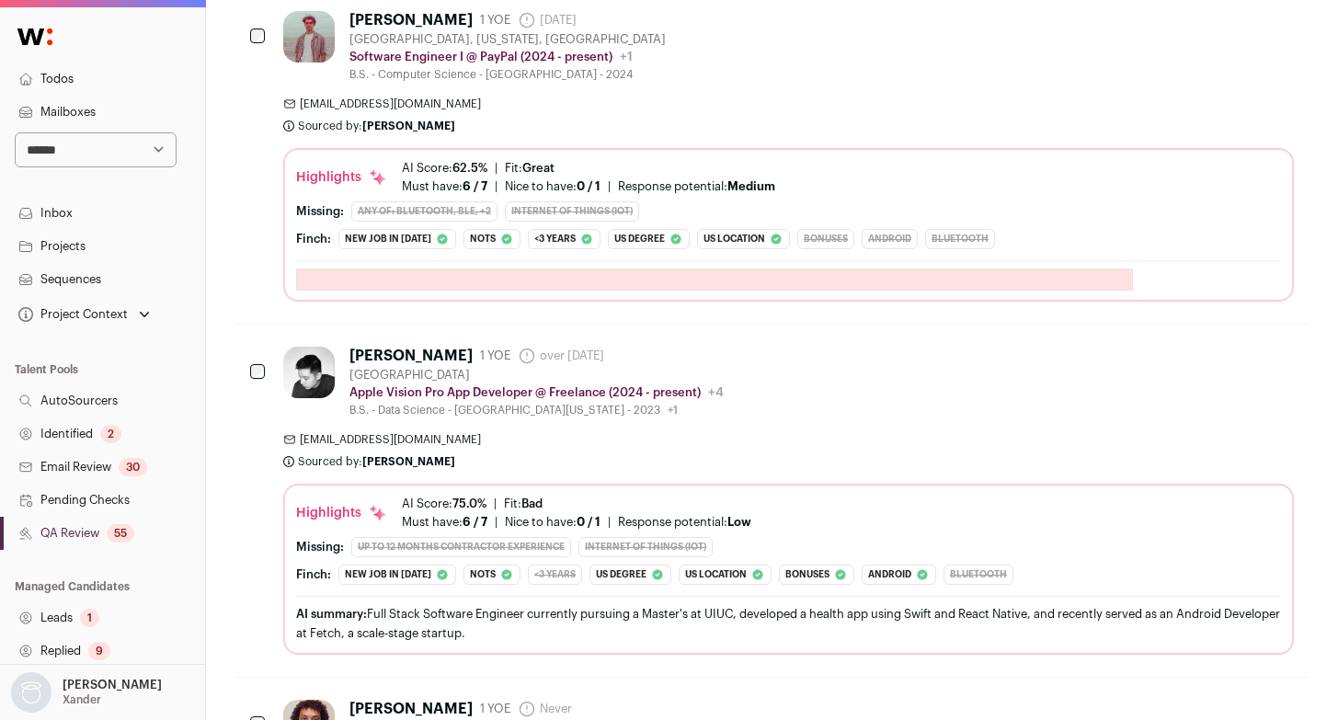
click at [923, 444] on span "[EMAIL_ADDRESS][DOMAIN_NAME]" at bounding box center [788, 439] width 1010 height 15
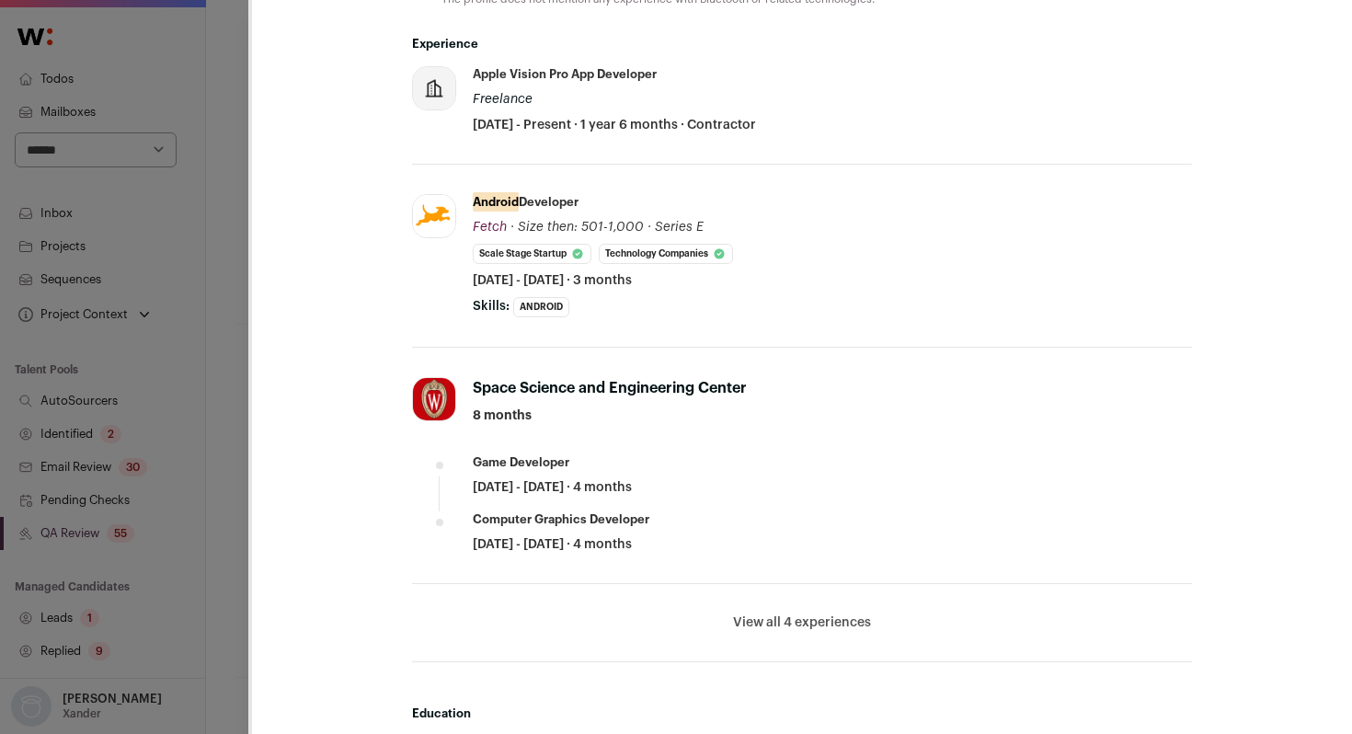
scroll to position [1016, 0]
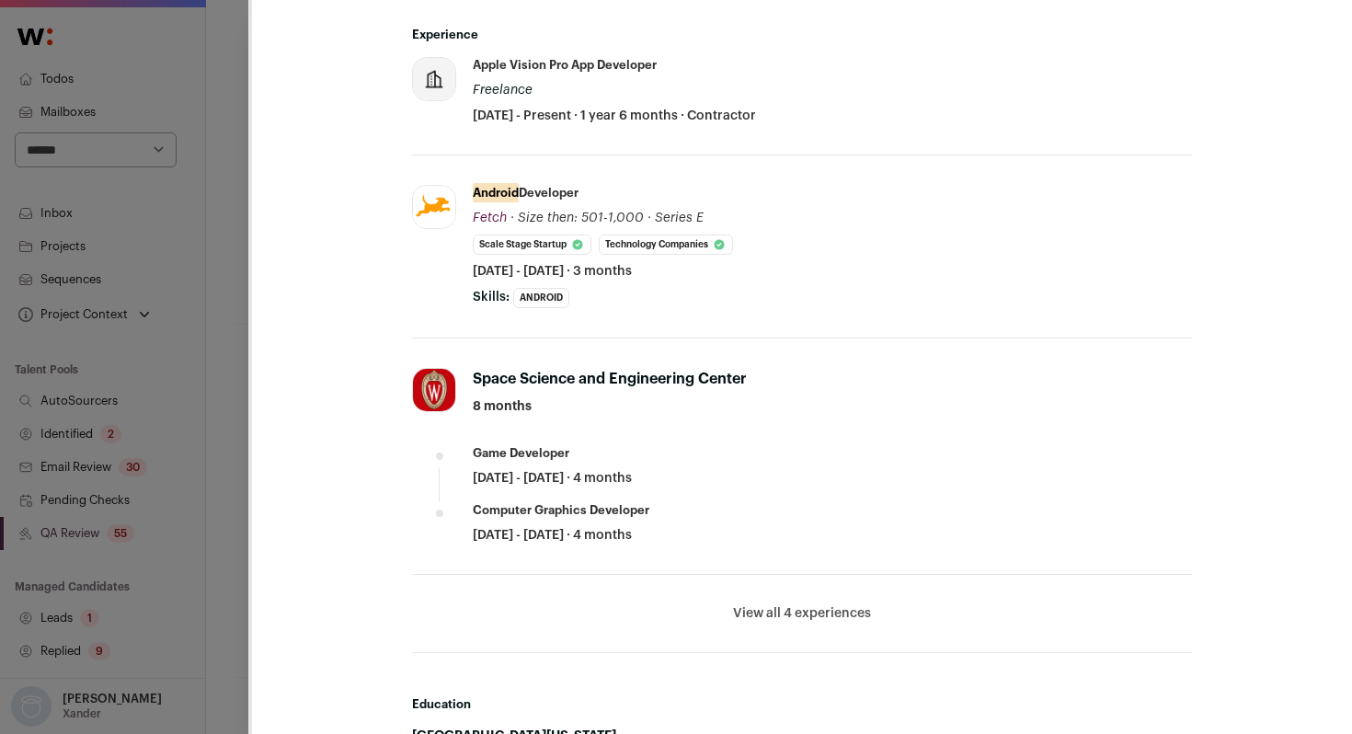
click at [831, 608] on button "View all 4 experiences" at bounding box center [802, 613] width 138 height 18
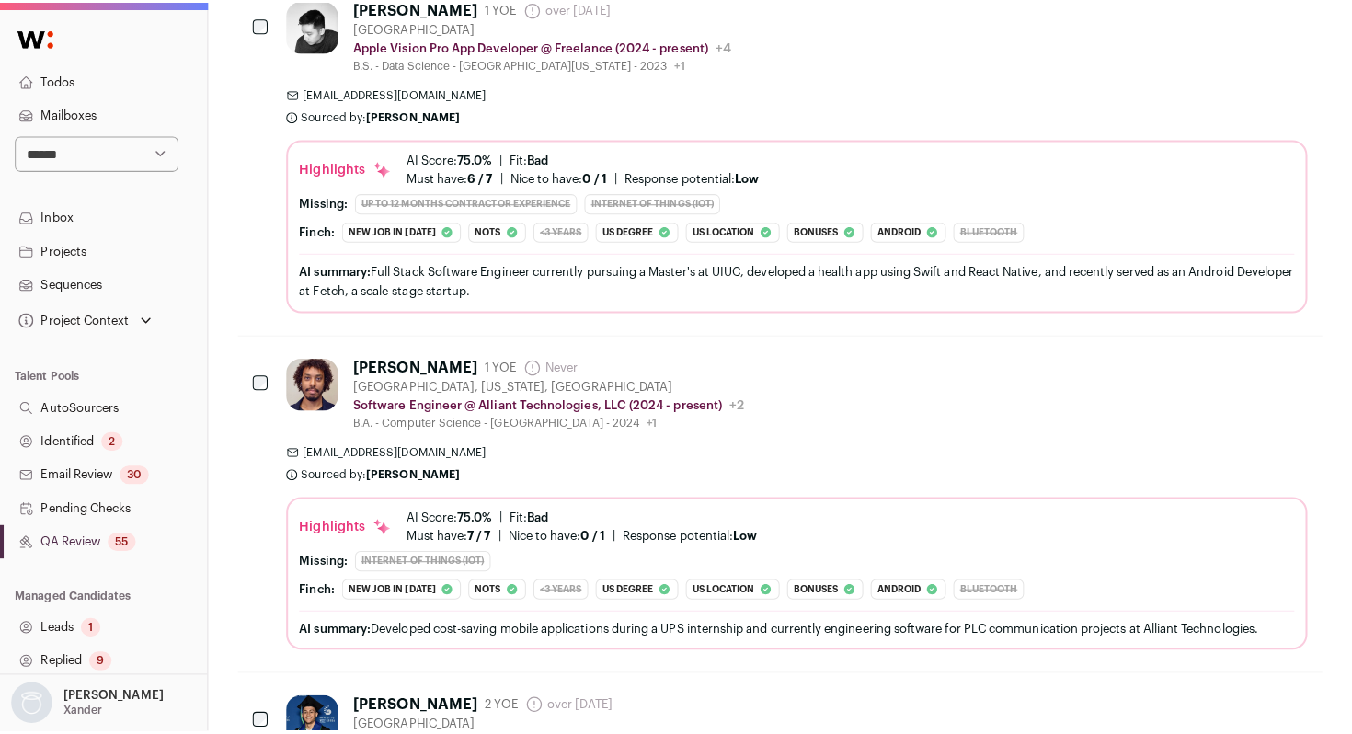
scroll to position [3677, 0]
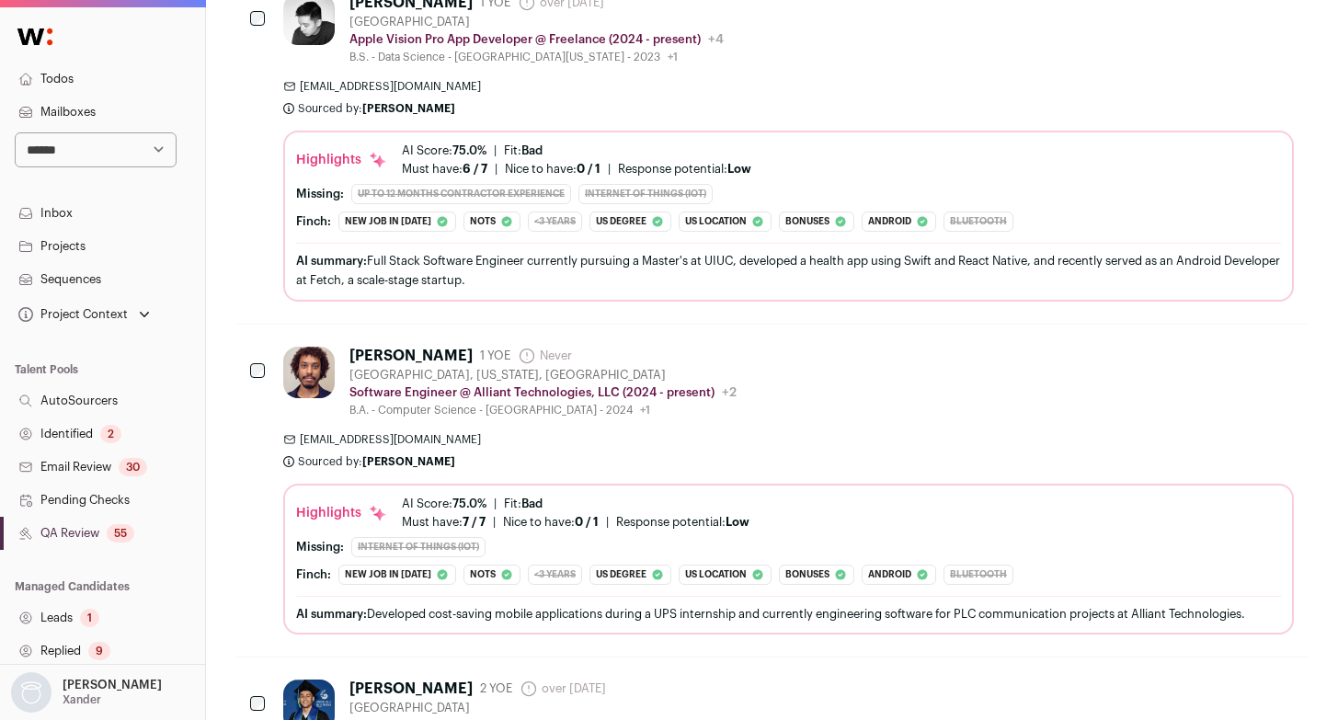
click at [851, 452] on div "[EMAIL_ADDRESS][DOMAIN_NAME] Sourced by: [PERSON_NAME] Sourced about 3 hours ago" at bounding box center [788, 450] width 1010 height 37
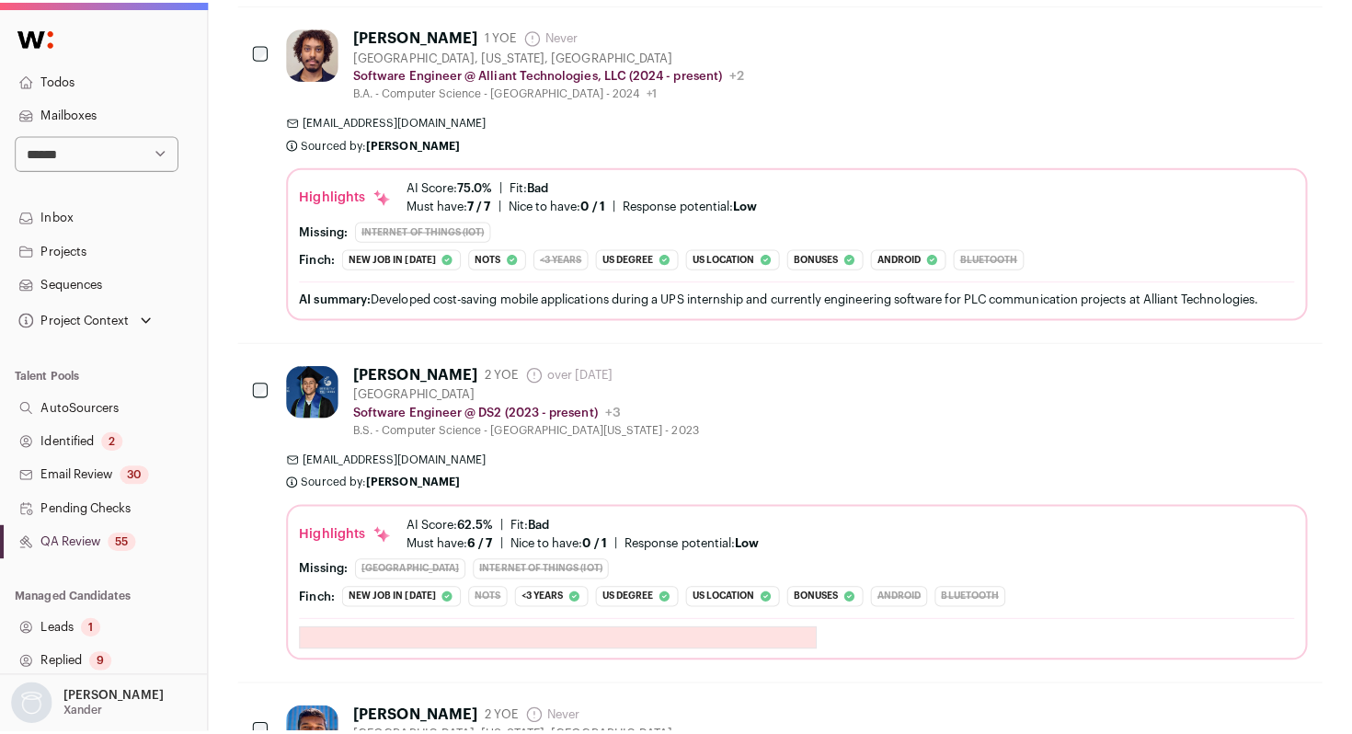
scroll to position [4002, 0]
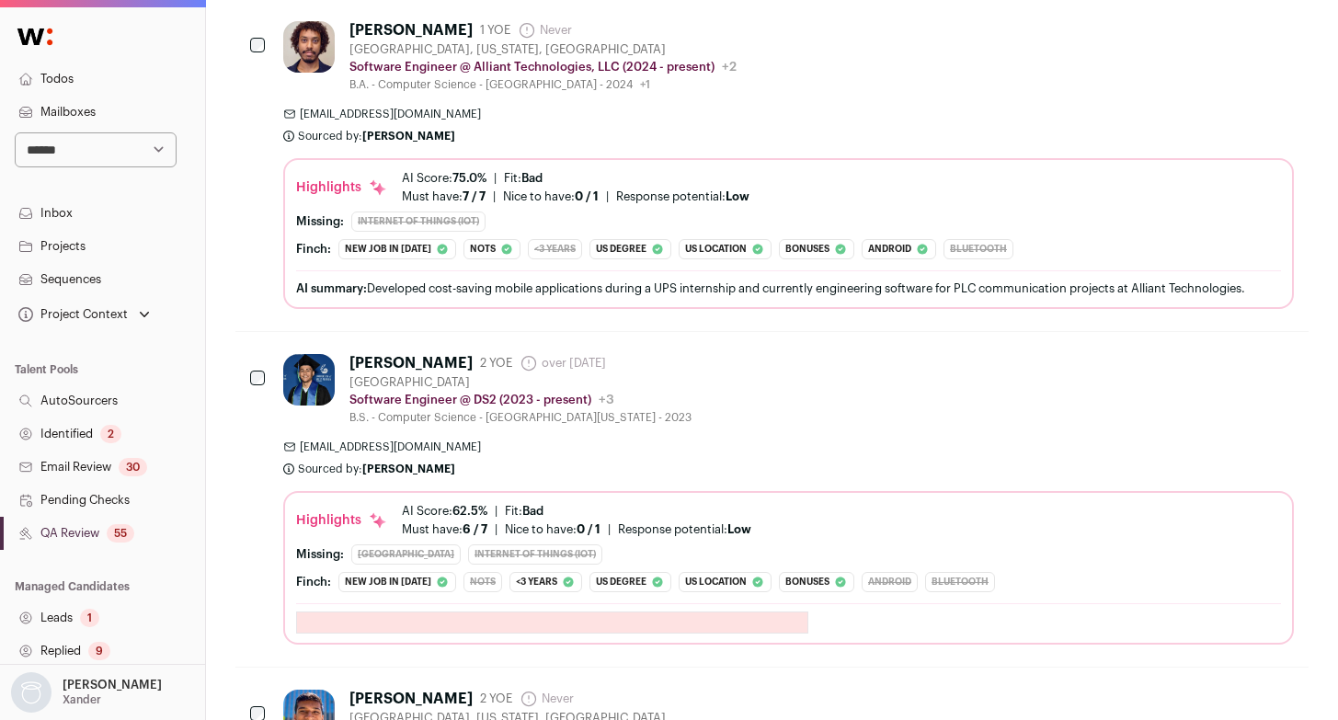
click at [929, 427] on div "[PERSON_NAME] 2 YOE over [DATE] Admin only. The last time the profile was scrap…" at bounding box center [788, 499] width 1010 height 291
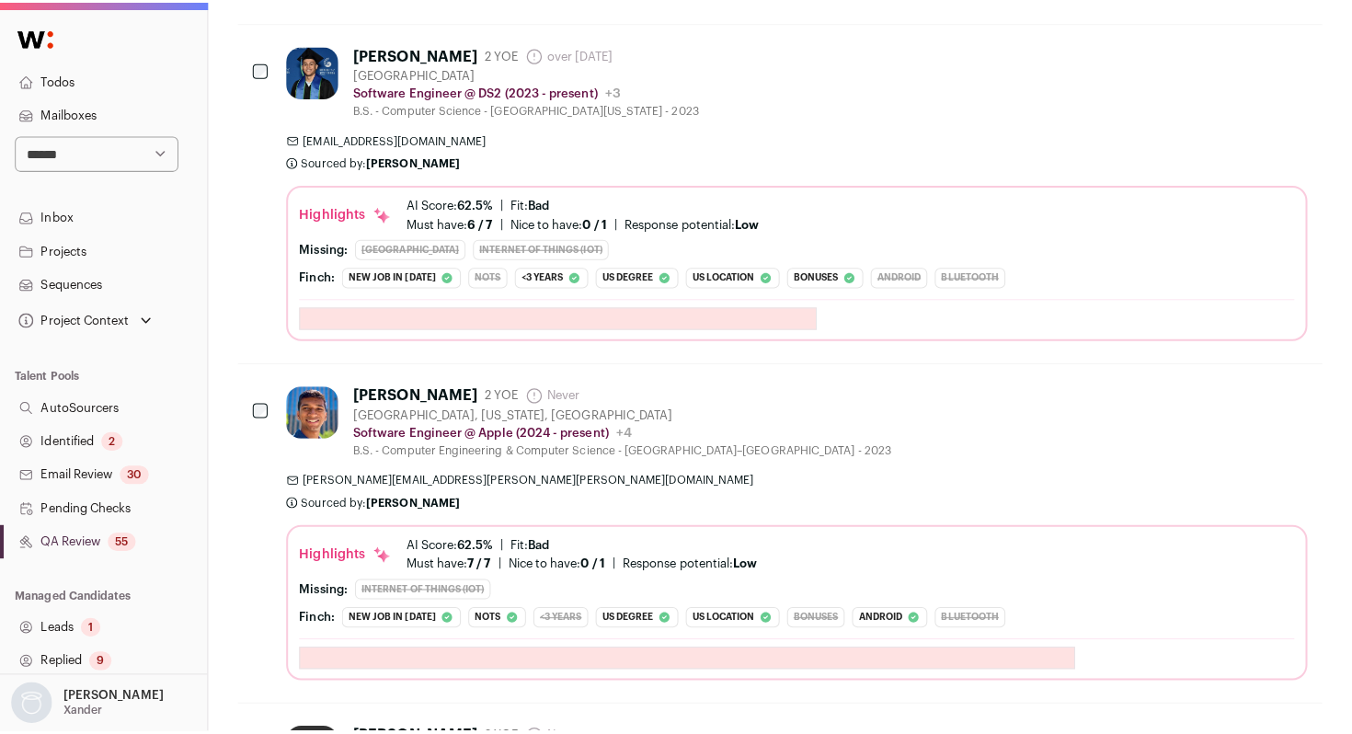
scroll to position [4320, 0]
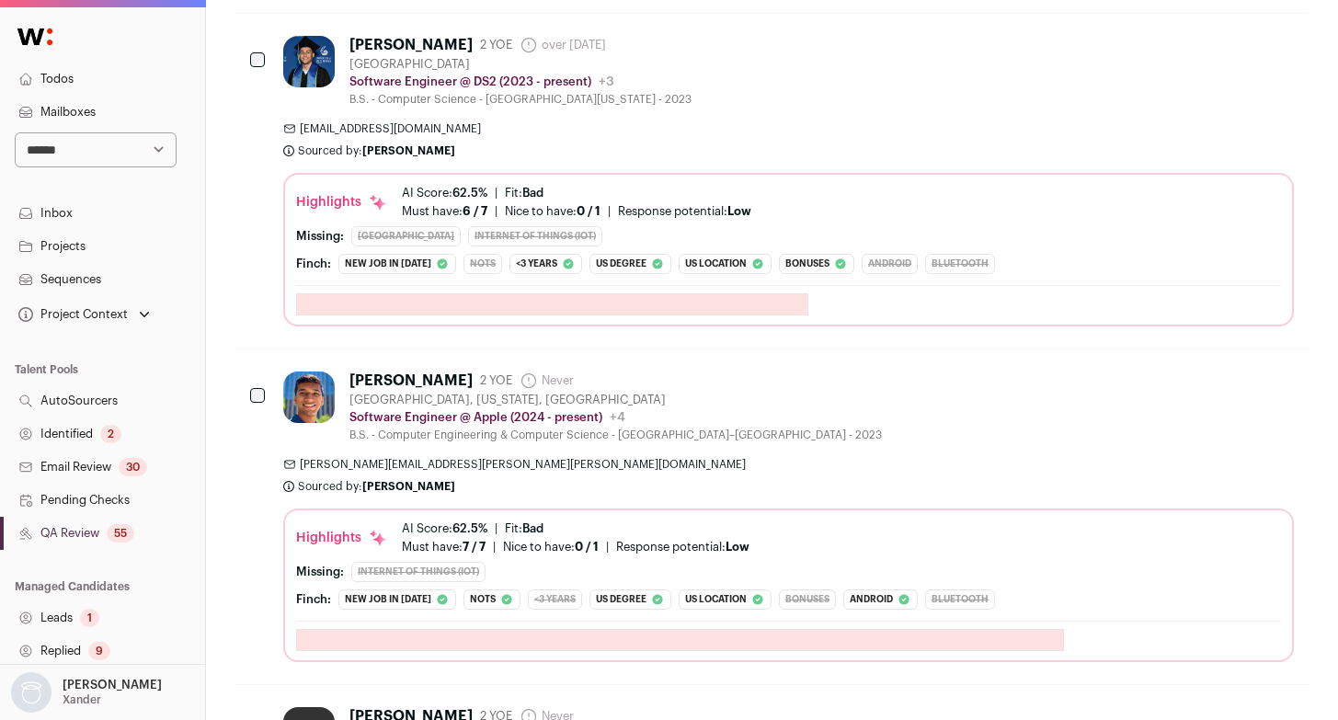
click at [920, 456] on div "[PERSON_NAME] 2 YOE Never Admin only. The last time the profile was scraped. [G…" at bounding box center [788, 516] width 1010 height 291
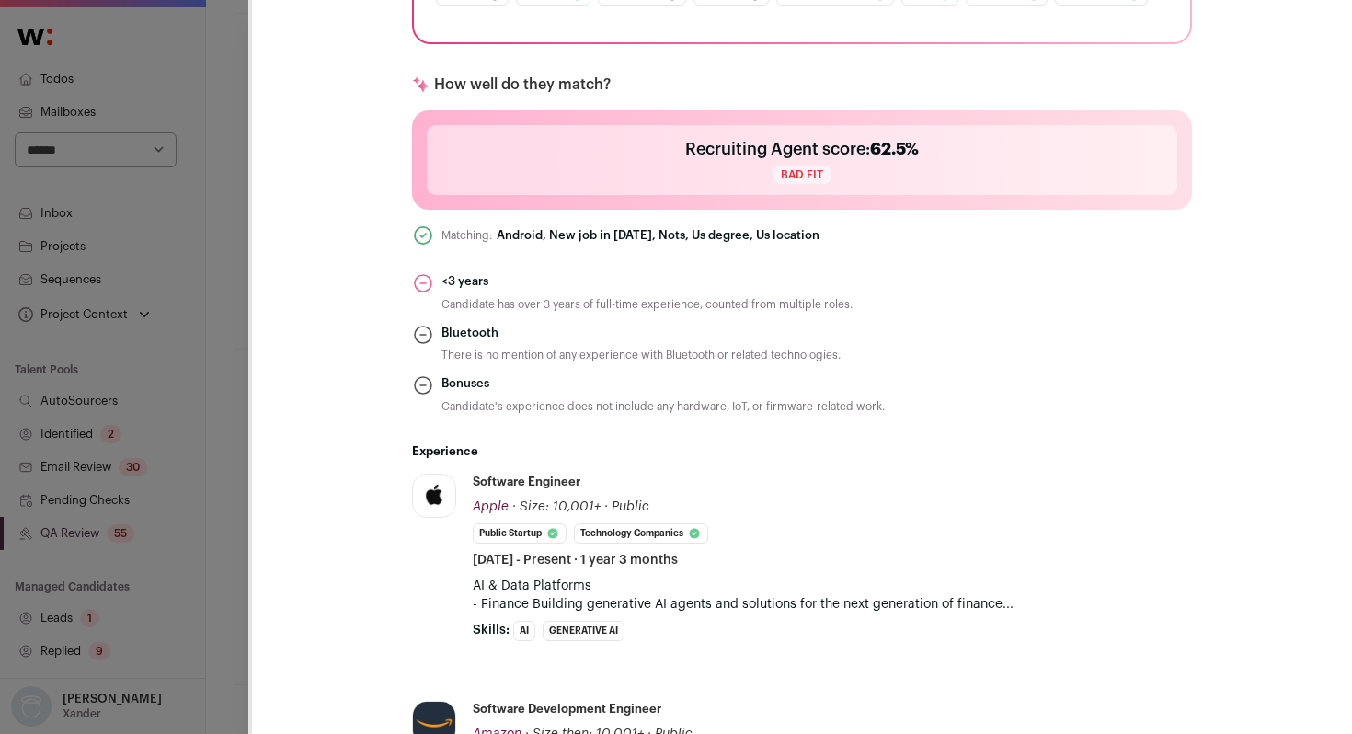
scroll to position [663, 0]
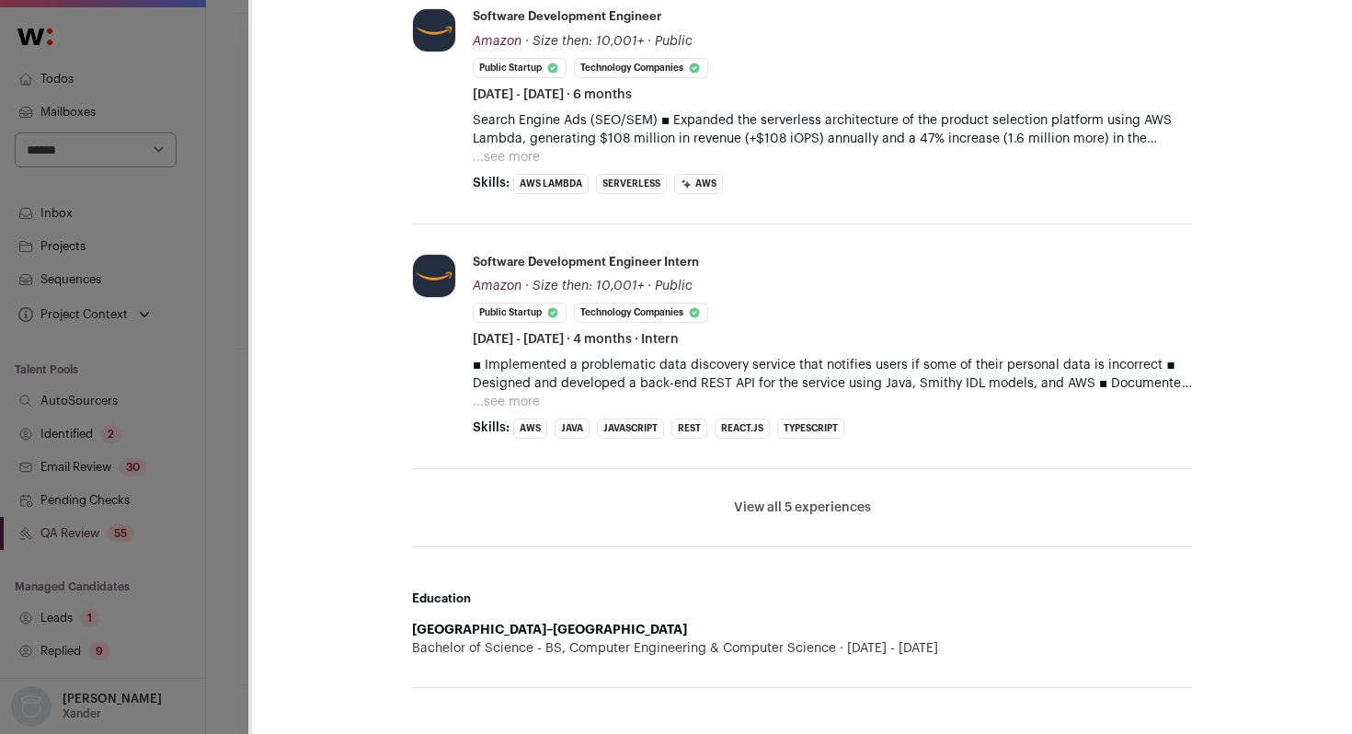
click at [853, 510] on button "View all 5 experiences" at bounding box center [802, 507] width 137 height 18
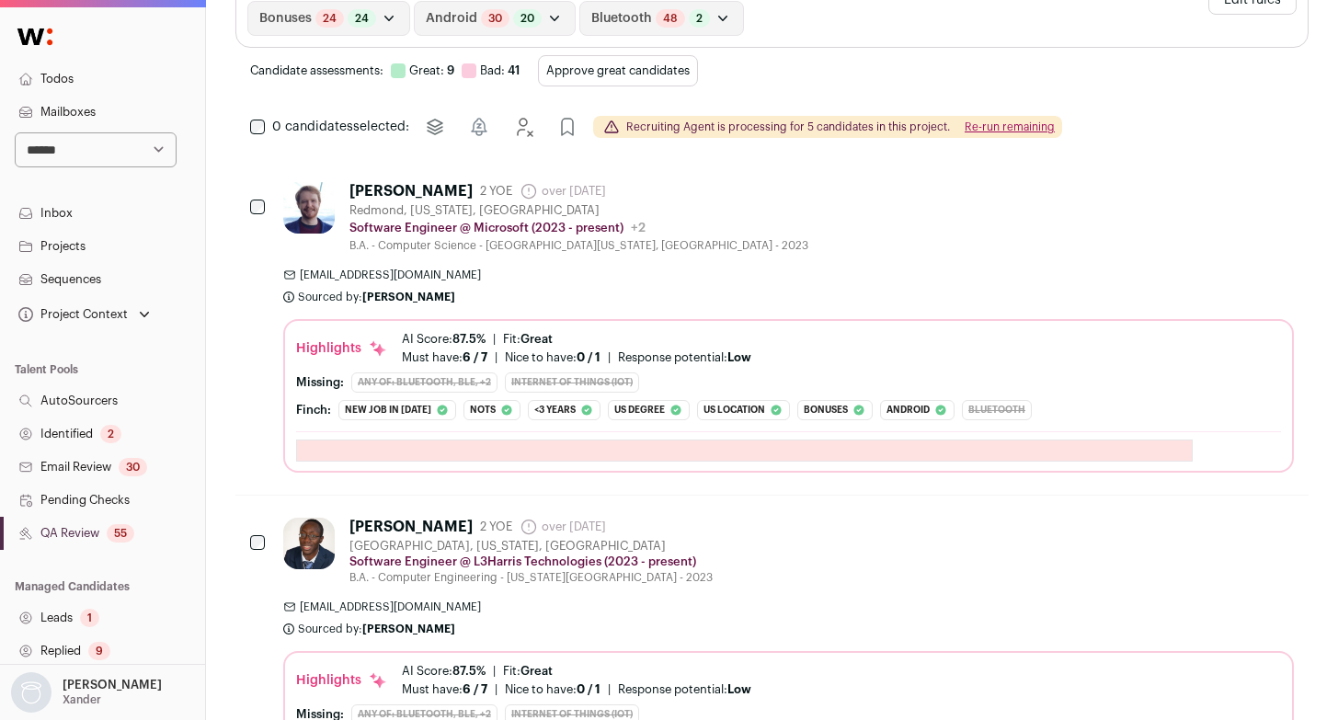
scroll to position [0, 0]
